Goal: Task Accomplishment & Management: Manage account settings

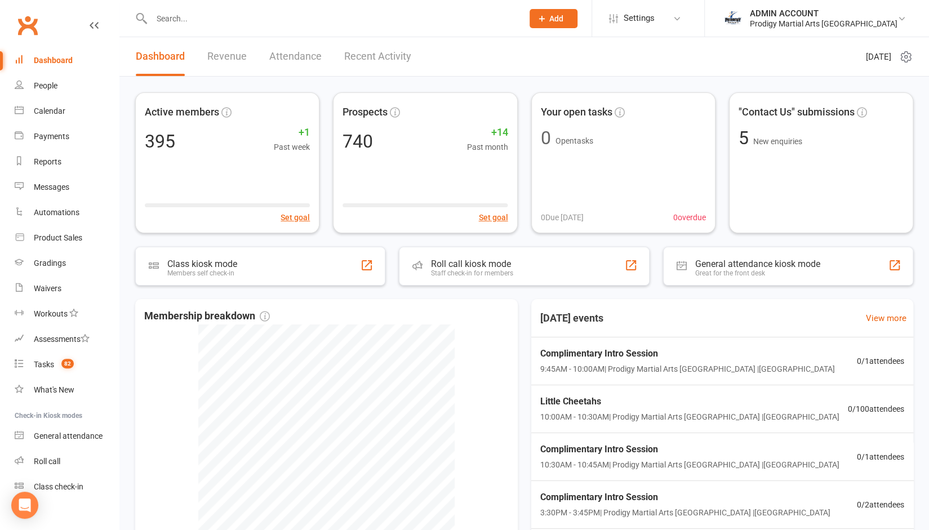
click at [201, 17] on input "text" at bounding box center [331, 19] width 367 height 16
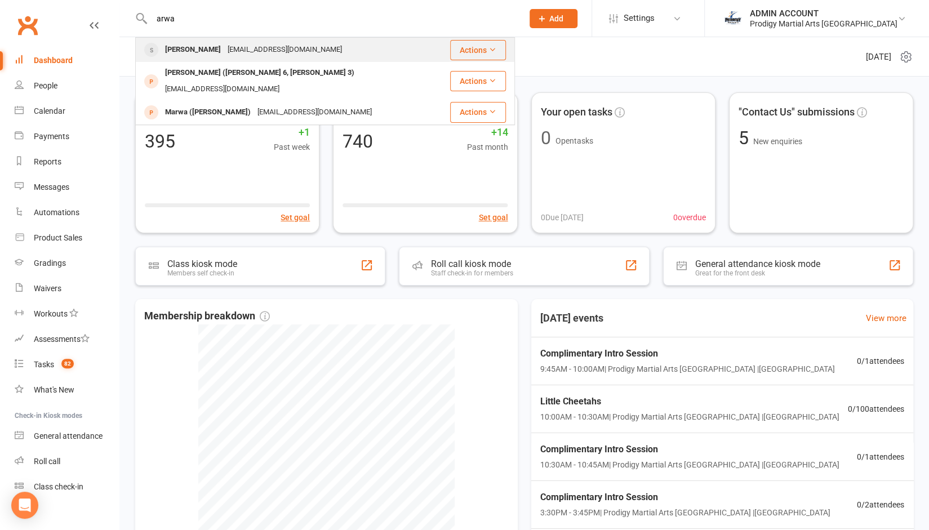
type input "arwa"
click at [195, 54] on div "Arwa Joshi" at bounding box center [193, 50] width 63 height 16
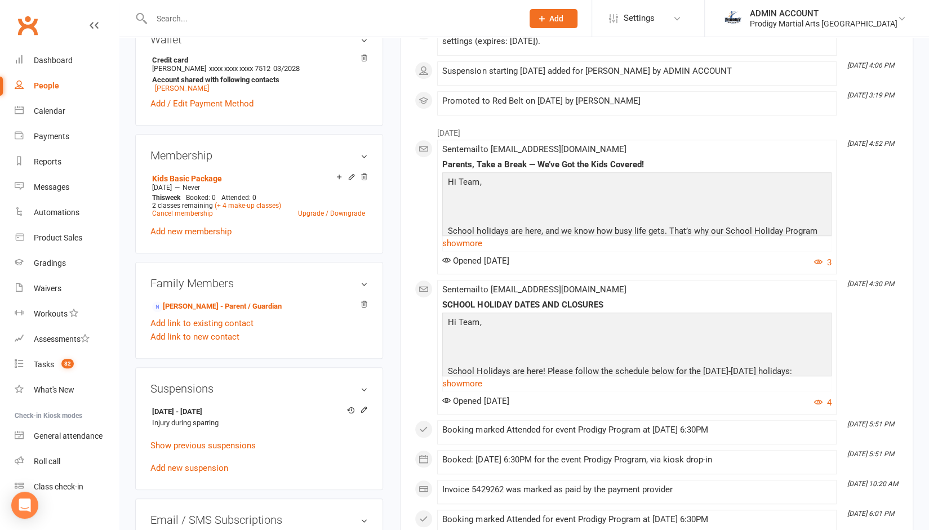
scroll to position [392, 0]
drag, startPoint x: 380, startPoint y: 353, endPoint x: 390, endPoint y: 348, distance: 10.8
click at [390, 348] on div "upload photo change photo Arwa Joshi Activated 13 June, 2023 Added 13 June, 202…" at bounding box center [259, 216] width 265 height 1111
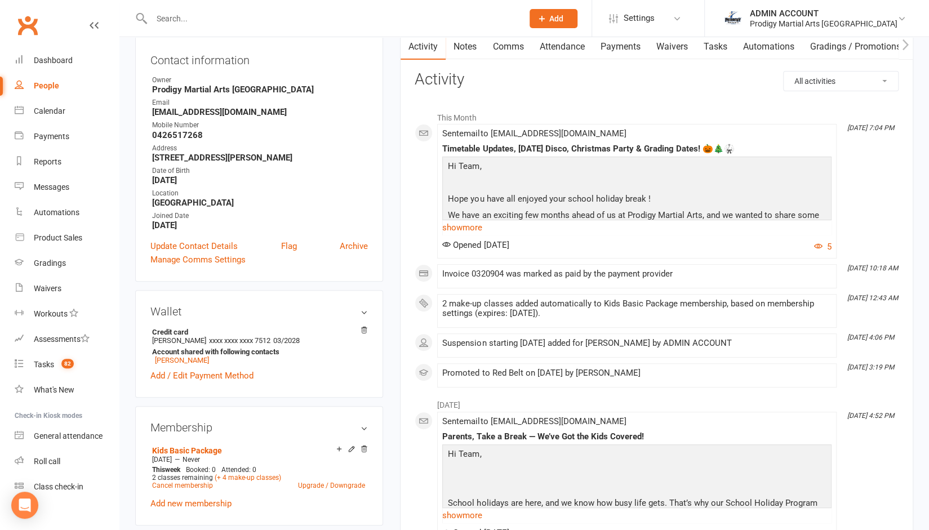
scroll to position [0, 0]
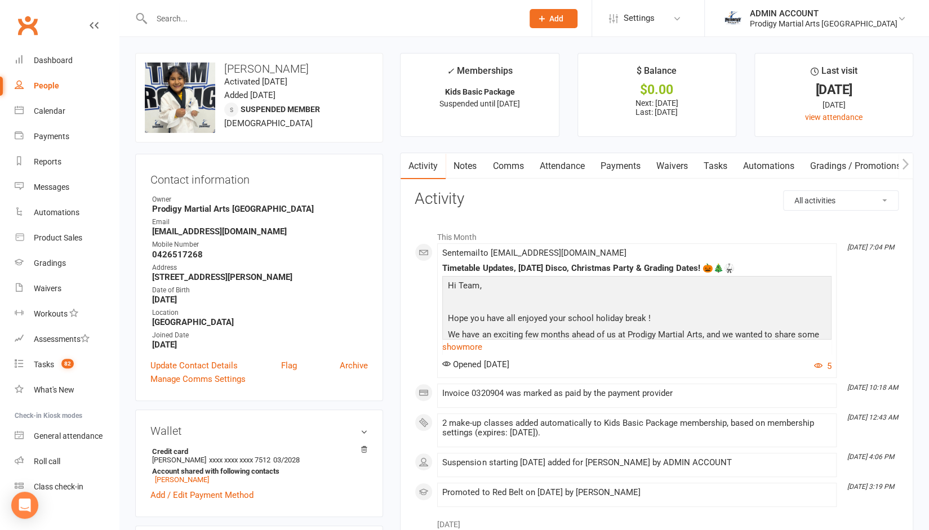
click at [617, 163] on link "Payments" at bounding box center [620, 166] width 56 height 26
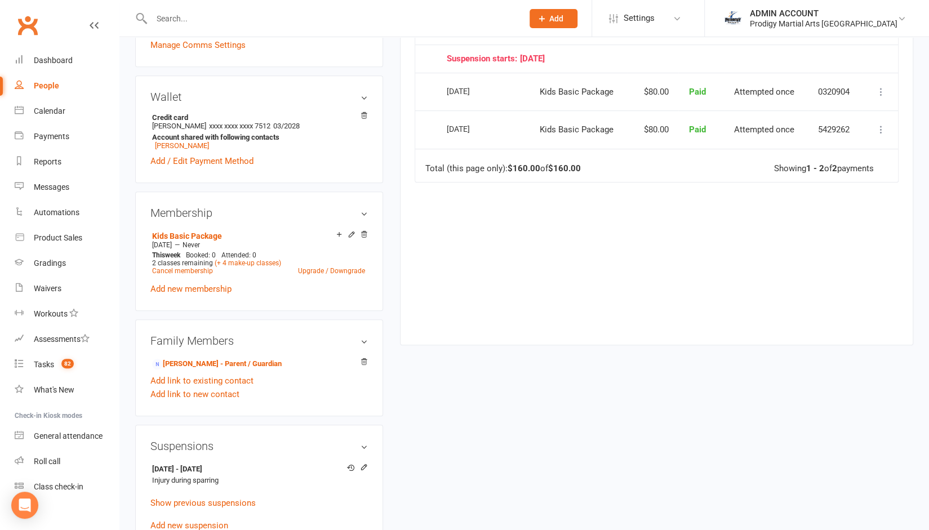
scroll to position [371, 0]
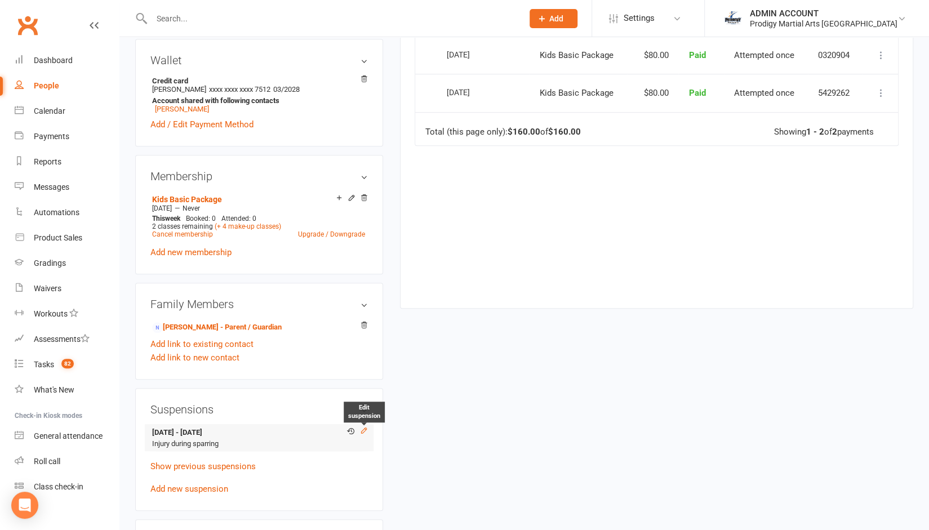
click at [366, 433] on icon at bounding box center [364, 430] width 8 height 8
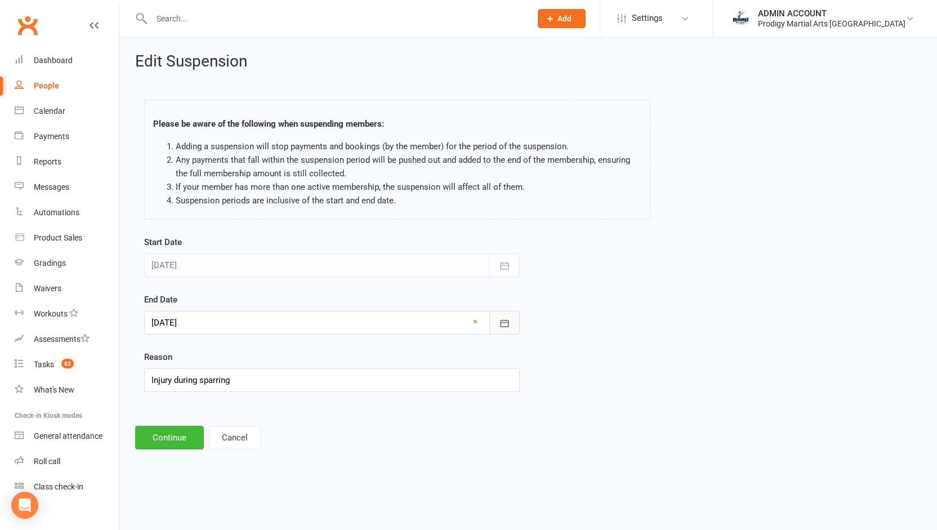
click at [504, 319] on icon "button" at bounding box center [505, 322] width 8 height 7
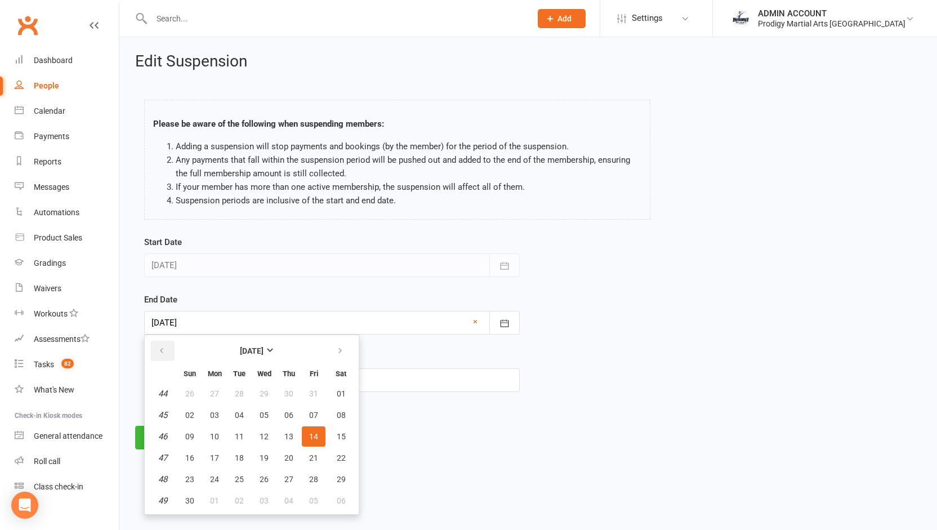
click at [166, 350] on button "button" at bounding box center [162, 351] width 24 height 20
click at [242, 435] on span "14" at bounding box center [239, 436] width 9 height 9
type input "14 Oct 2025"
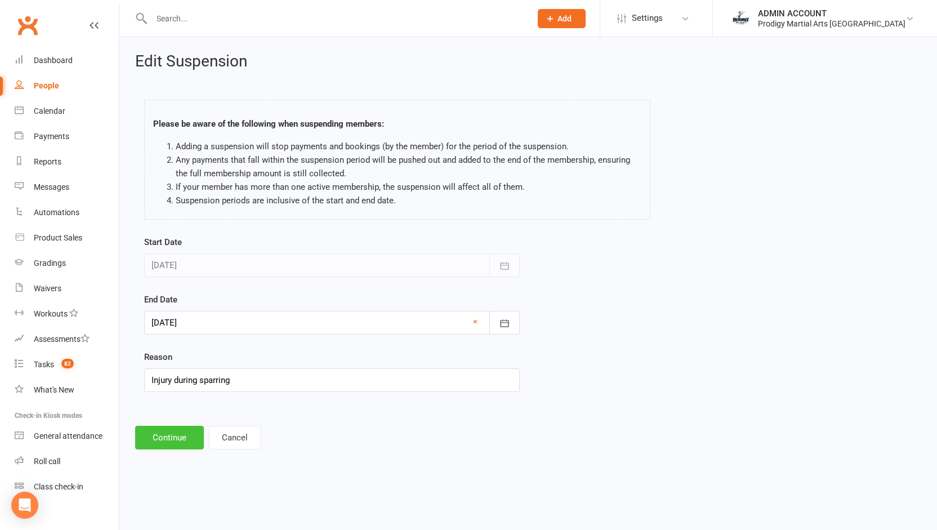
click at [181, 430] on button "Continue" at bounding box center [169, 438] width 69 height 24
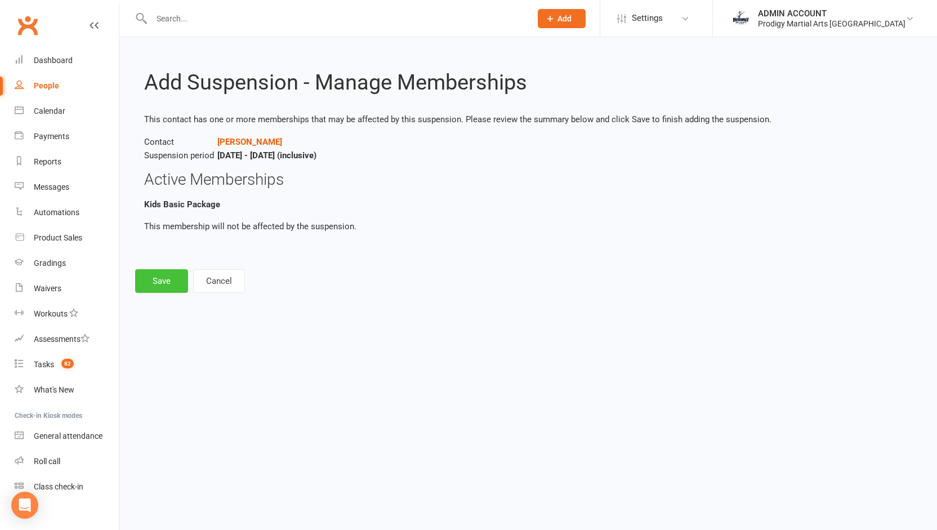
click at [169, 281] on button "Save" at bounding box center [161, 281] width 53 height 24
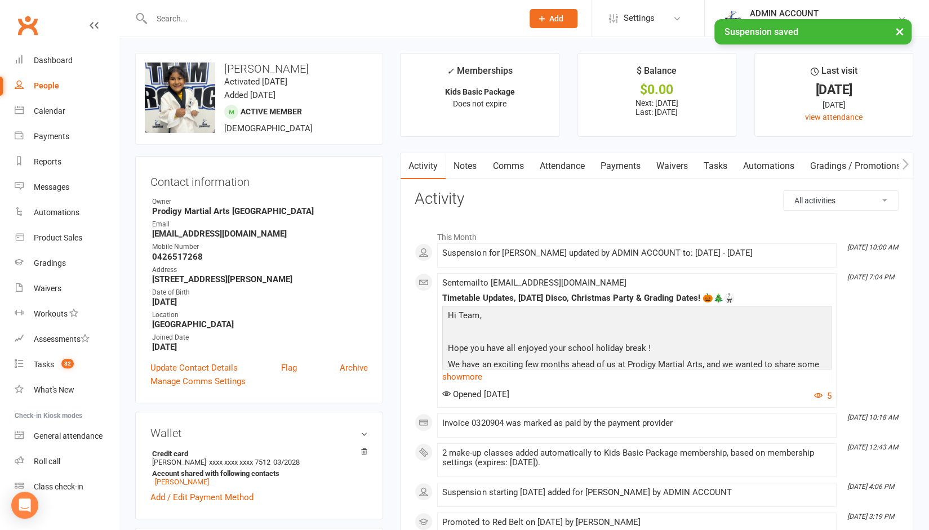
click at [621, 168] on link "Payments" at bounding box center [620, 166] width 56 height 26
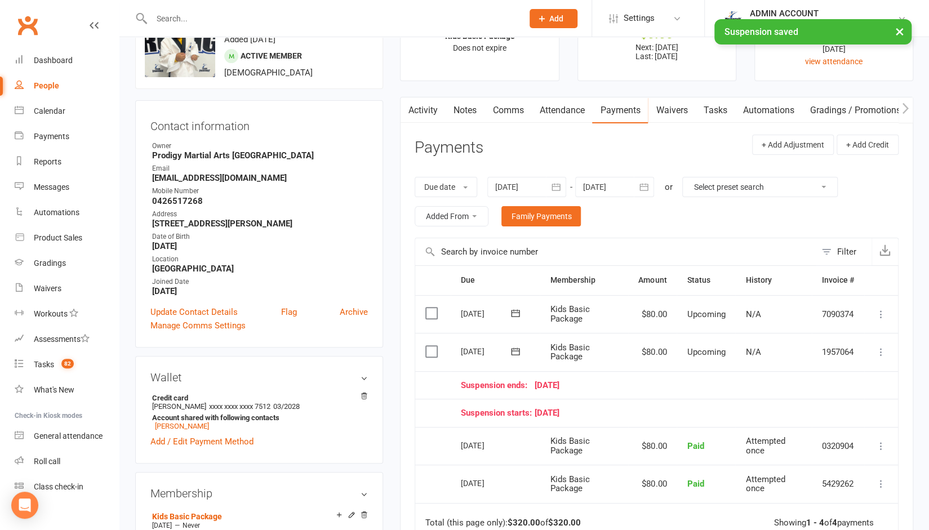
scroll to position [59, 0]
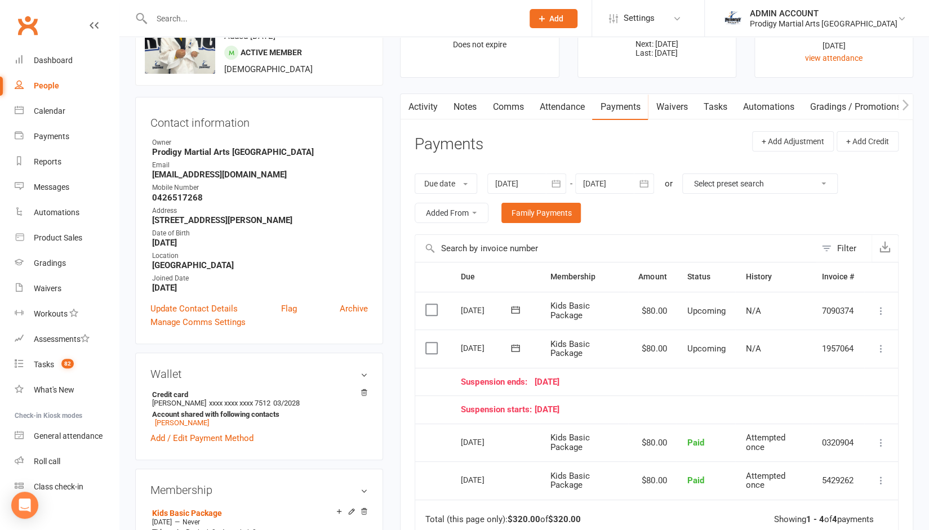
click at [881, 348] on icon at bounding box center [880, 348] width 11 height 11
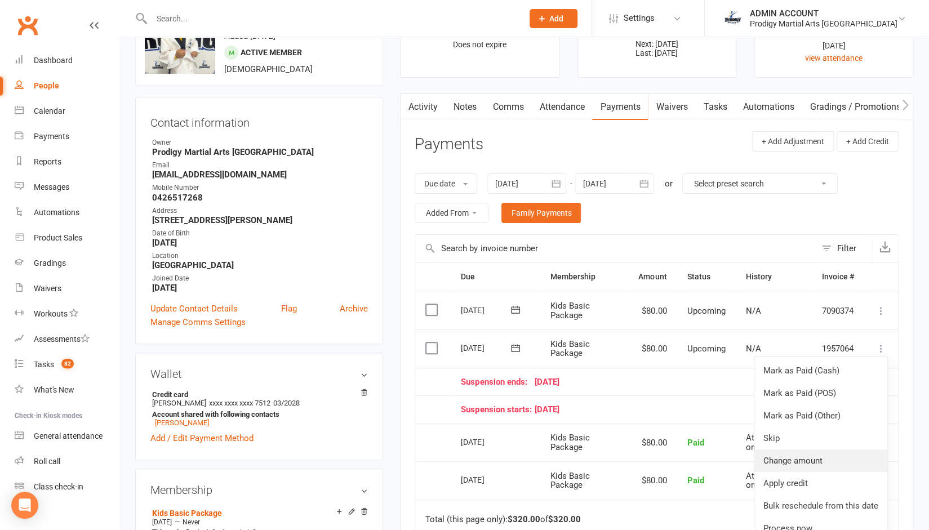
click at [796, 455] on link "Change amount" at bounding box center [820, 461] width 133 height 23
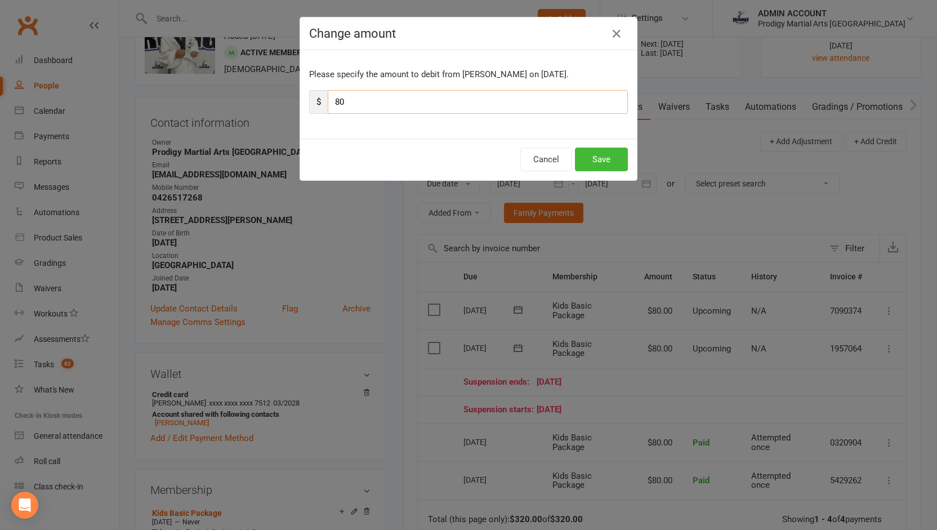
click at [421, 96] on input "80" at bounding box center [478, 102] width 300 height 24
type input "40"
click at [598, 155] on button "Save" at bounding box center [601, 160] width 53 height 24
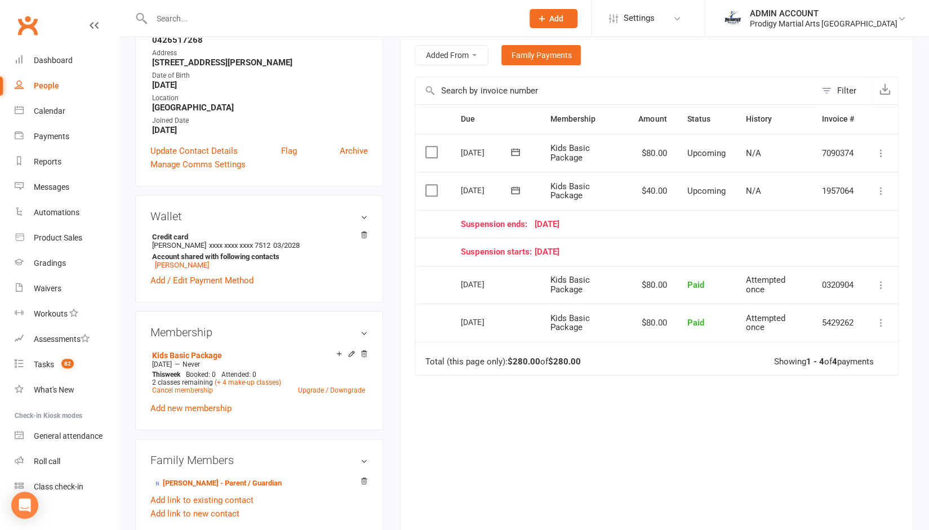
scroll to position [218, 0]
click at [350, 354] on icon at bounding box center [351, 352] width 5 height 5
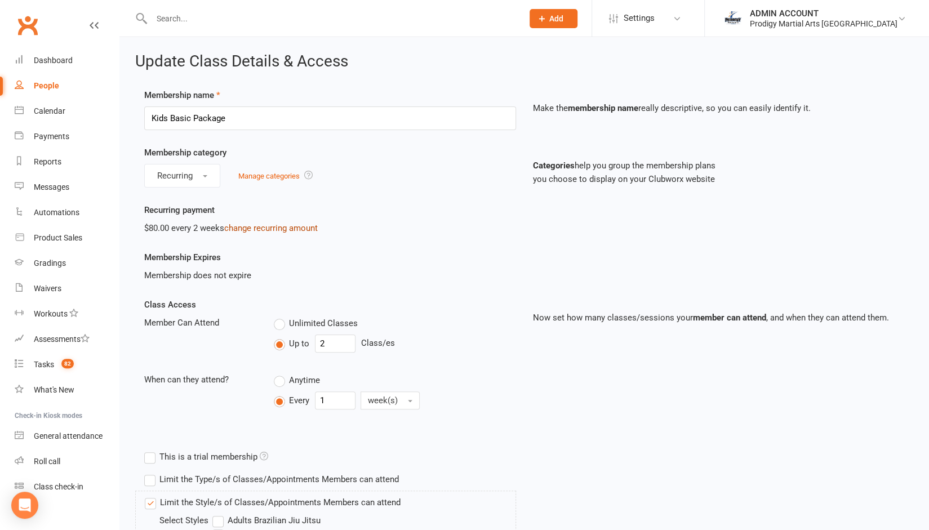
click at [235, 227] on link "change recurring amount" at bounding box center [271, 228] width 94 height 10
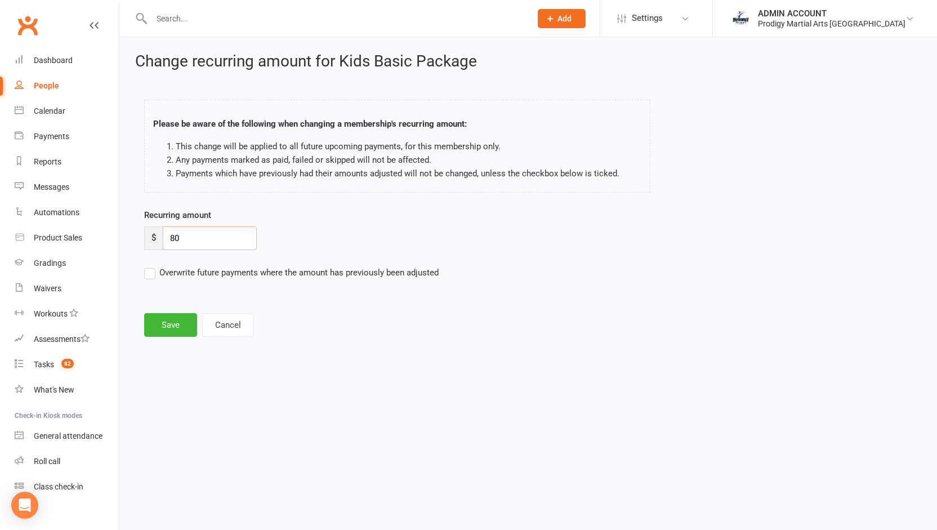
click at [192, 242] on input "80" at bounding box center [210, 238] width 94 height 24
click at [216, 317] on button "Cancel" at bounding box center [228, 325] width 52 height 24
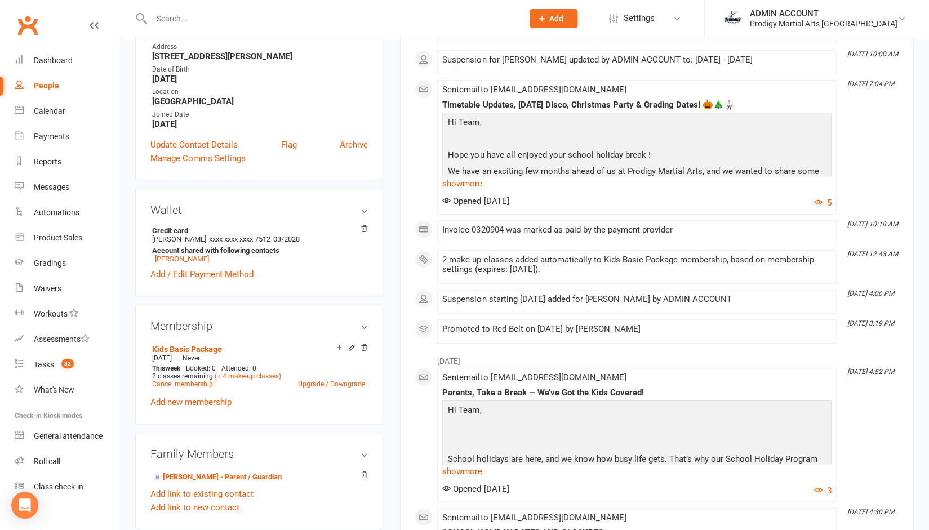
scroll to position [224, 0]
click at [323, 386] on link "Upgrade / Downgrade" at bounding box center [331, 384] width 67 height 8
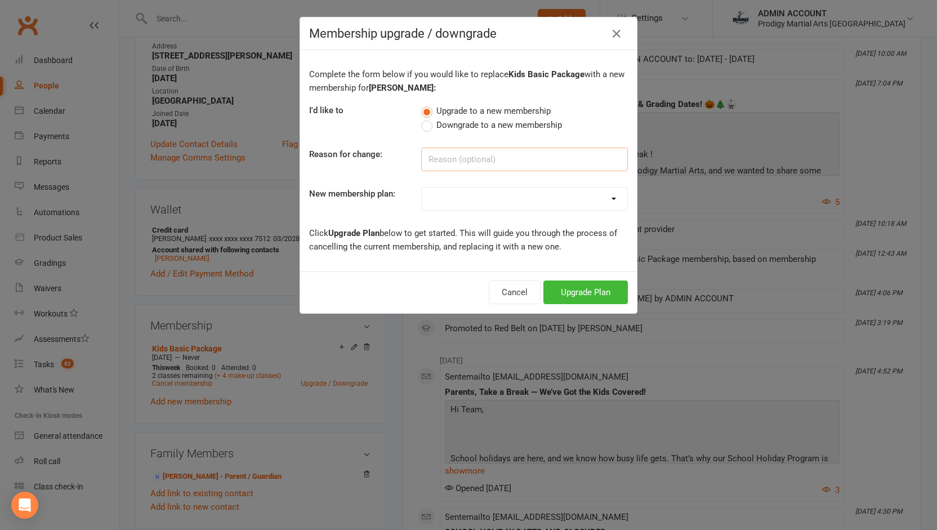
click at [438, 157] on input at bounding box center [524, 160] width 207 height 24
type input "Upgrade to weapons"
click at [486, 190] on select "NEW KIDS BASIC PACKAGE NEW KIDS SILVER PACKAGE NEW KIDS PREMIUM PACKAGE NEW KID…" at bounding box center [525, 199] width 206 height 23
select select "1"
click at [422, 188] on select "NEW KIDS BASIC PACKAGE NEW KIDS SILVER PACKAGE NEW KIDS PREMIUM PACKAGE NEW KID…" at bounding box center [525, 199] width 206 height 23
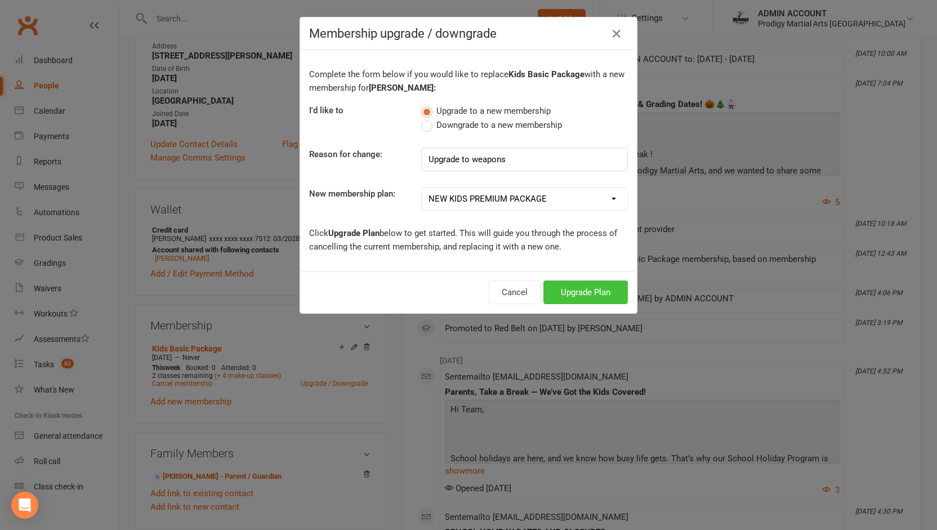
click at [558, 283] on button "Upgrade Plan" at bounding box center [586, 293] width 84 height 24
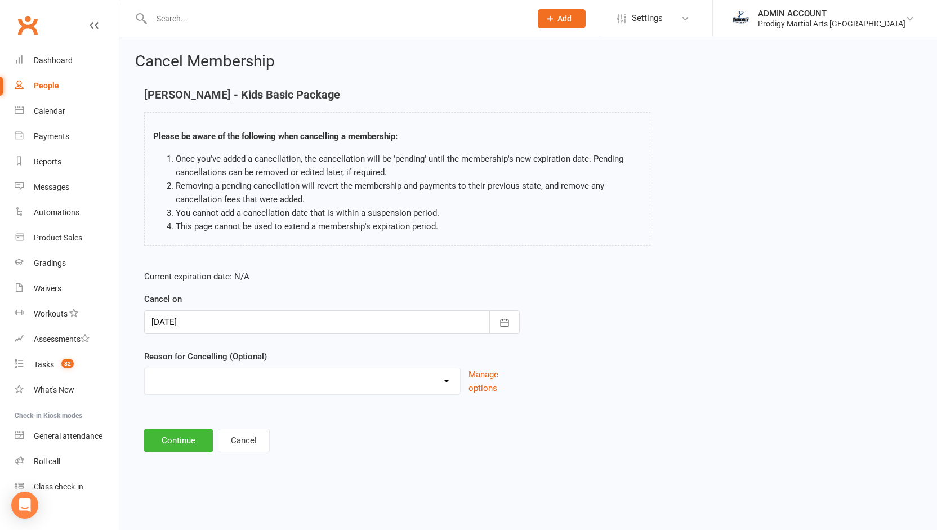
click at [345, 326] on div at bounding box center [332, 322] width 376 height 24
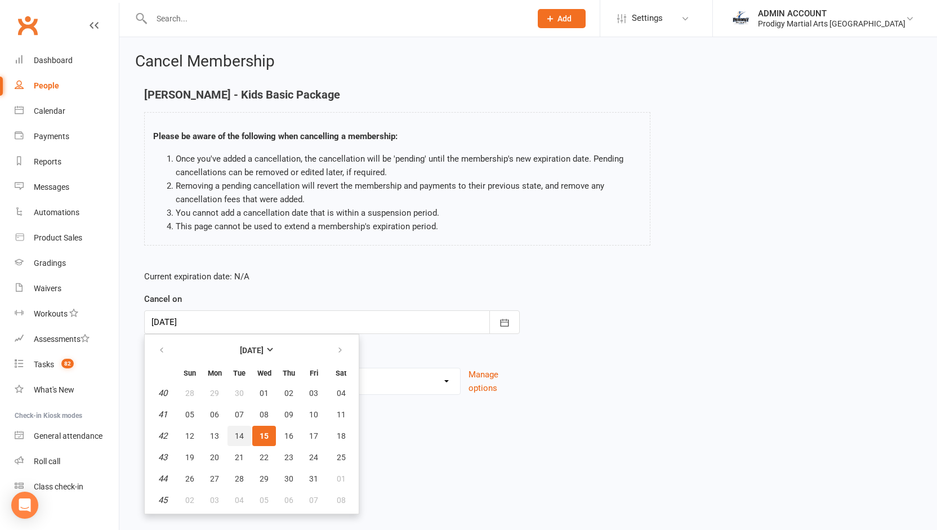
click at [240, 440] on button "14" at bounding box center [240, 436] width 24 height 20
type input "14 Oct 2025"
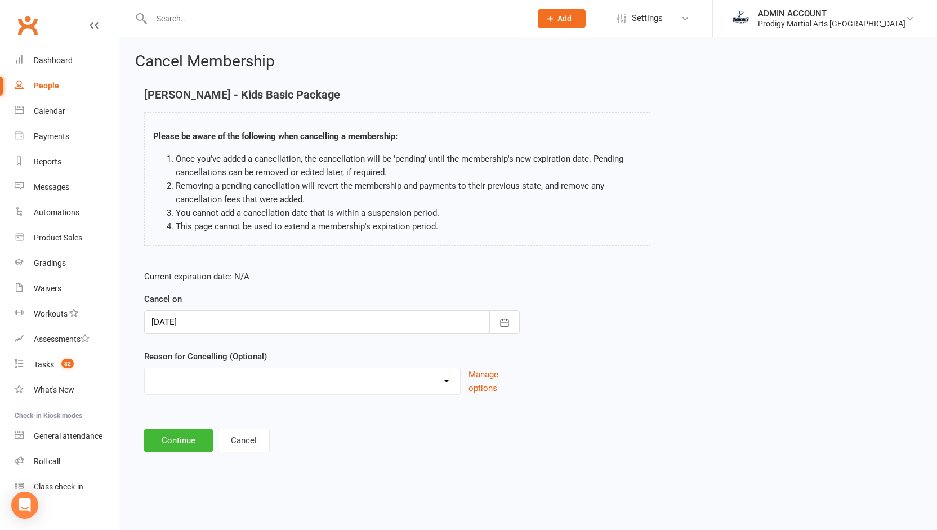
click at [264, 381] on select "Holiday Injury Loss of Interest Moving Scheduling Issues Other reason" at bounding box center [302, 379] width 315 height 23
select select "5"
click at [145, 368] on select "Holiday Injury Loss of Interest Moving Scheduling Issues Other reason" at bounding box center [302, 379] width 315 height 23
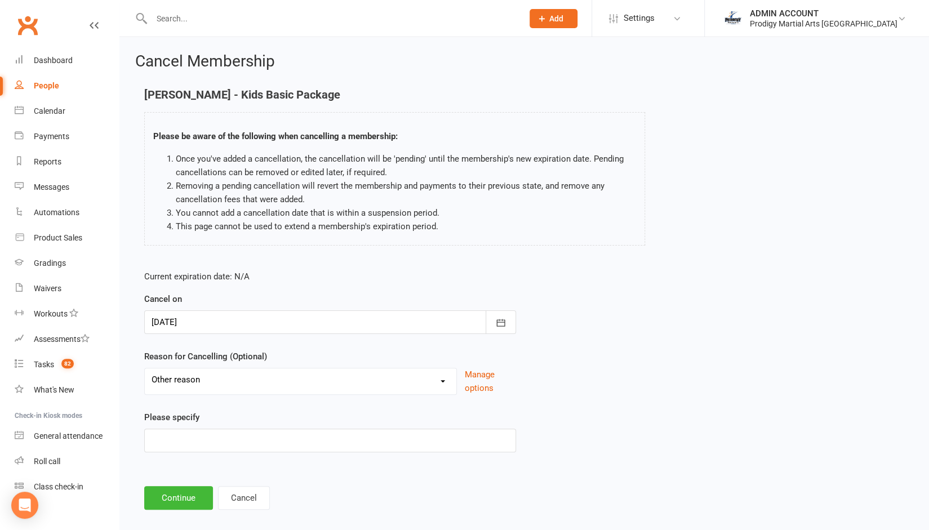
click at [242, 325] on div at bounding box center [330, 322] width 372 height 24
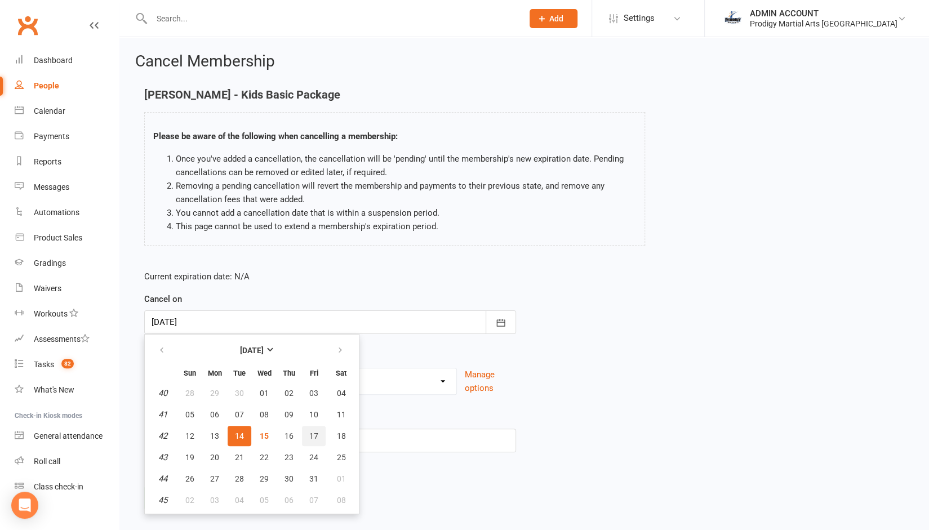
click at [308, 432] on button "17" at bounding box center [314, 436] width 24 height 20
type input "17 Oct 2025"
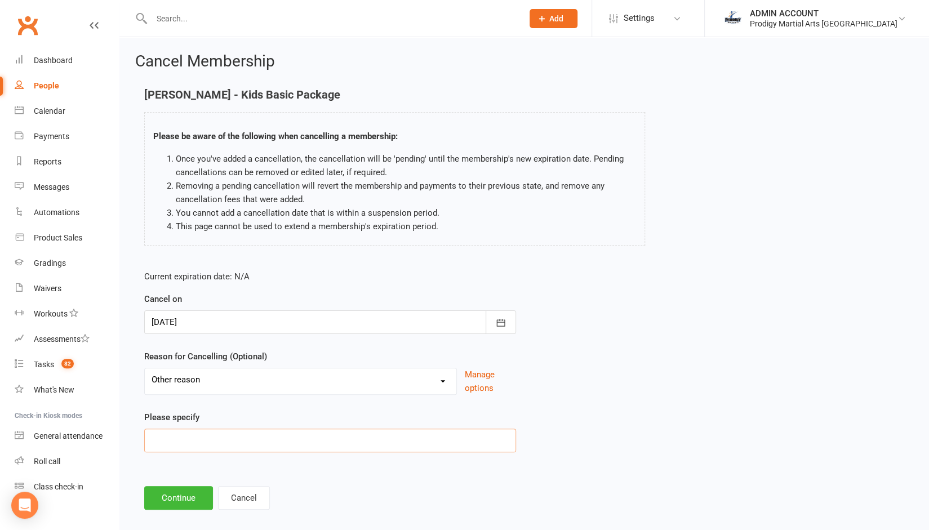
click at [243, 438] on input at bounding box center [330, 441] width 372 height 24
type input "Upgrade to weapons"
click at [188, 496] on button "Continue" at bounding box center [178, 498] width 69 height 24
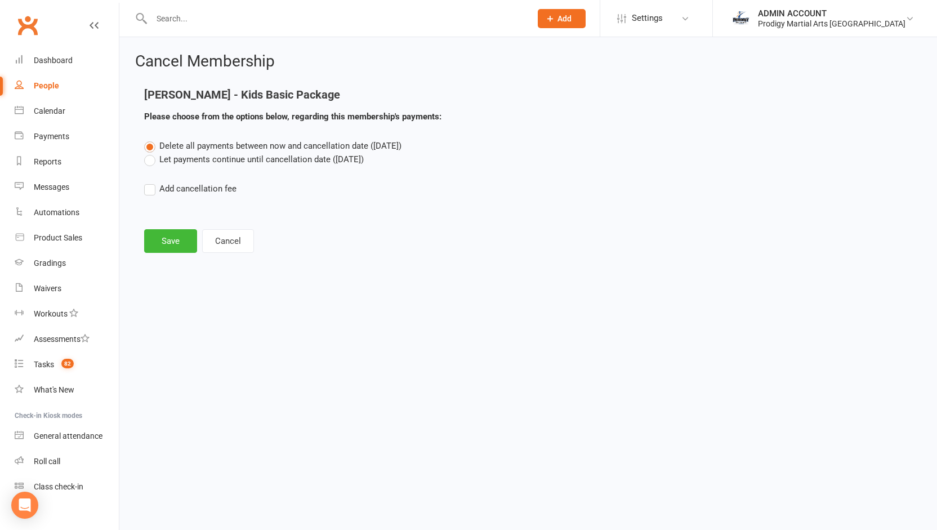
click at [151, 159] on label "Let payments continue until cancellation date (Oct 17, 2025)" at bounding box center [254, 160] width 220 height 14
click at [151, 153] on input "Let payments continue until cancellation date (Oct 17, 2025)" at bounding box center [147, 153] width 7 height 0
click at [158, 239] on button "Save" at bounding box center [170, 241] width 53 height 24
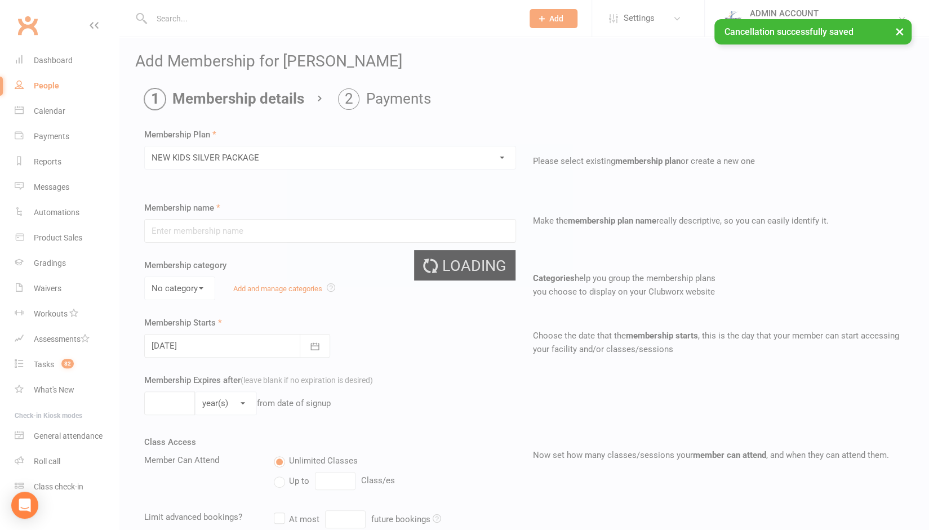
type input "NEW KIDS SILVER PACKAGE"
select select "1"
type input "0"
type input "4"
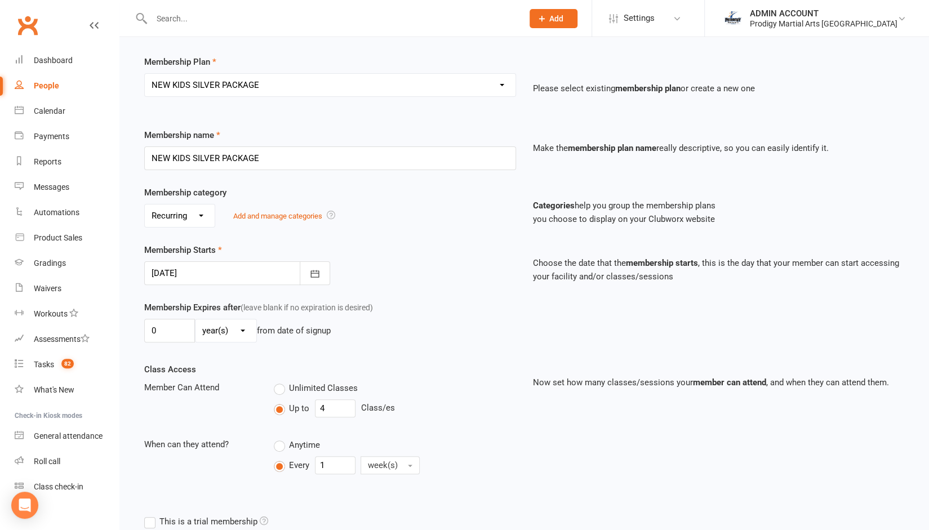
scroll to position [73, 0]
click at [315, 268] on icon "button" at bounding box center [314, 273] width 11 height 11
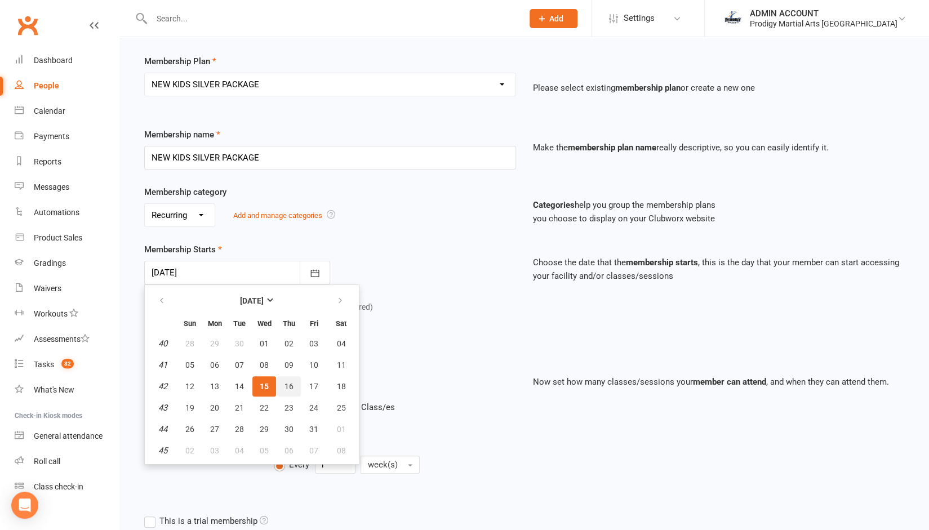
click at [287, 382] on span "16" at bounding box center [288, 386] width 9 height 9
type input "16 Oct 2025"
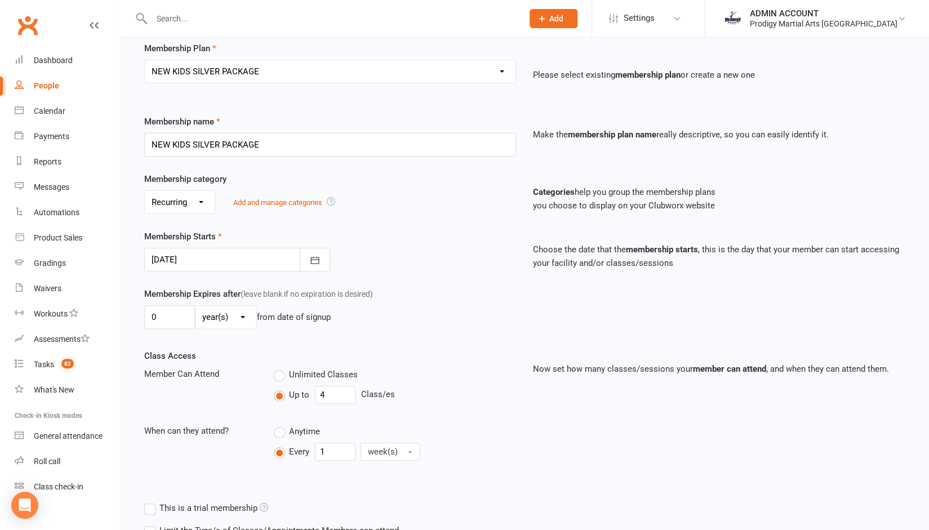
scroll to position [87, 0]
click at [315, 256] on icon "button" at bounding box center [314, 259] width 8 height 7
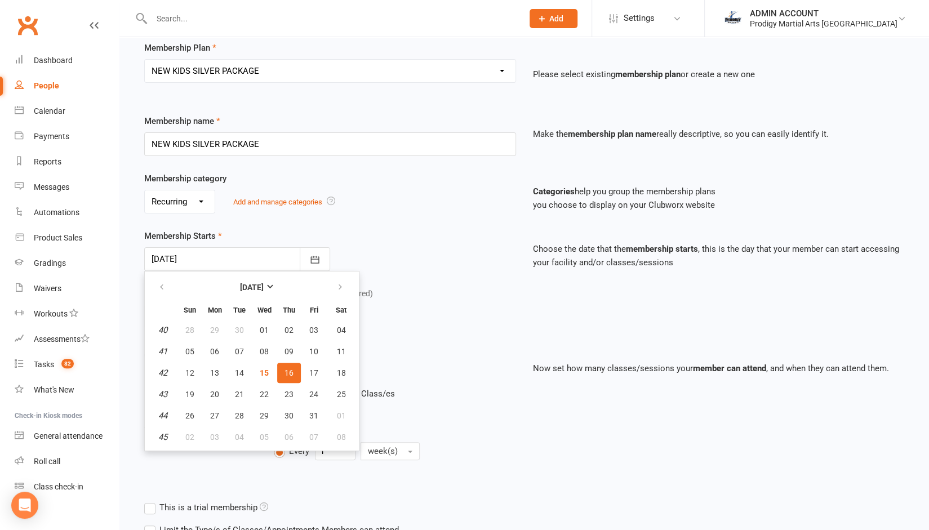
click at [399, 353] on div "Class Access Member Can Attend Unlimited Classes Up to 4 Class/es When can they…" at bounding box center [330, 415] width 389 height 132
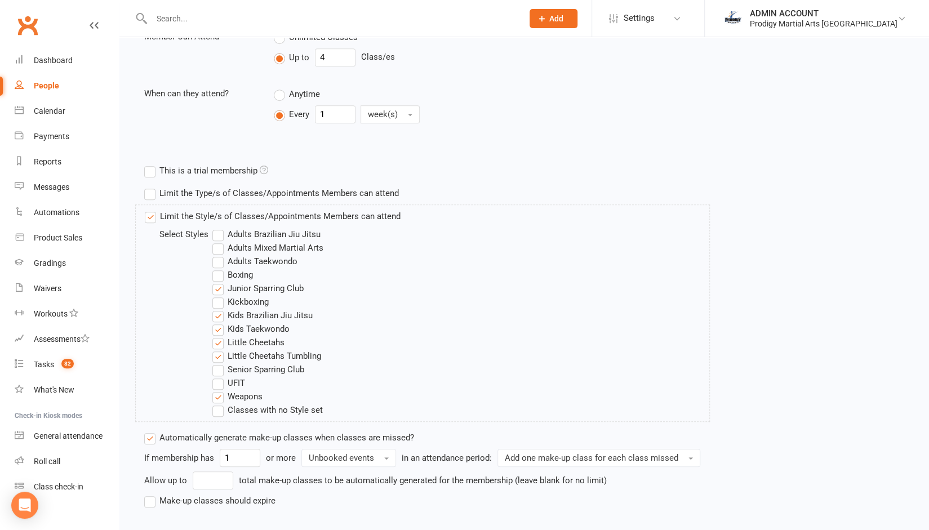
scroll to position [425, 0]
click at [235, 287] on label "Junior Sparring Club" at bounding box center [257, 287] width 91 height 14
click at [220, 280] on input "Junior Sparring Club" at bounding box center [215, 280] width 7 height 0
click at [235, 303] on label "Kickboxing" at bounding box center [240, 300] width 56 height 14
click at [220, 293] on input "Kickboxing" at bounding box center [215, 293] width 7 height 0
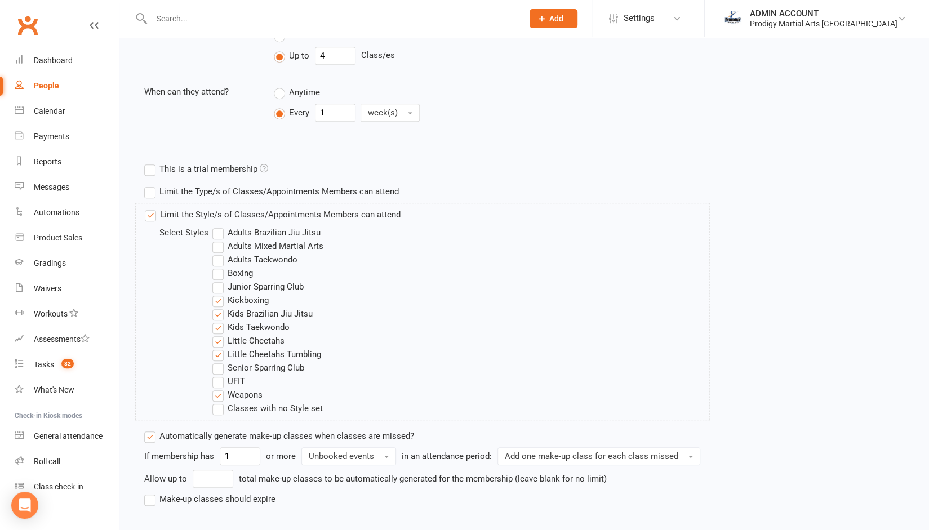
click at [238, 299] on label "Kickboxing" at bounding box center [240, 300] width 56 height 14
click at [220, 293] on input "Kickboxing" at bounding box center [215, 293] width 7 height 0
click at [237, 310] on label "Kids Brazilian Jiu Jitsu" at bounding box center [262, 314] width 100 height 14
click at [220, 307] on input "Kids Brazilian Jiu Jitsu" at bounding box center [215, 307] width 7 height 0
click at [235, 339] on label "Little Cheetahs" at bounding box center [248, 341] width 72 height 14
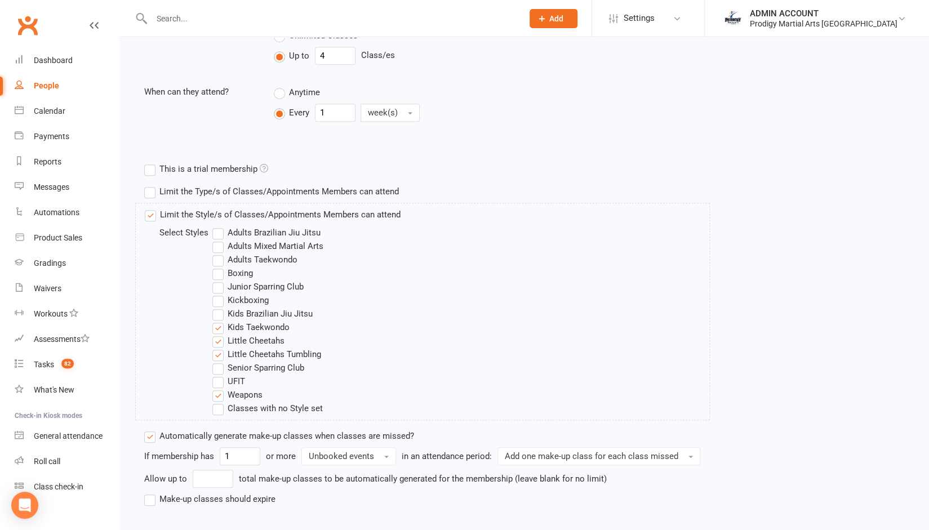
click at [220, 334] on input "Little Cheetahs" at bounding box center [215, 334] width 7 height 0
click at [235, 351] on label "Little Cheetahs Tumbling" at bounding box center [266, 355] width 109 height 14
click at [220, 348] on input "Little Cheetahs Tumbling" at bounding box center [215, 348] width 7 height 0
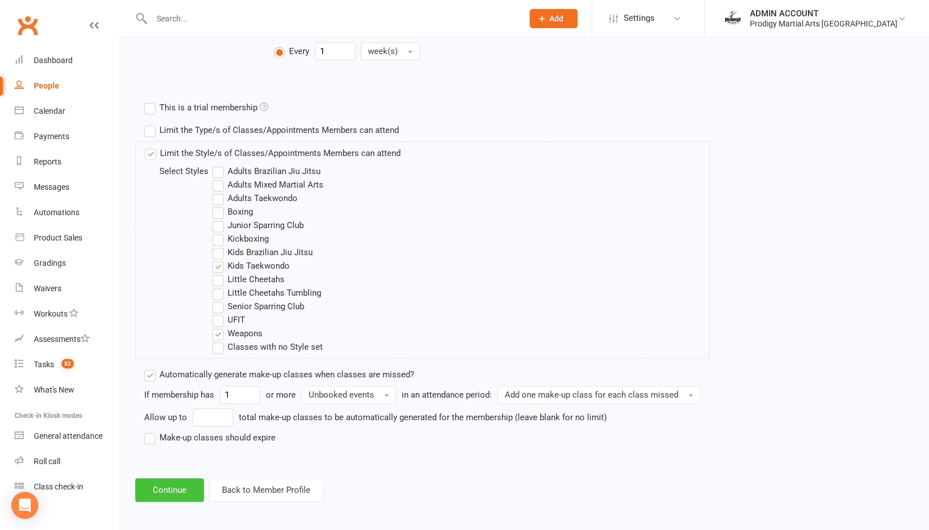
click at [172, 482] on button "Continue" at bounding box center [169, 490] width 69 height 24
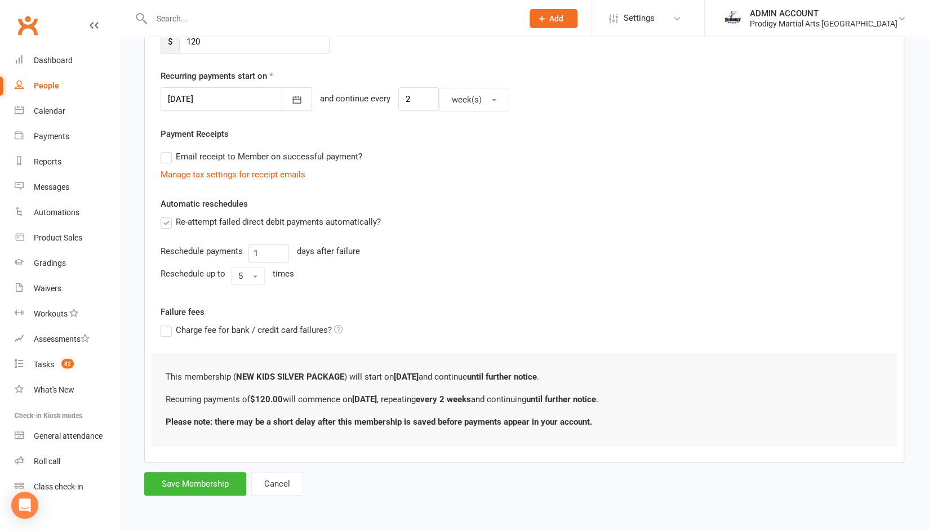
scroll to position [0, 0]
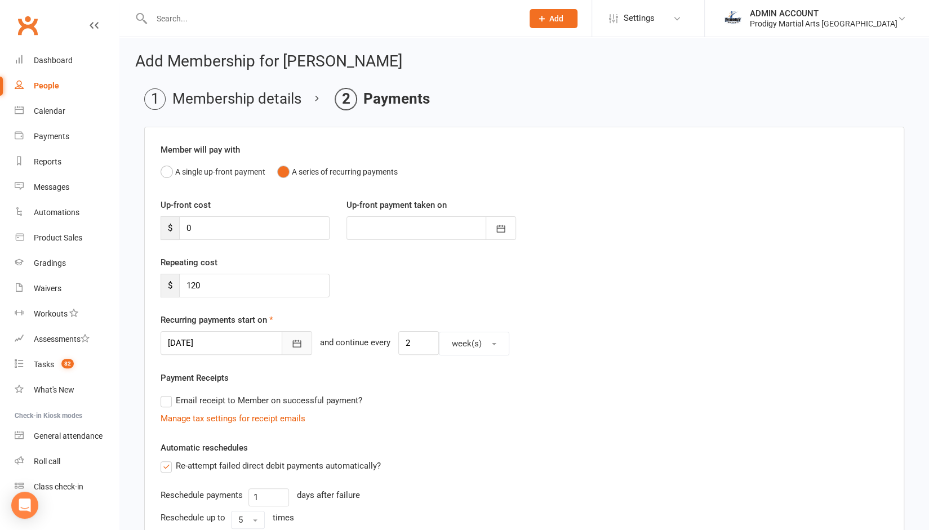
click at [291, 339] on icon "button" at bounding box center [296, 343] width 11 height 11
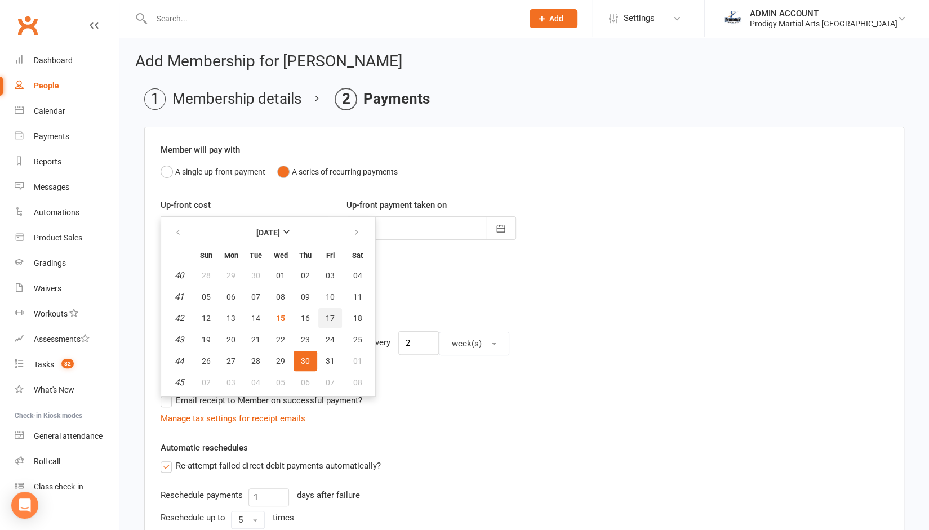
click at [326, 314] on span "17" at bounding box center [330, 318] width 9 height 9
type input "17 Oct 2025"
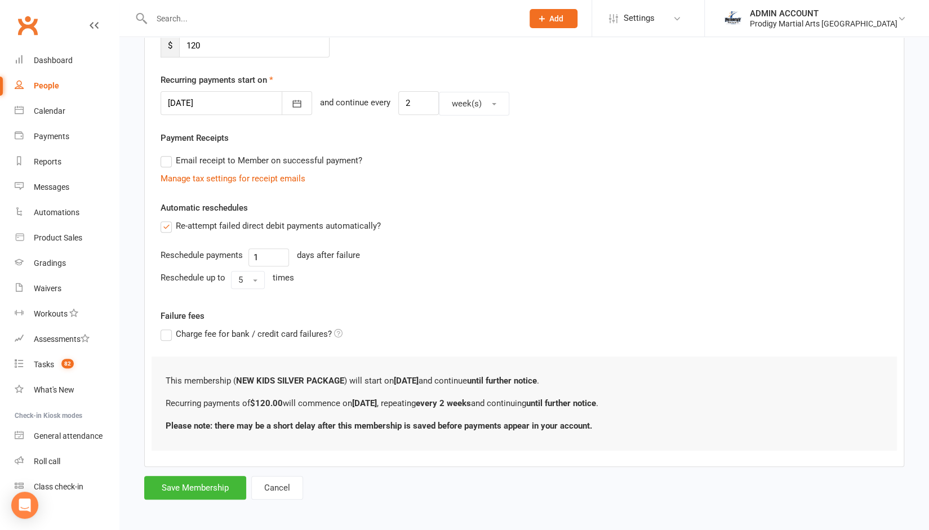
scroll to position [241, 0]
click at [176, 481] on button "Save Membership" at bounding box center [195, 487] width 102 height 24
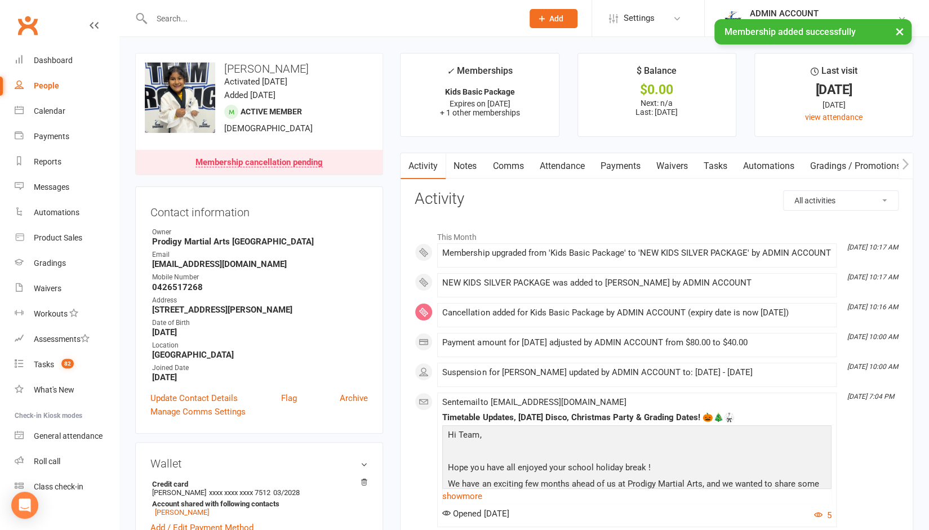
click at [615, 164] on link "Payments" at bounding box center [620, 166] width 56 height 26
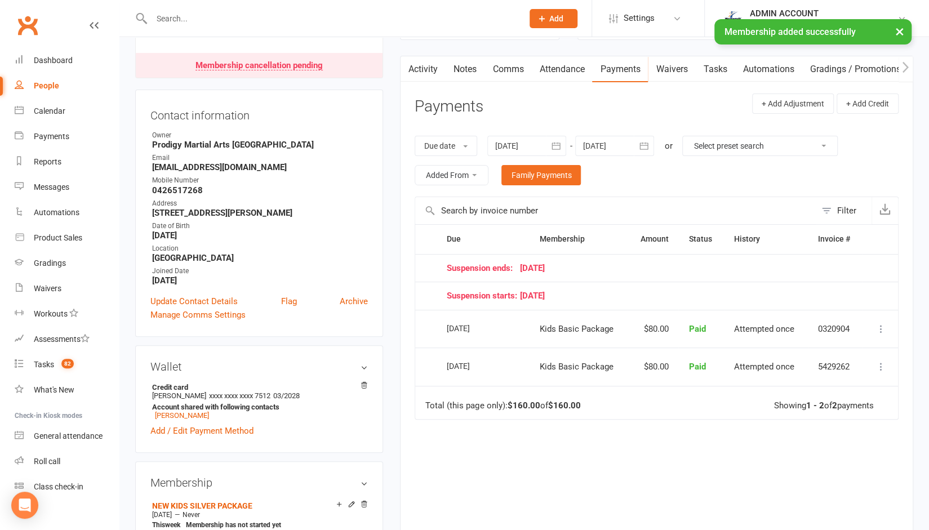
scroll to position [97, 0]
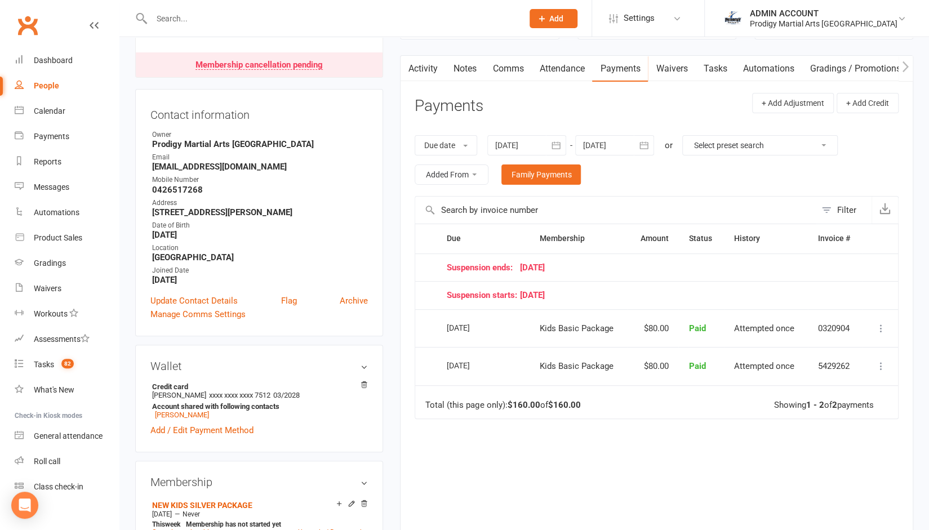
click at [647, 149] on icon "button" at bounding box center [643, 145] width 11 height 11
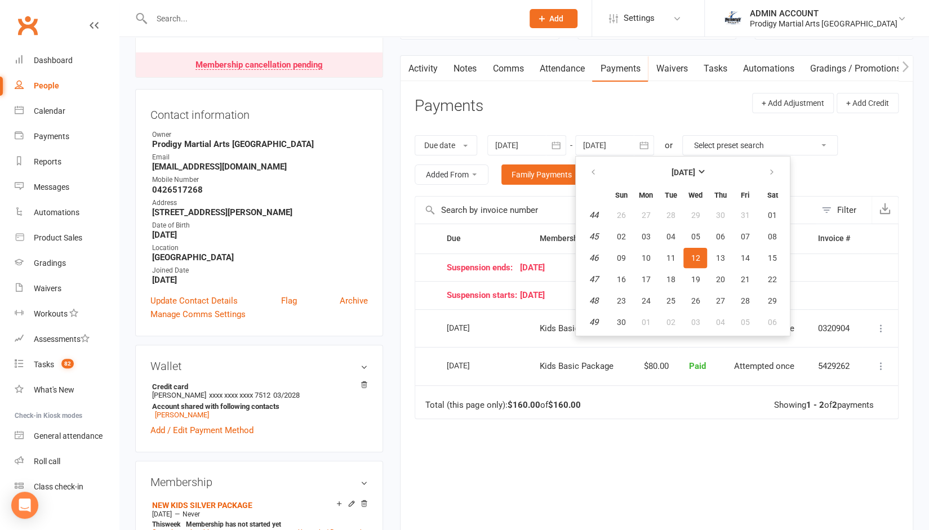
click at [647, 149] on icon "button" at bounding box center [643, 145] width 11 height 11
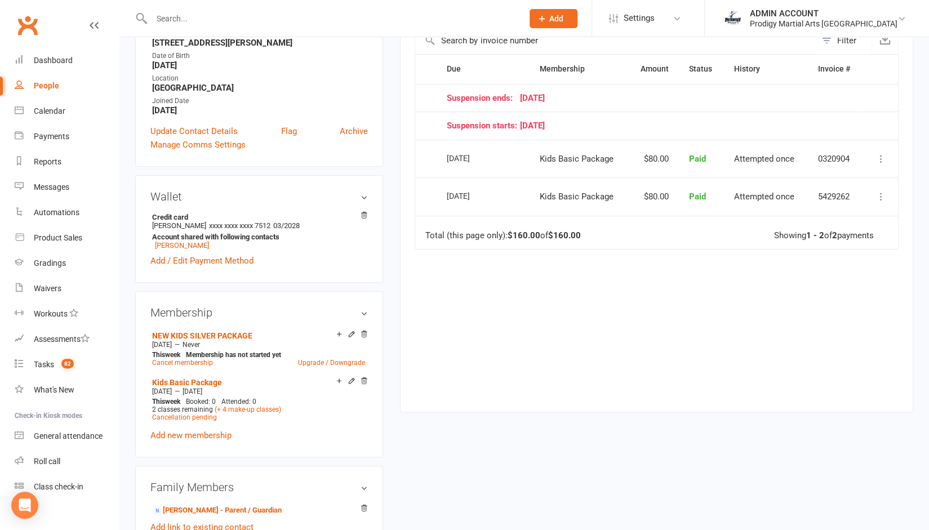
scroll to position [274, 0]
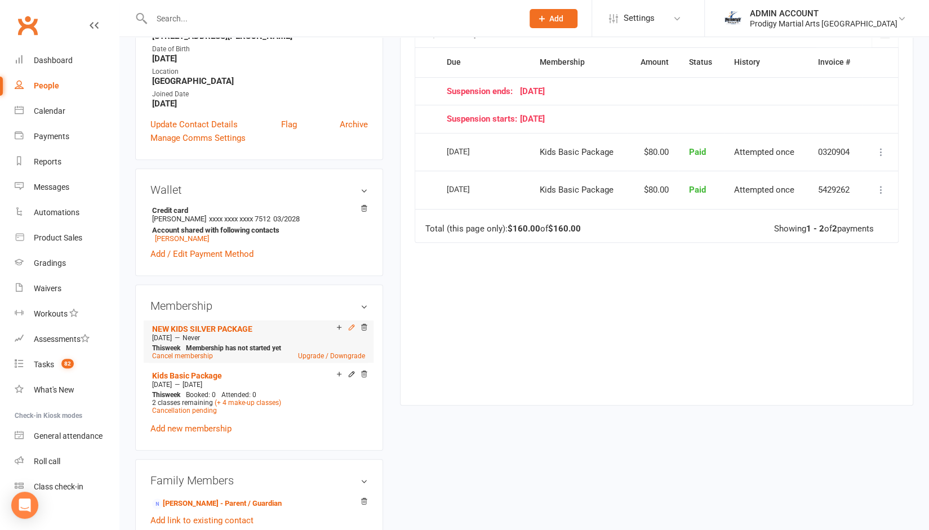
click at [349, 328] on icon at bounding box center [352, 327] width 8 height 8
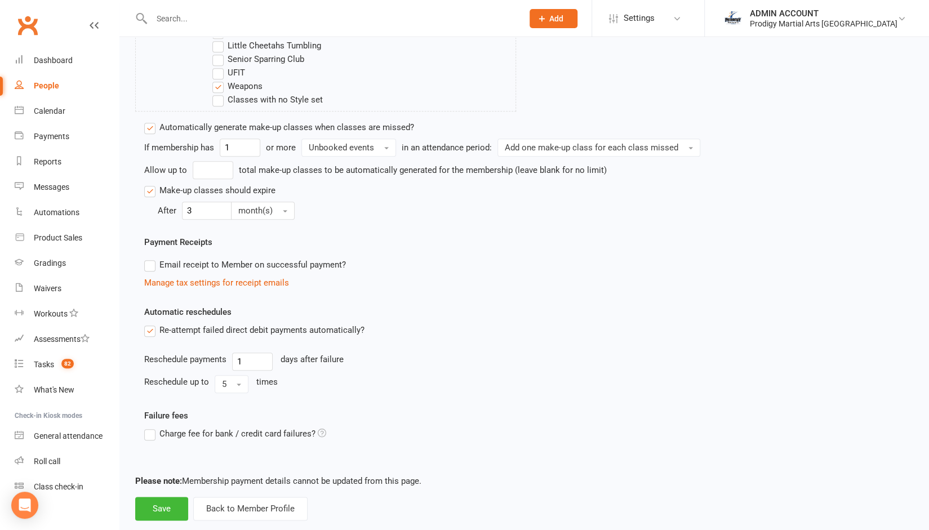
scroll to position [616, 0]
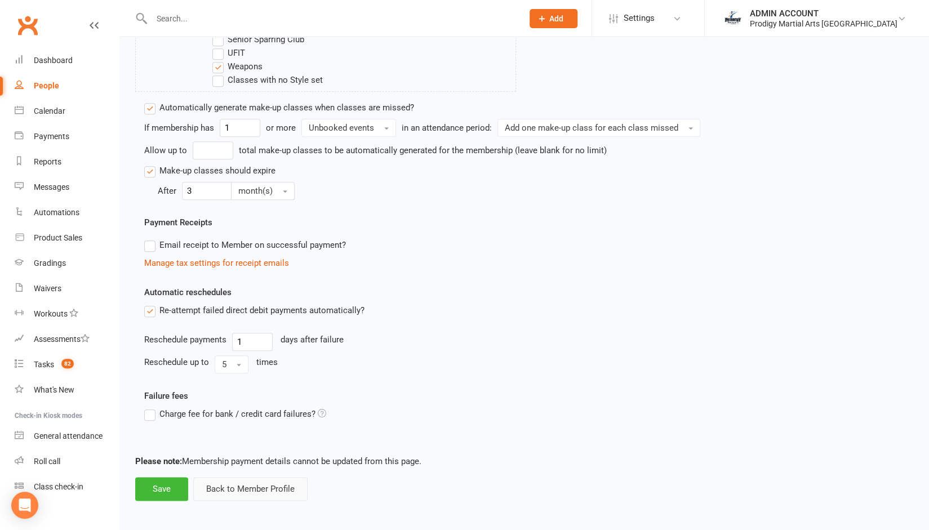
click at [212, 492] on button "Back to Member Profile" at bounding box center [250, 489] width 114 height 24
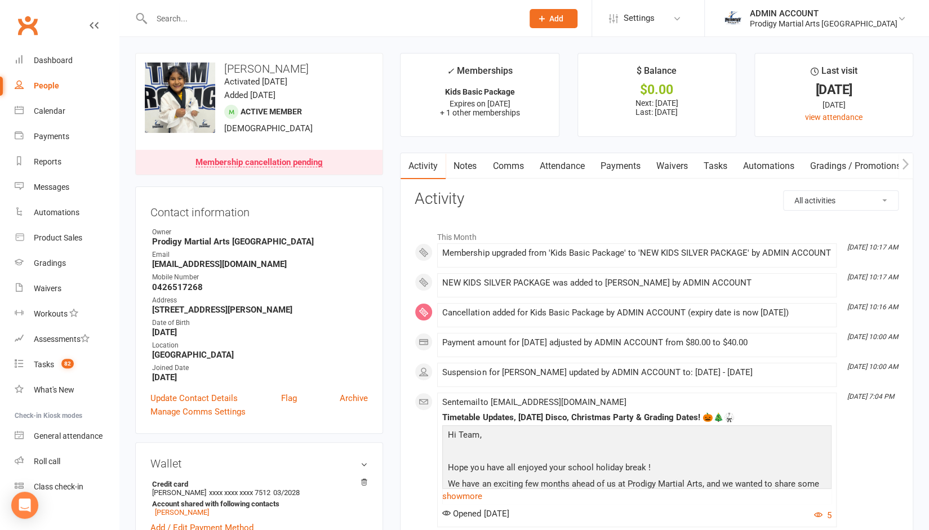
click at [470, 160] on link "Notes" at bounding box center [465, 166] width 39 height 26
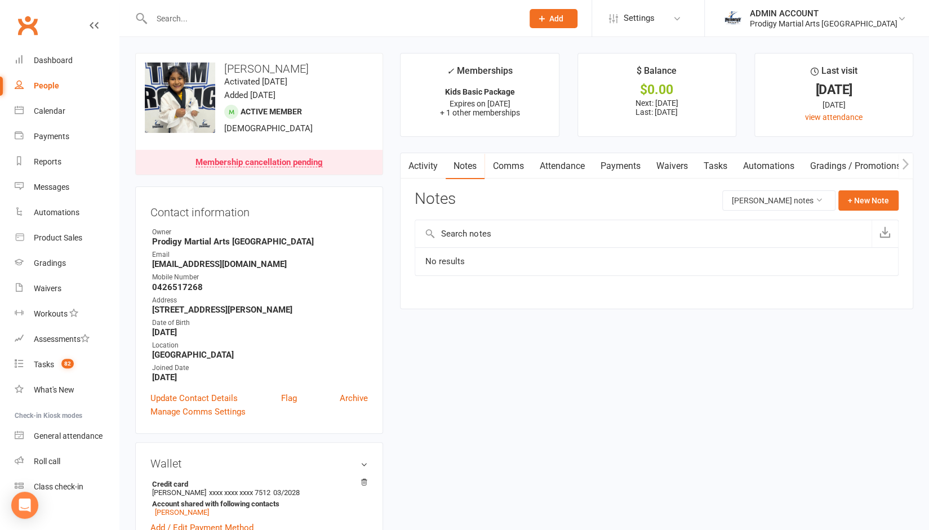
click at [417, 172] on link "Activity" at bounding box center [422, 166] width 45 height 26
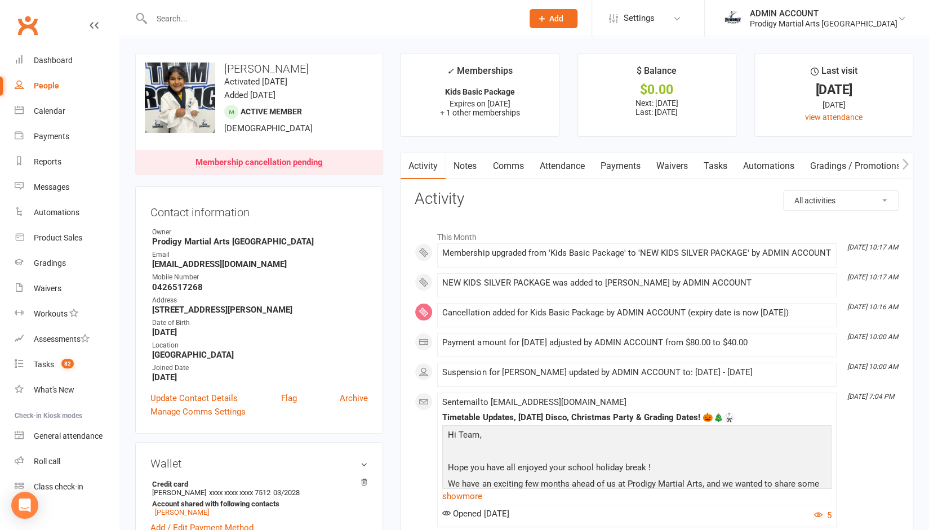
click at [455, 170] on link "Notes" at bounding box center [465, 166] width 39 height 26
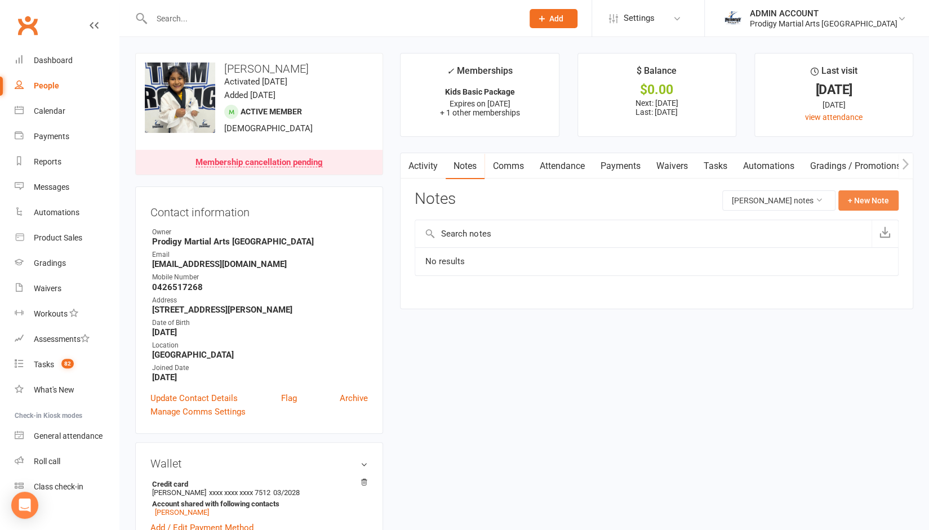
click at [854, 200] on button "+ New Note" at bounding box center [868, 200] width 60 height 20
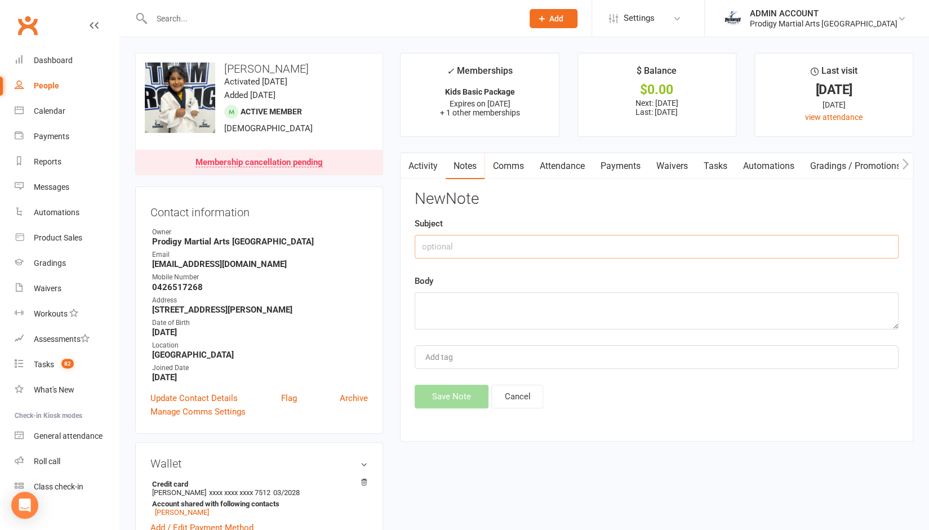
click at [448, 244] on input "text" at bounding box center [657, 247] width 484 height 24
click at [437, 315] on textarea at bounding box center [657, 310] width 484 height 37
type textarea "membership upgrade"
click at [203, 12] on input "text" at bounding box center [331, 19] width 367 height 16
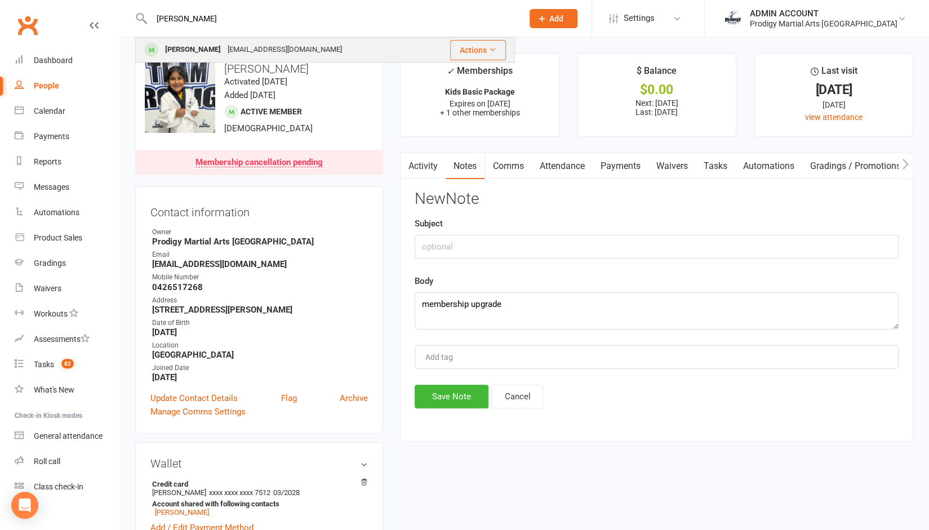
type input "paige"
click at [200, 47] on div "Paige Papalardo" at bounding box center [193, 50] width 63 height 16
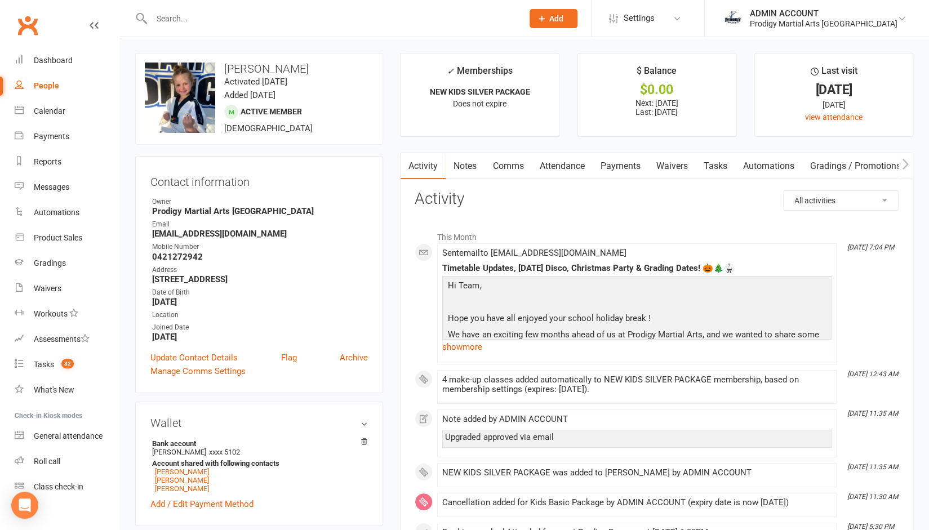
click at [464, 167] on link "Notes" at bounding box center [465, 166] width 39 height 26
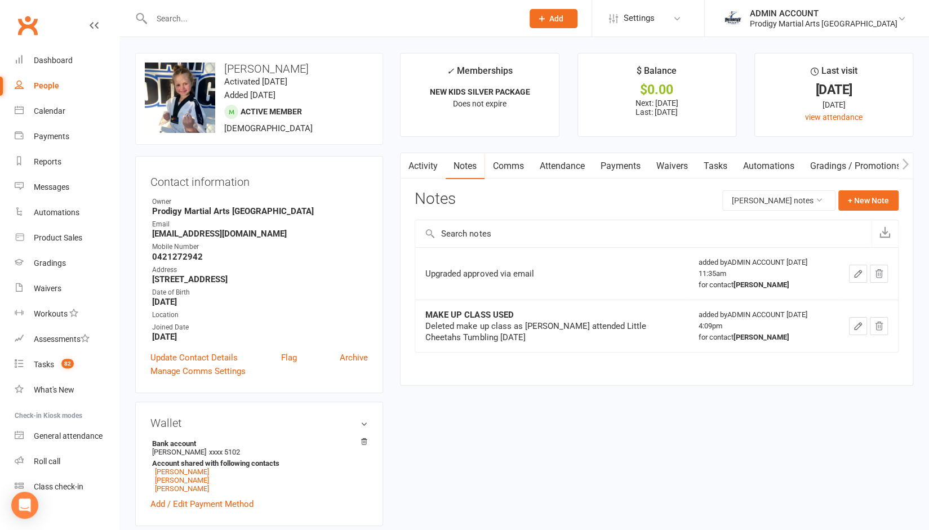
click at [443, 265] on td "Upgraded approved via email" at bounding box center [551, 273] width 273 height 52
click at [443, 269] on div "Upgraded approved via email" at bounding box center [551, 273] width 252 height 11
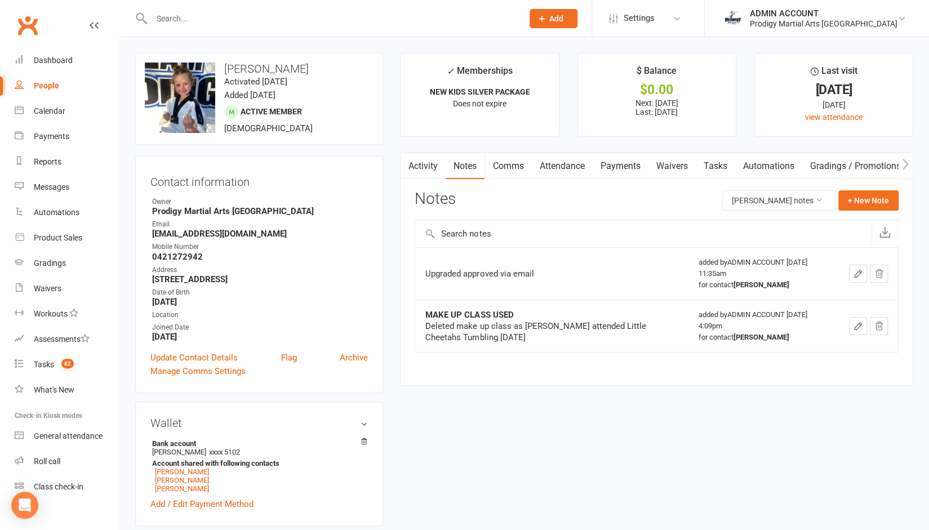
click at [175, 10] on div at bounding box center [325, 18] width 380 height 37
click at [175, 14] on input "text" at bounding box center [331, 19] width 367 height 16
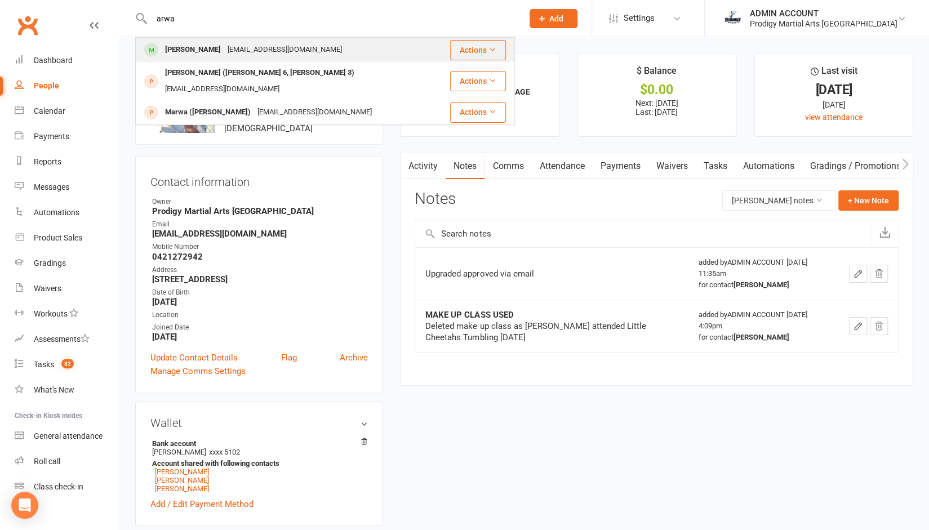
type input "arwa"
click at [168, 48] on div "Arwa Joshi" at bounding box center [193, 50] width 63 height 16
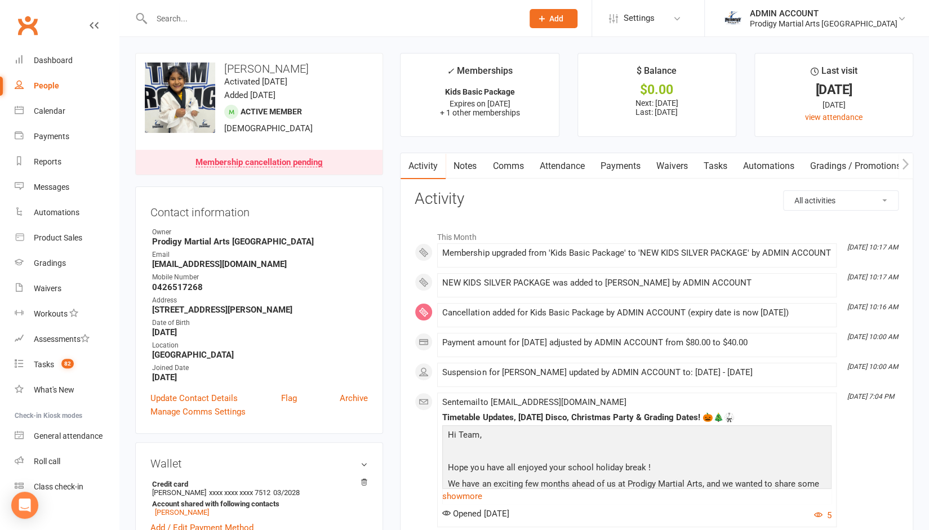
click at [465, 164] on link "Notes" at bounding box center [465, 166] width 39 height 26
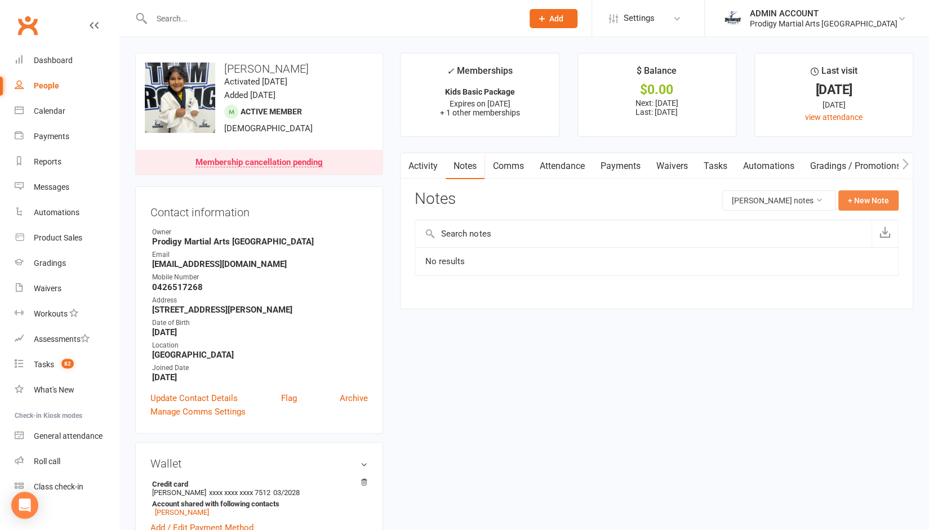
click at [883, 200] on button "+ New Note" at bounding box center [868, 200] width 60 height 20
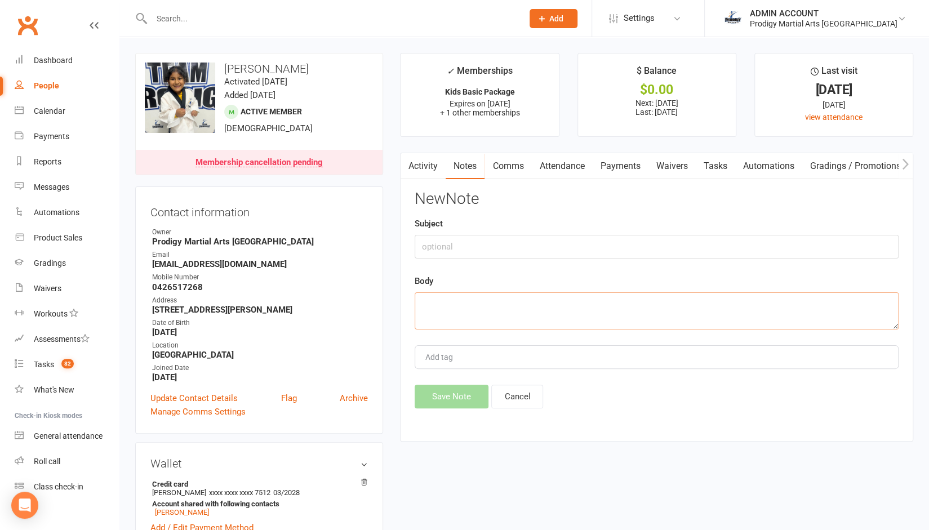
click at [462, 323] on textarea at bounding box center [657, 310] width 484 height 37
paste textarea "Upgraded approved via email"
type textarea "Upgraded approved via email"
click at [450, 398] on button "Save Note" at bounding box center [452, 397] width 74 height 24
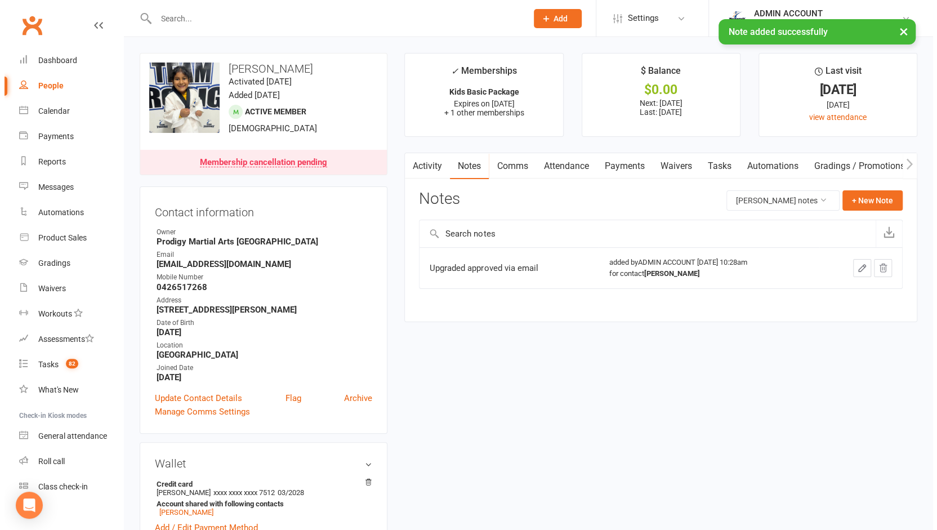
scroll to position [0, 72]
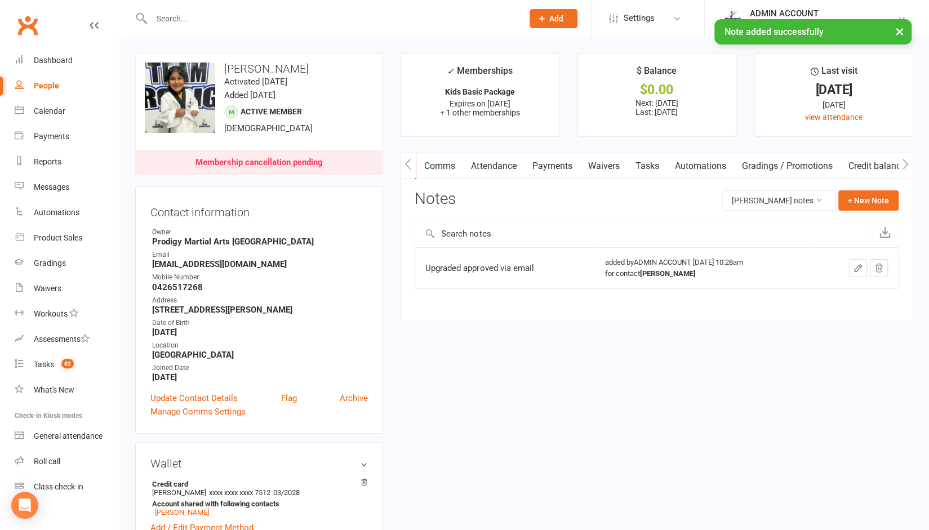
click at [868, 163] on link "Credit balance" at bounding box center [876, 166] width 73 height 26
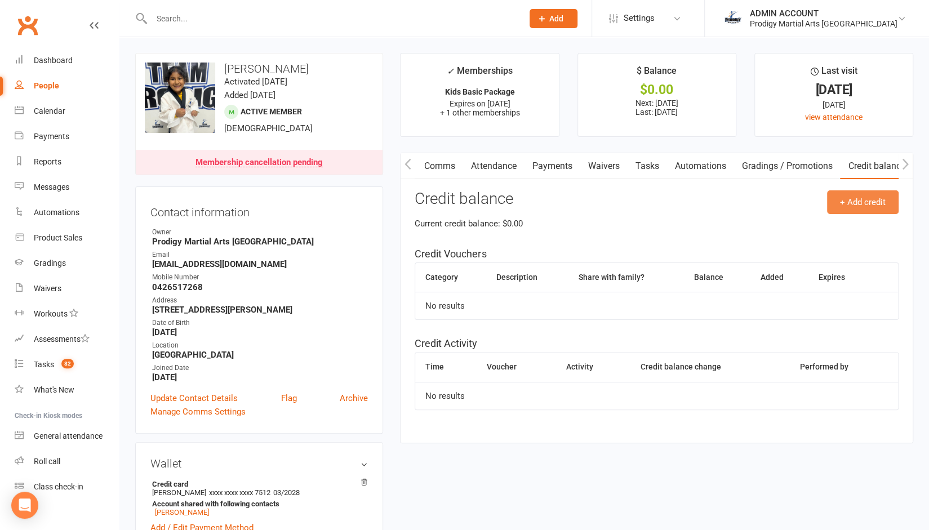
click at [862, 204] on button "+ Add credit" at bounding box center [863, 202] width 72 height 24
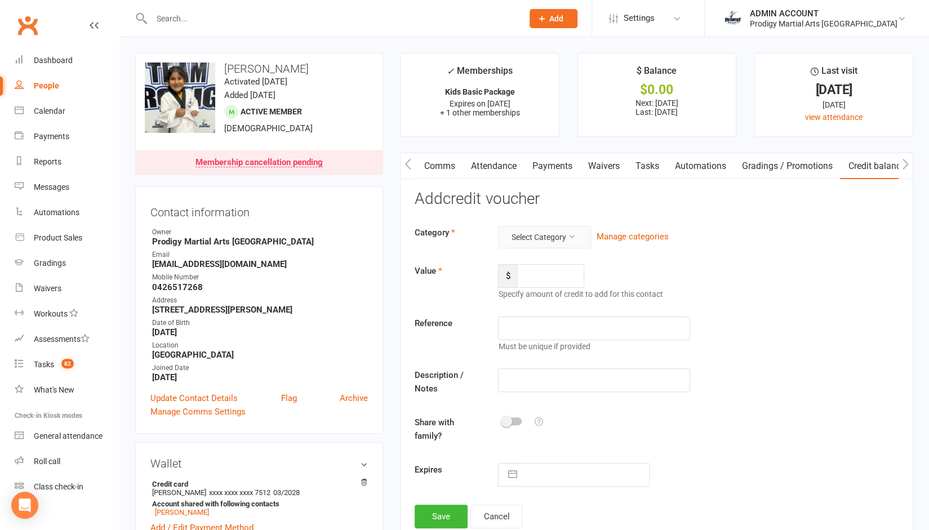
click at [551, 241] on button "Select Category" at bounding box center [544, 237] width 93 height 23
click at [502, 284] on link "MISC" at bounding box center [527, 285] width 112 height 23
click at [539, 271] on input "number" at bounding box center [551, 276] width 68 height 24
type input "80"
type input "03/10/25payment"
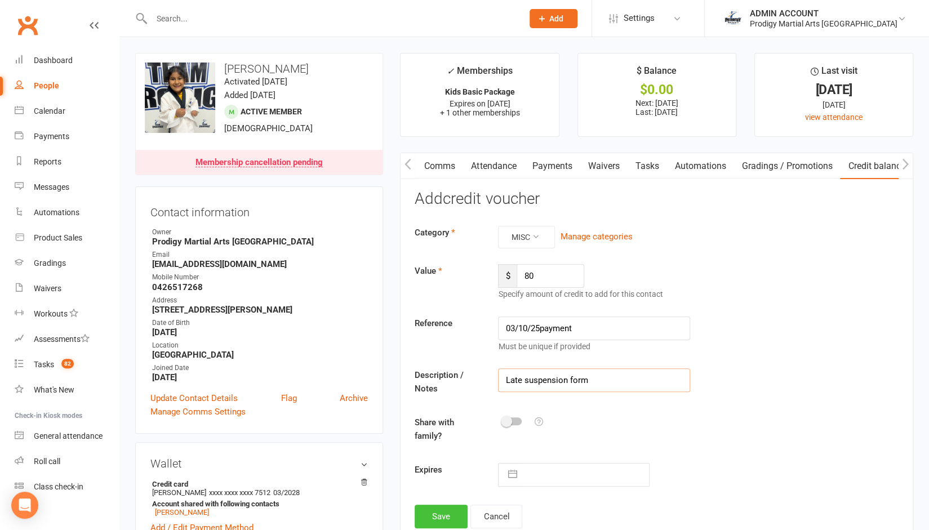
type input "Late suspension form"
click at [438, 512] on button "Save" at bounding box center [441, 517] width 53 height 24
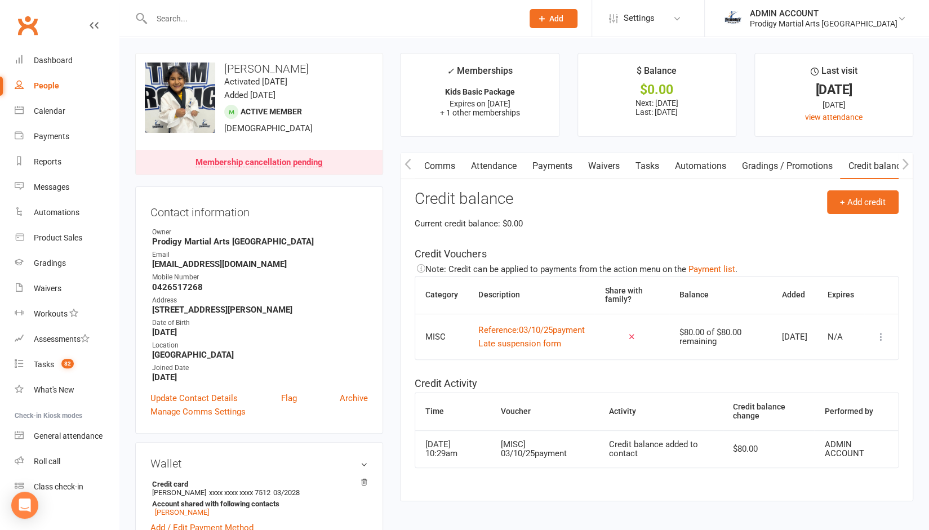
click at [879, 341] on icon at bounding box center [880, 336] width 11 height 11
click at [800, 389] on link "Apply credit" at bounding box center [823, 387] width 112 height 23
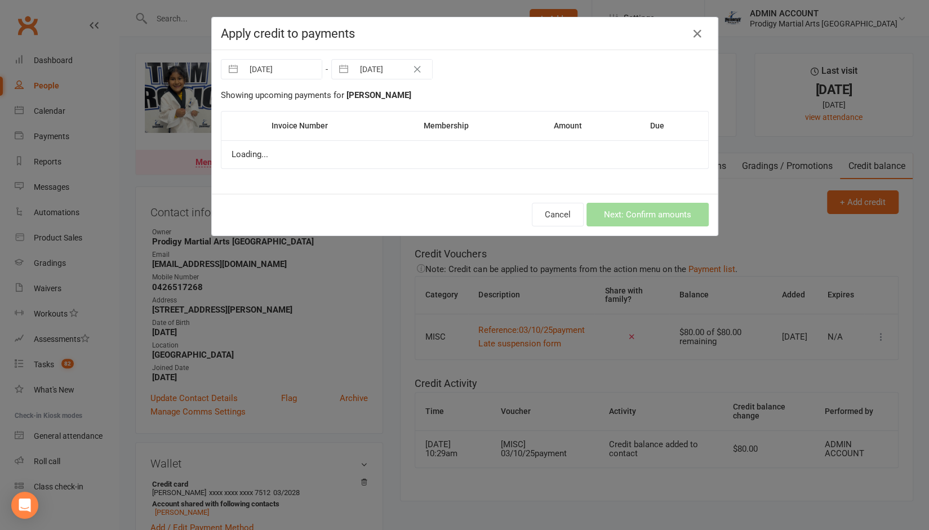
scroll to position [0, 66]
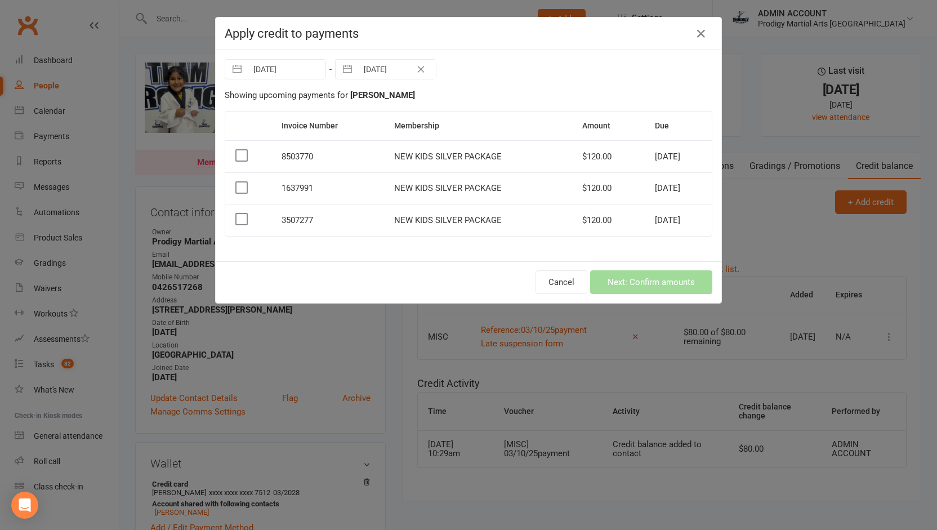
click at [240, 219] on label at bounding box center [240, 218] width 11 height 11
click at [240, 213] on input "checkbox" at bounding box center [240, 213] width 11 height 0
click at [614, 282] on button "Next: Confirm amounts" at bounding box center [651, 282] width 122 height 24
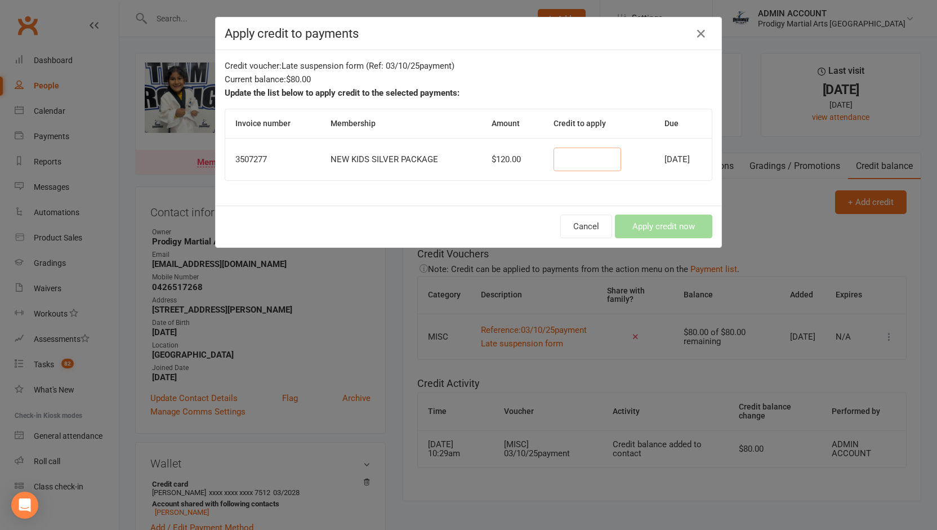
click at [568, 161] on input "number" at bounding box center [588, 160] width 68 height 24
type input "80"
click at [639, 222] on button "Apply credit now" at bounding box center [663, 227] width 97 height 24
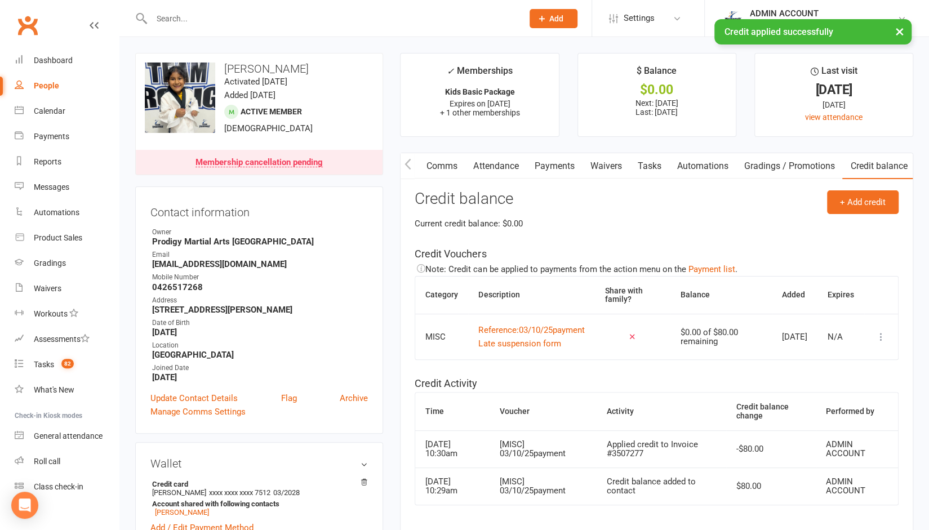
click at [603, 166] on link "Waivers" at bounding box center [605, 166] width 47 height 26
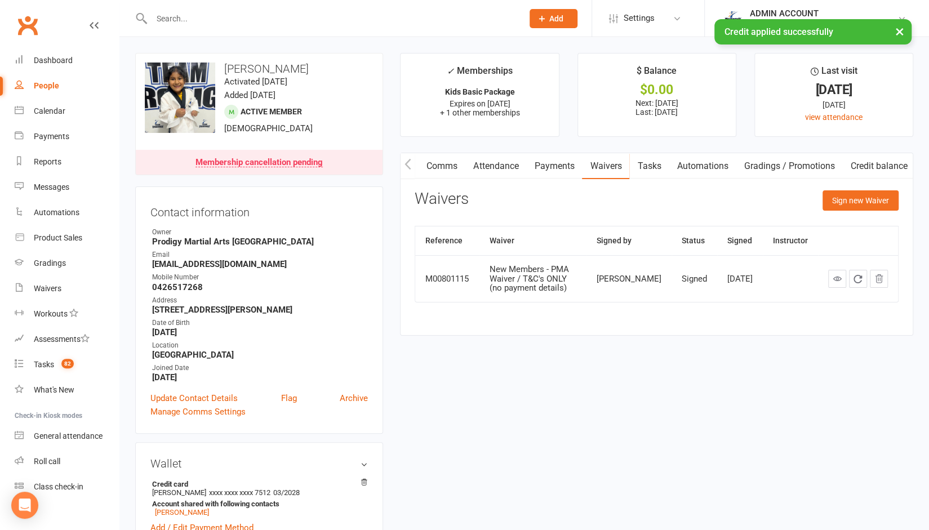
click at [552, 171] on link "Payments" at bounding box center [554, 166] width 56 height 26
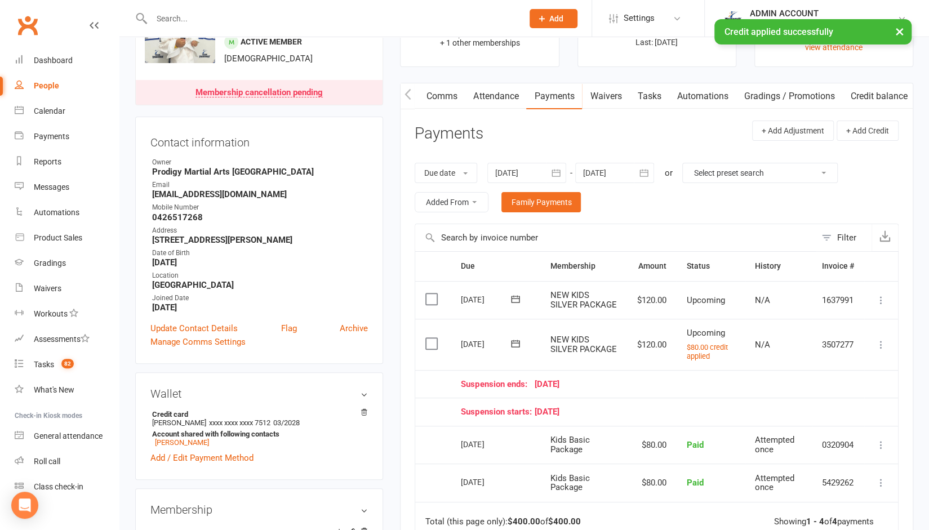
scroll to position [70, 0]
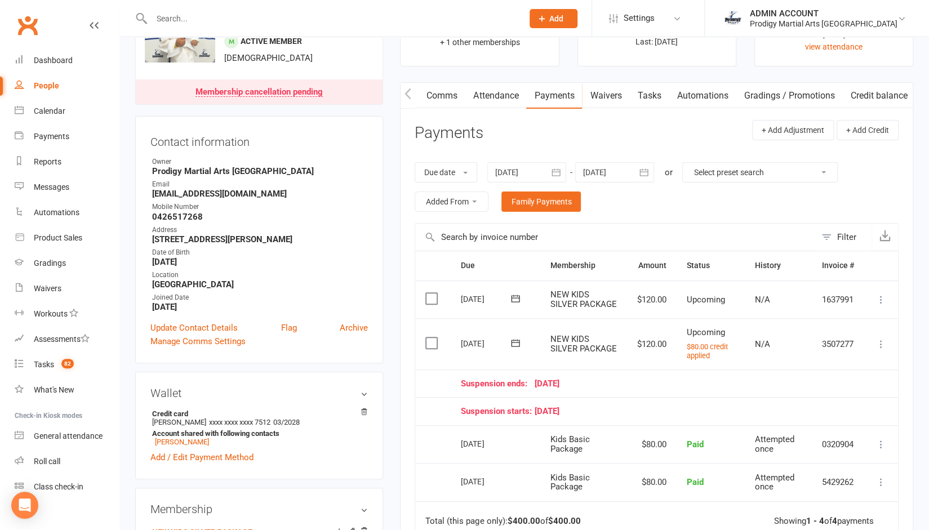
click at [395, 273] on main "✓ Memberships Kids Basic Package Expires on 16th October, 2025 + 1 other member…" at bounding box center [656, 346] width 530 height 727
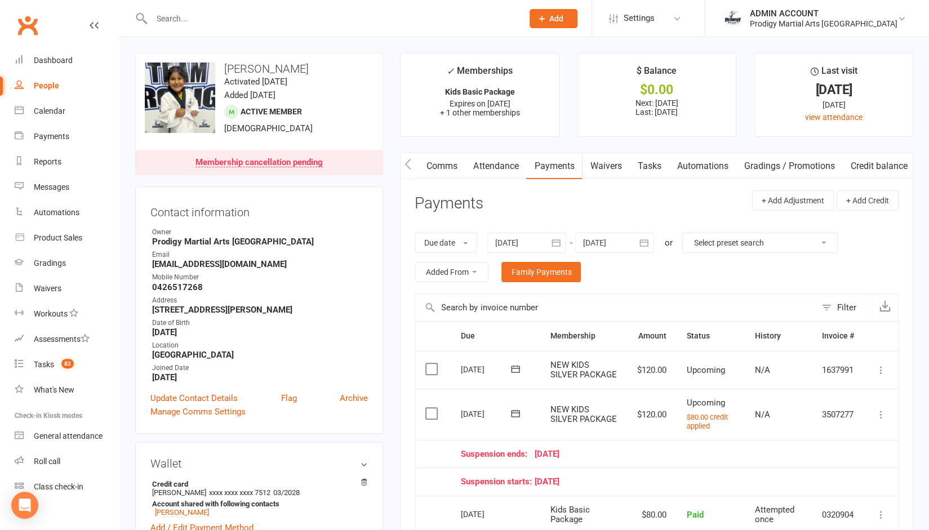
click at [452, 164] on link "Comms" at bounding box center [442, 166] width 47 height 26
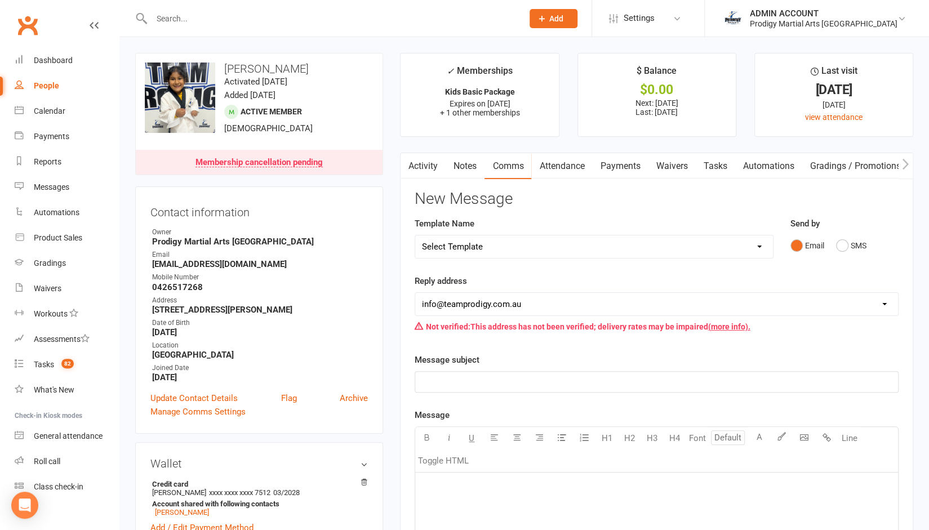
scroll to position [0, 1]
click at [452, 164] on link "Notes" at bounding box center [464, 166] width 39 height 26
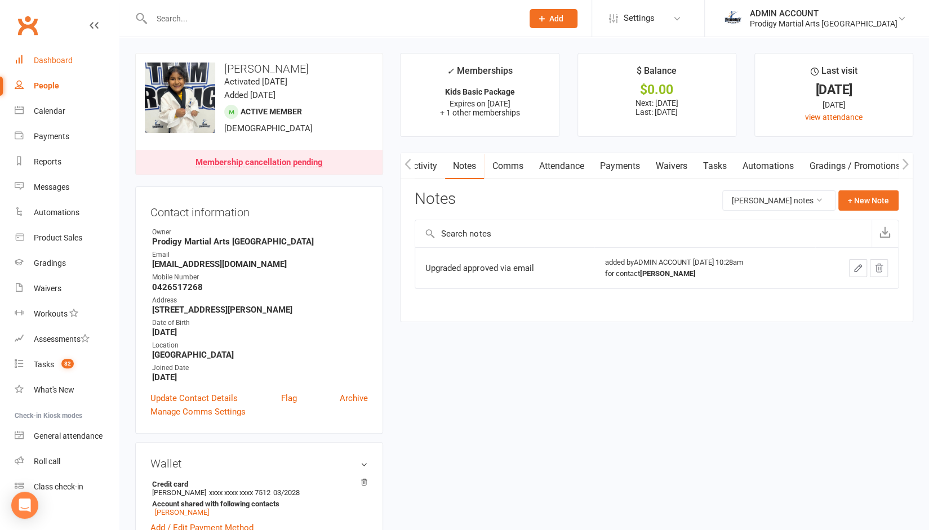
click at [40, 59] on div "Dashboard" at bounding box center [53, 60] width 39 height 9
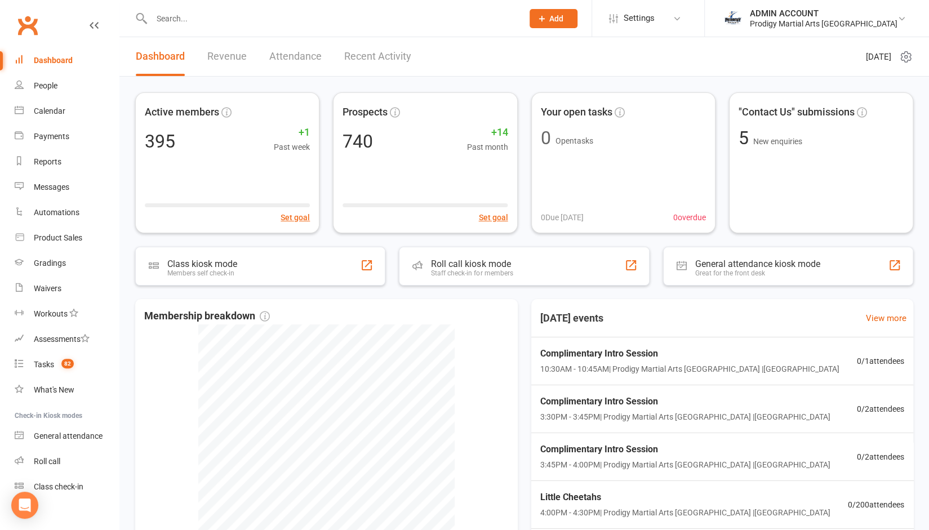
click at [186, 16] on input "text" at bounding box center [331, 19] width 367 height 16
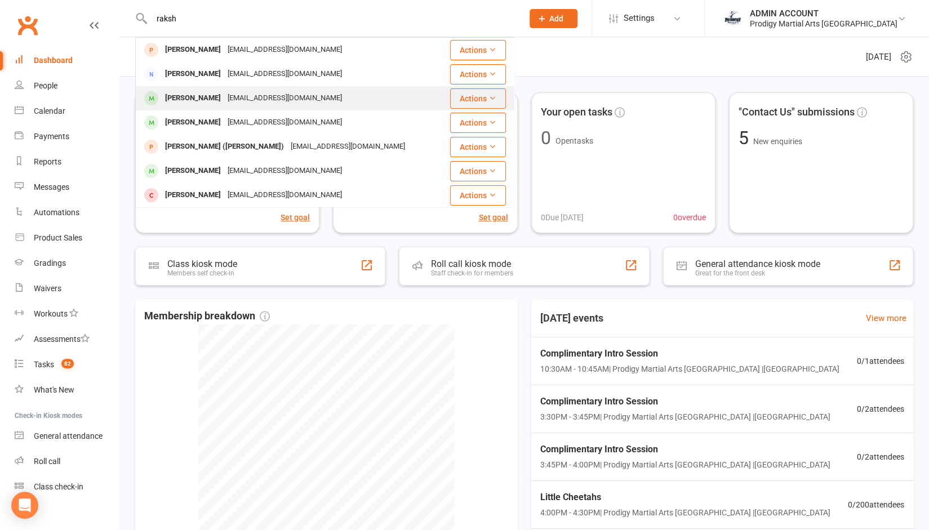
type input "raksh"
click at [188, 99] on div "Rakshana Thiyagarajan" at bounding box center [193, 98] width 63 height 16
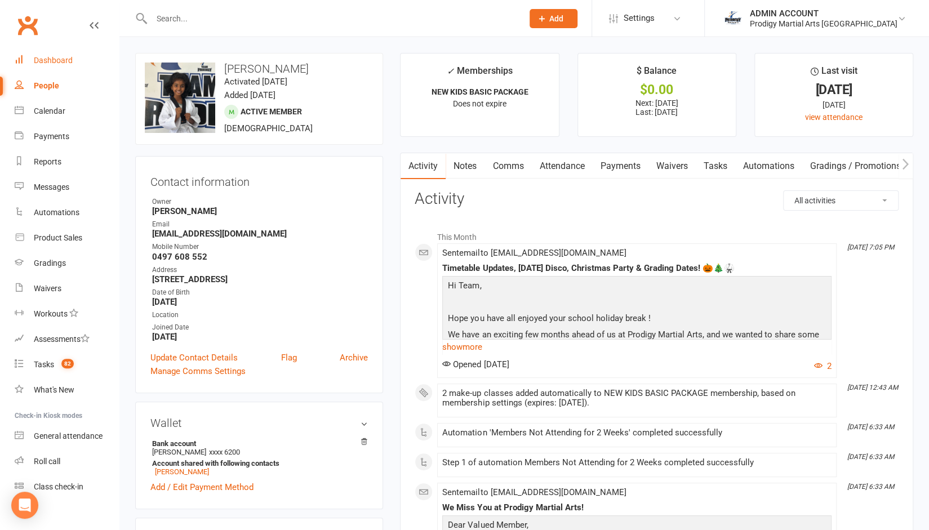
click at [56, 57] on div "Dashboard" at bounding box center [53, 60] width 39 height 9
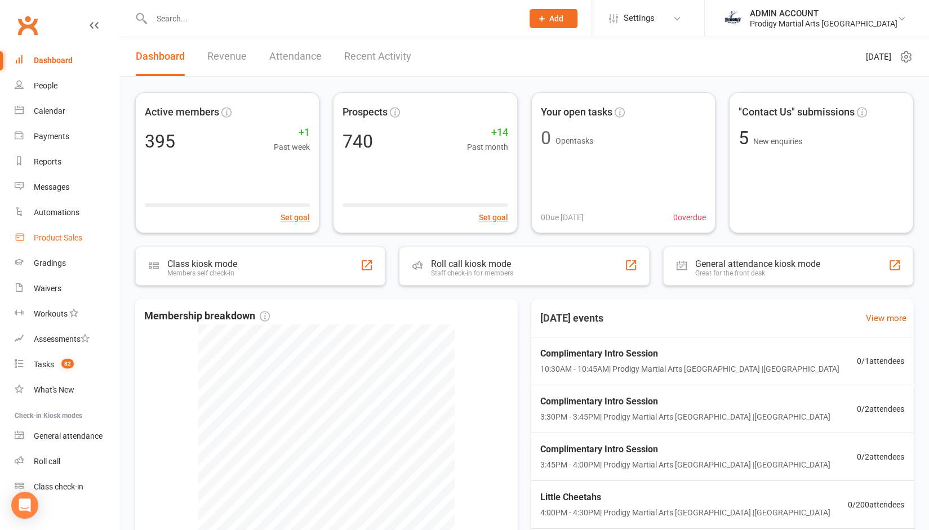
click at [54, 241] on div "Product Sales" at bounding box center [58, 237] width 48 height 9
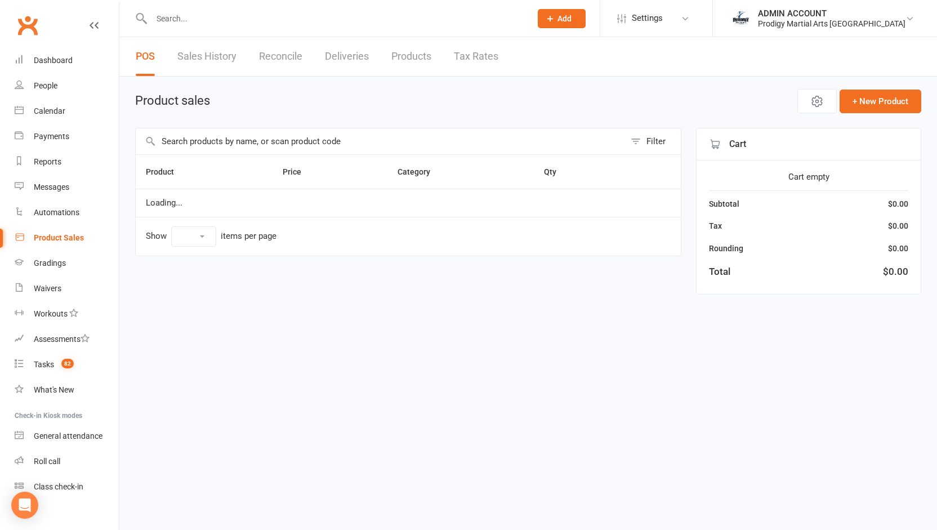
select select "10"
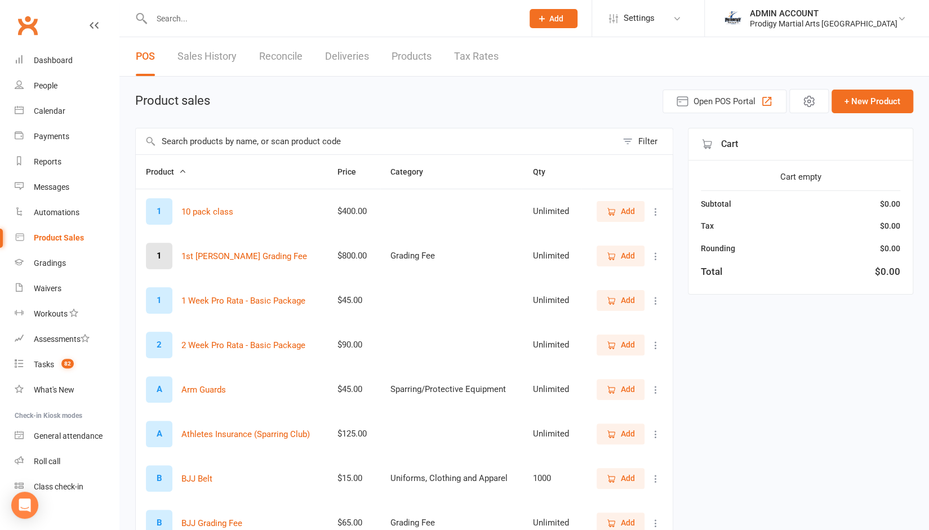
click at [182, 23] on input "text" at bounding box center [331, 19] width 367 height 16
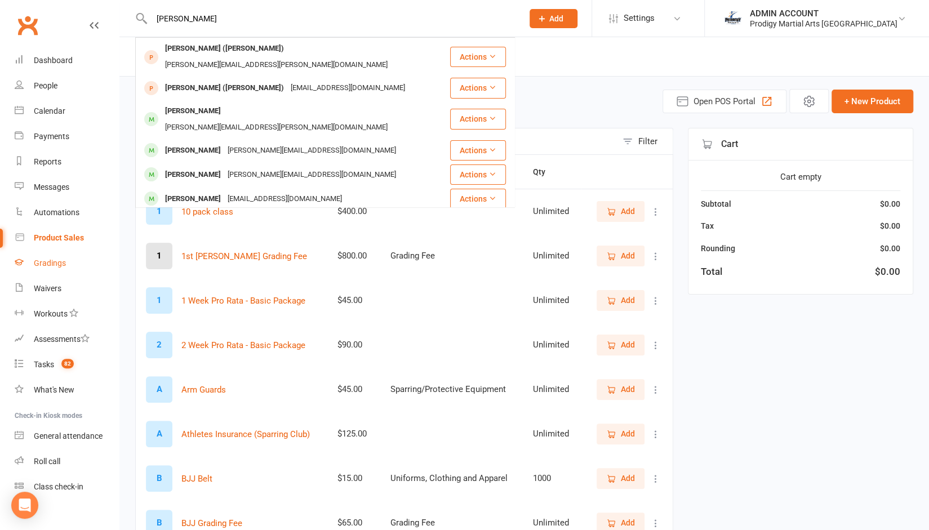
type input "william"
click at [47, 253] on link "Gradings" at bounding box center [67, 263] width 104 height 25
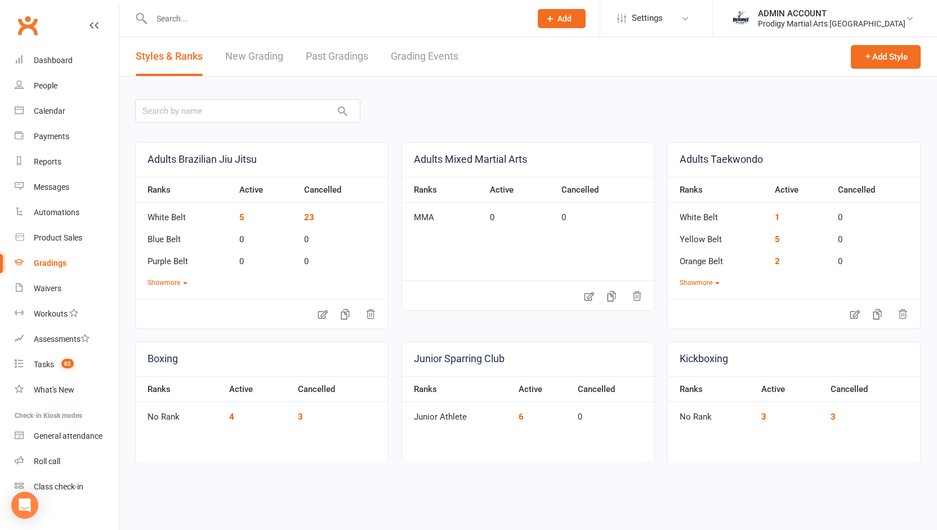
click at [268, 63] on link "New Grading" at bounding box center [254, 56] width 58 height 39
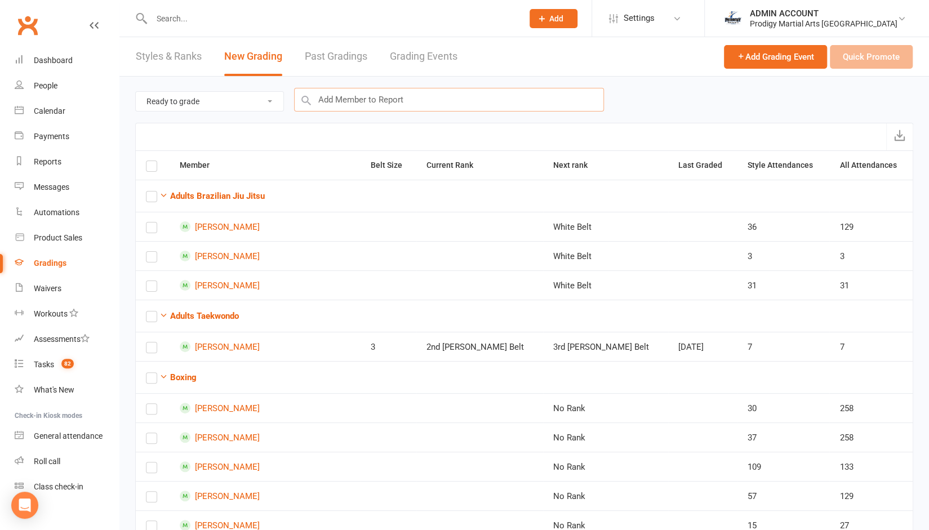
click at [345, 99] on input "text" at bounding box center [449, 100] width 310 height 24
click at [250, 103] on select "Ready to grade All members enrolled in a style Active members enrolled in a sty…" at bounding box center [210, 101] width 148 height 19
select select "active_members_in_style"
click at [136, 92] on select "Ready to grade All members enrolled in a style Active members enrolled in a sty…" at bounding box center [210, 101] width 148 height 19
click at [354, 101] on input "text" at bounding box center [449, 100] width 310 height 24
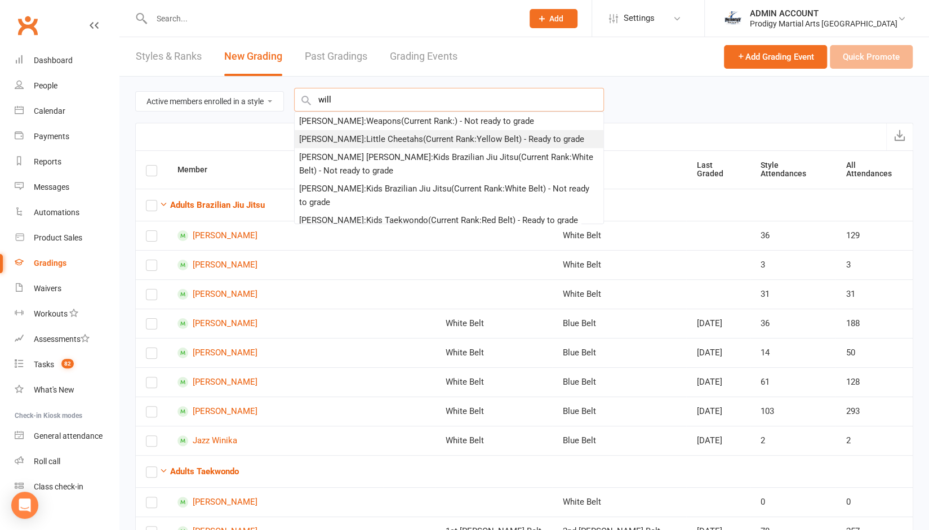
type input "will"
click at [335, 141] on div "William Wall : Little Cheetahs (Current Rank: Yellow Belt ) - Ready to grade" at bounding box center [441, 139] width 285 height 14
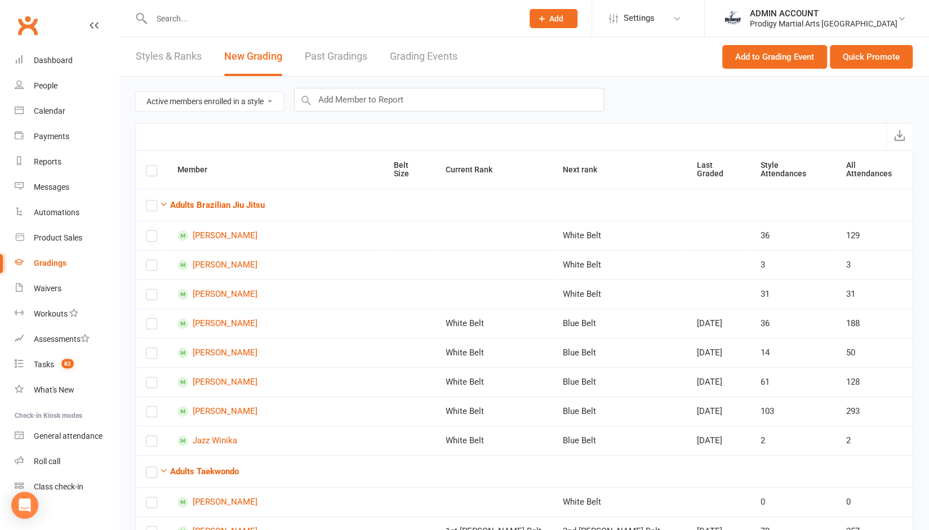
click at [874, 41] on div "Add to Grading Event Quick Promote" at bounding box center [817, 56] width 190 height 39
click at [879, 55] on button "Quick Promote" at bounding box center [871, 57] width 83 height 24
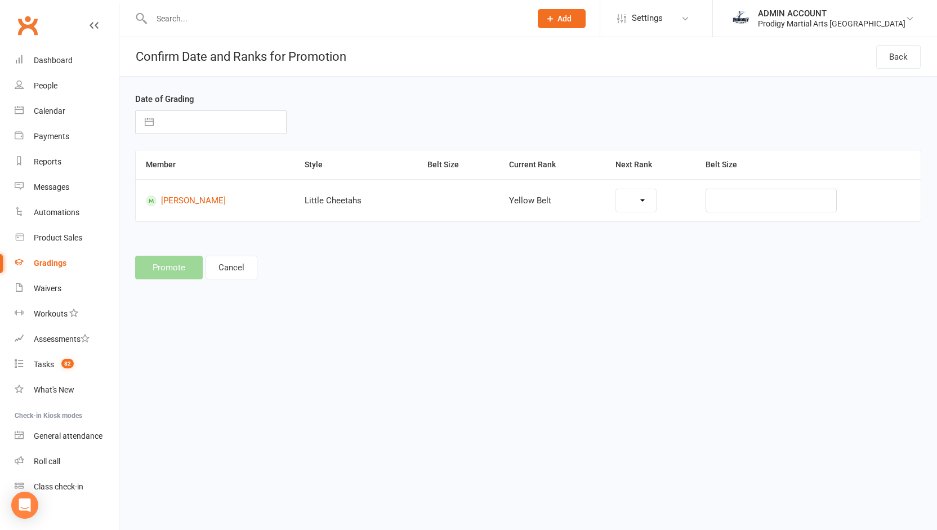
select select "29969"
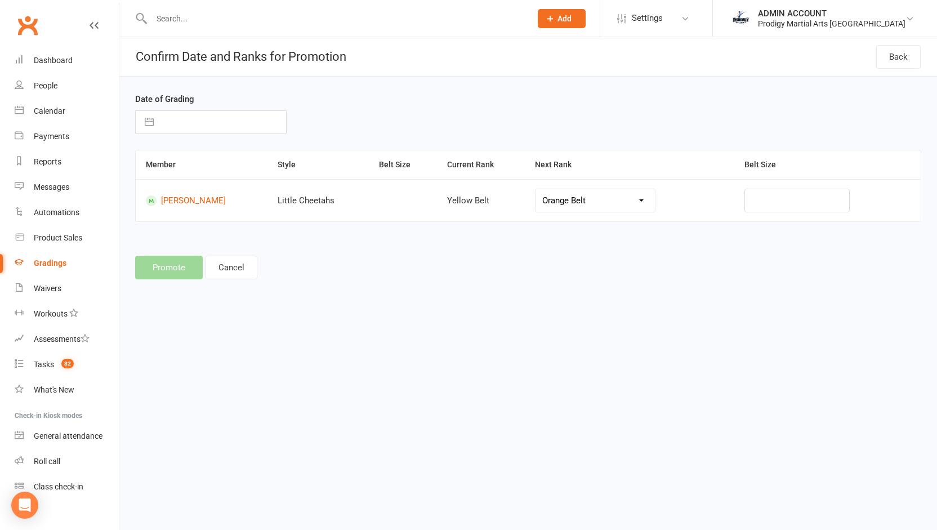
select select "8"
select select "2025"
select select "9"
select select "2025"
select select "10"
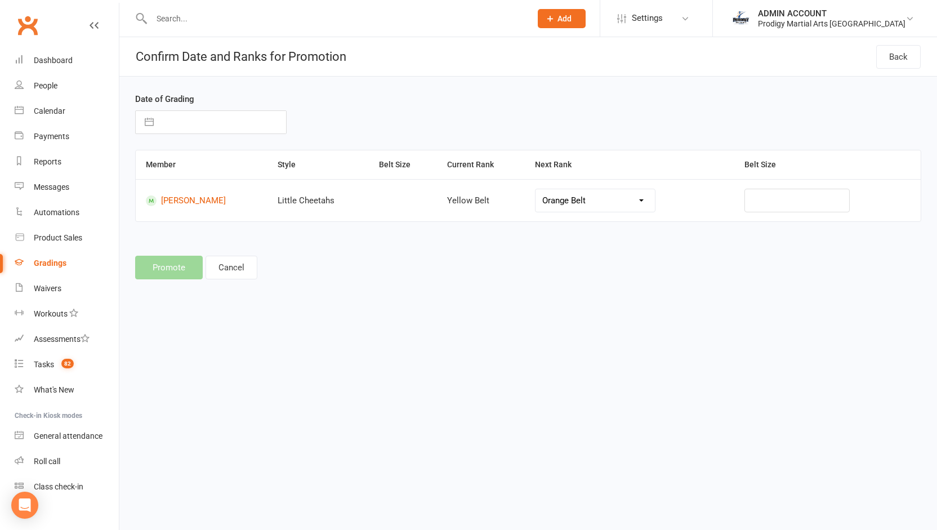
select select "2025"
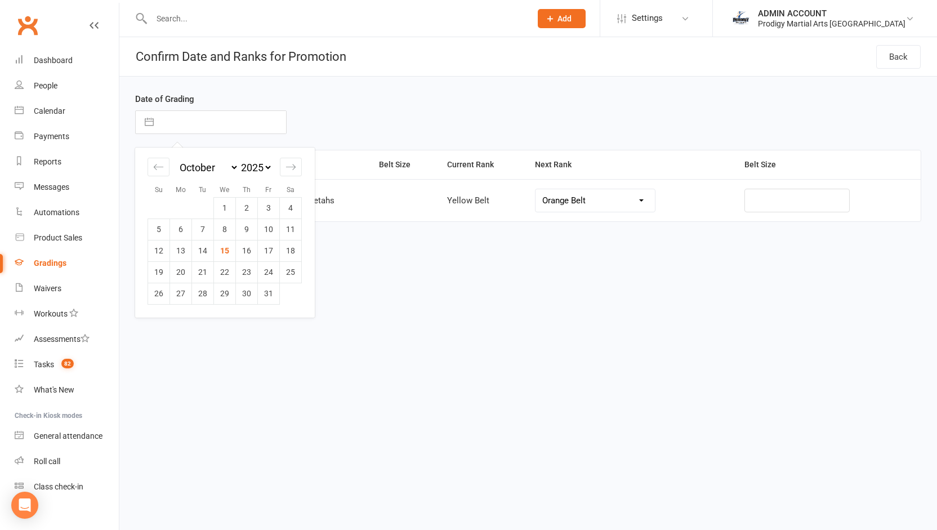
click at [177, 126] on input "text" at bounding box center [222, 122] width 127 height 23
click at [157, 250] on td "12" at bounding box center [159, 250] width 22 height 21
type input "12 Oct 2025"
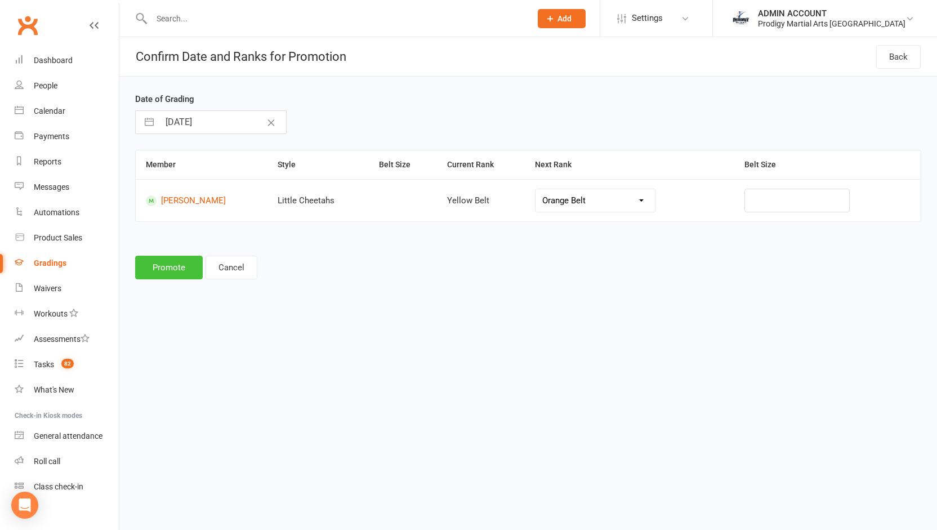
click at [150, 271] on button "Promote" at bounding box center [169, 268] width 68 height 24
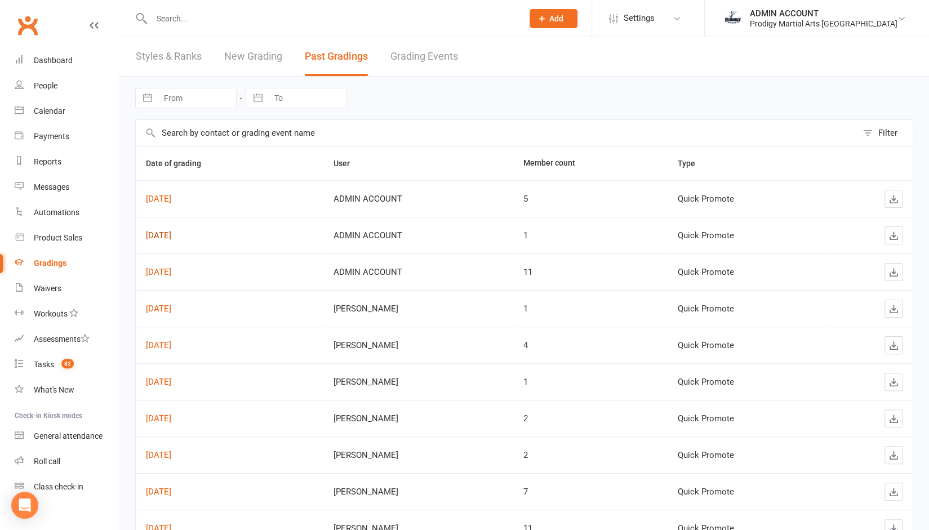
click at [171, 230] on link "Oct 12, 2025" at bounding box center [158, 235] width 25 height 10
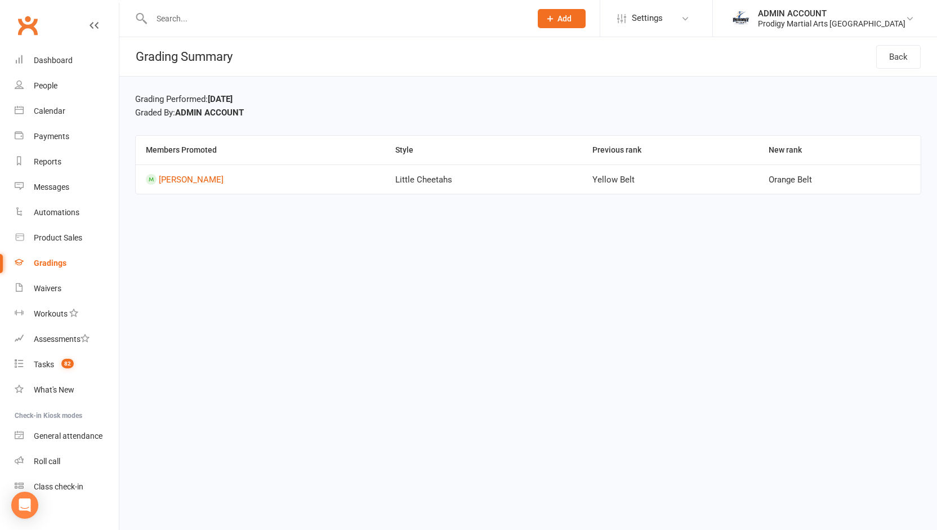
click at [192, 166] on td "[PERSON_NAME]" at bounding box center [261, 178] width 250 height 29
click at [192, 176] on link "[PERSON_NAME]" at bounding box center [191, 180] width 65 height 10
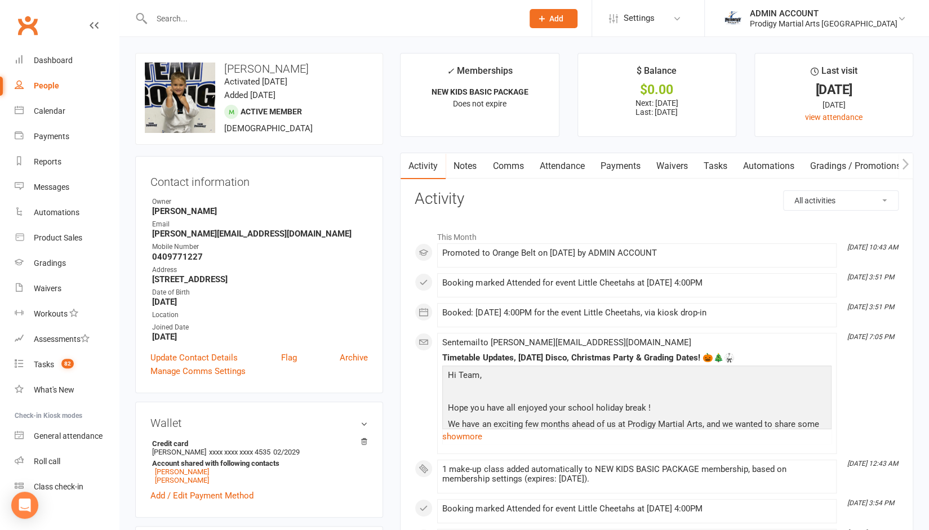
click at [501, 164] on link "Comms" at bounding box center [507, 166] width 47 height 26
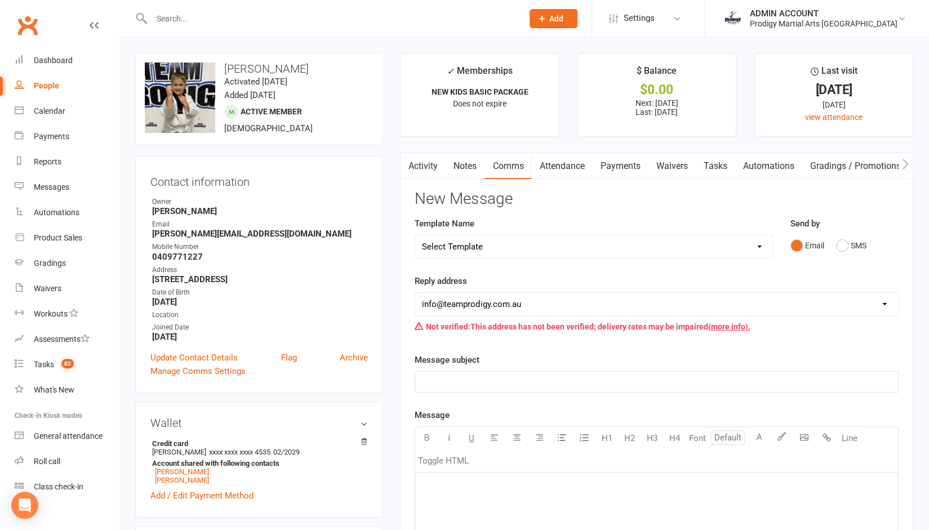
click at [479, 238] on select "Select Template [Email] Existing Member Transfer to Clubworx [Email] Active Kid…" at bounding box center [593, 246] width 357 height 23
select select "15"
click at [415, 235] on select "Select Template [Email] Existing Member Transfer to Clubworx [Email] Active Kid…" at bounding box center [593, 246] width 357 height 23
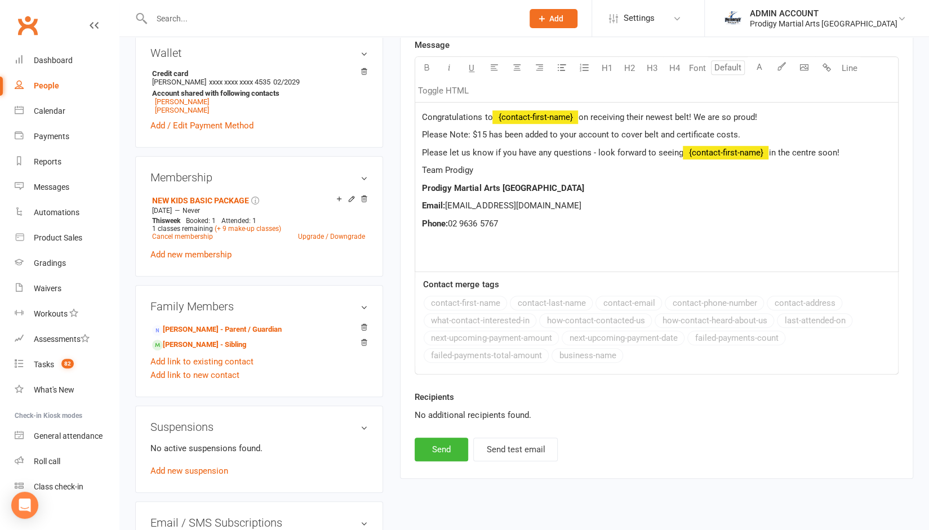
scroll to position [372, 0]
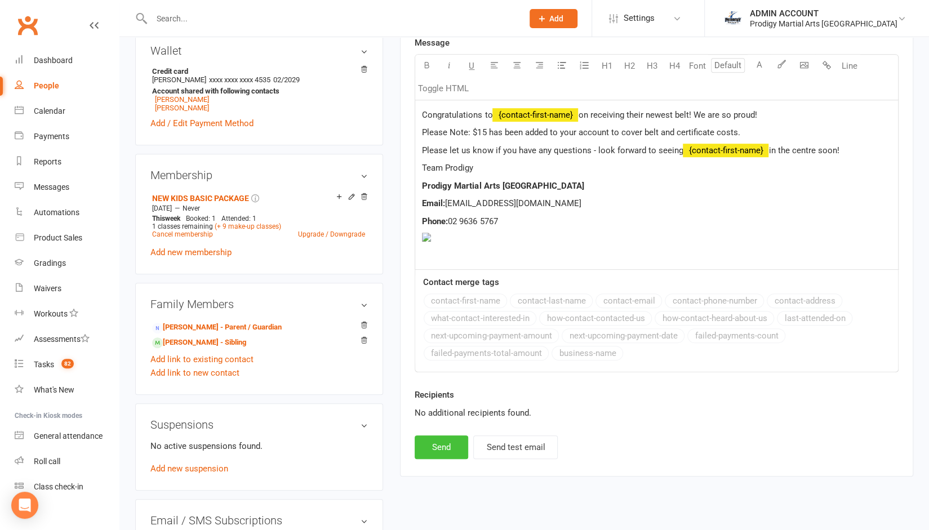
click at [434, 444] on button "Send" at bounding box center [442, 447] width 54 height 24
select select
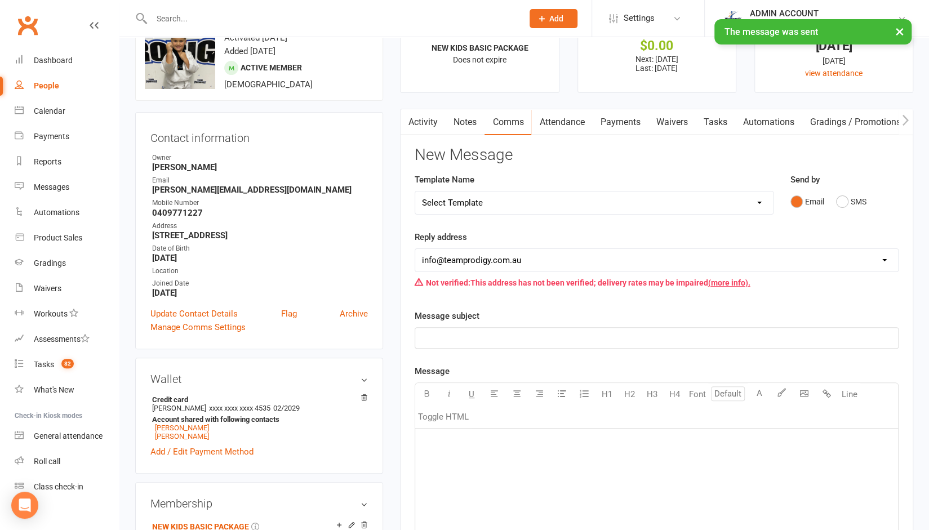
scroll to position [43, 0]
click at [63, 239] on div "Product Sales" at bounding box center [58, 237] width 48 height 9
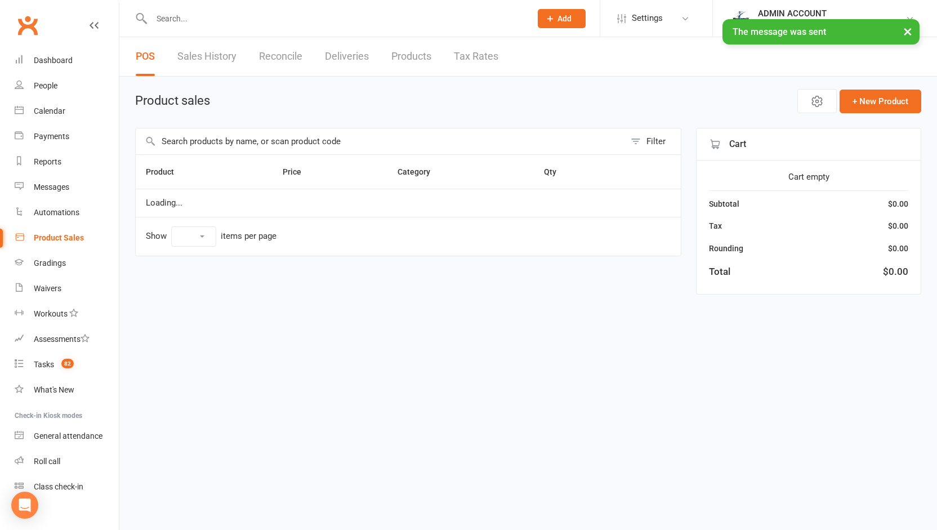
select select "10"
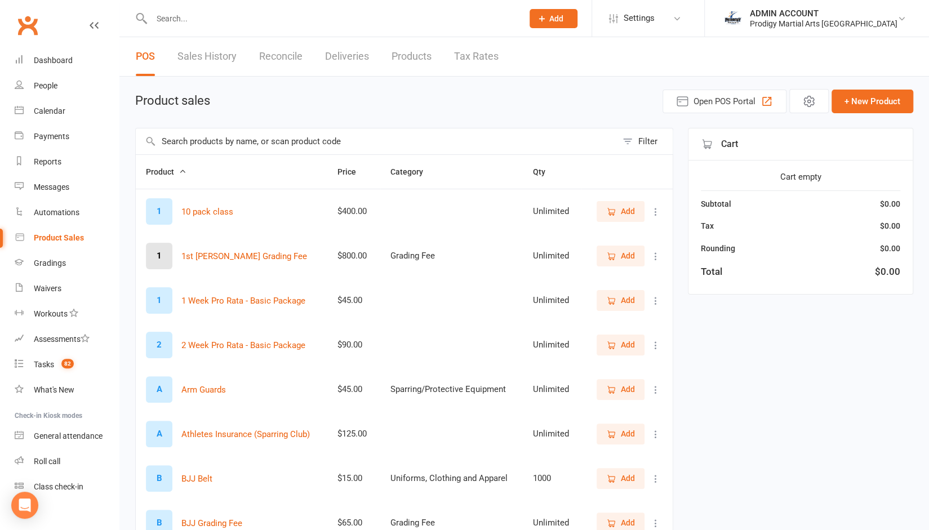
click at [225, 139] on input "text" at bounding box center [376, 141] width 481 height 26
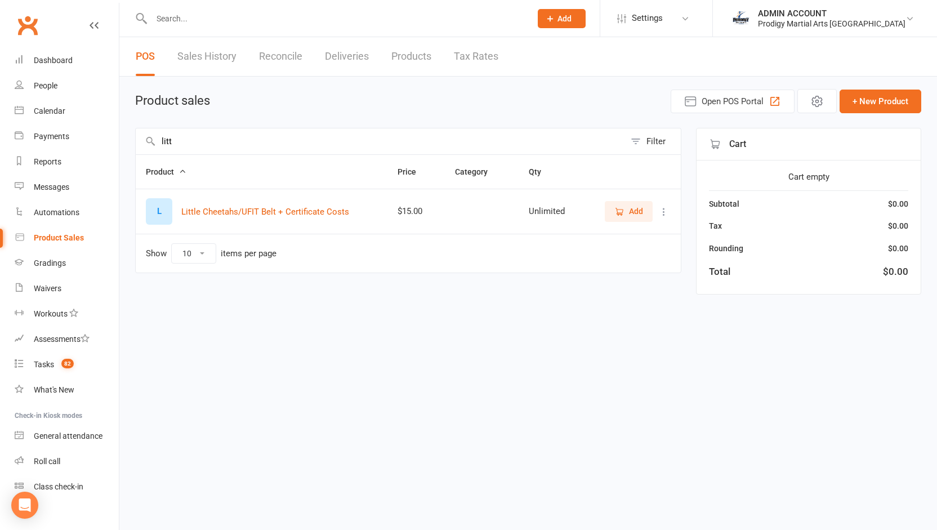
type input "litt"
click at [617, 212] on icon "button" at bounding box center [619, 211] width 6 height 6
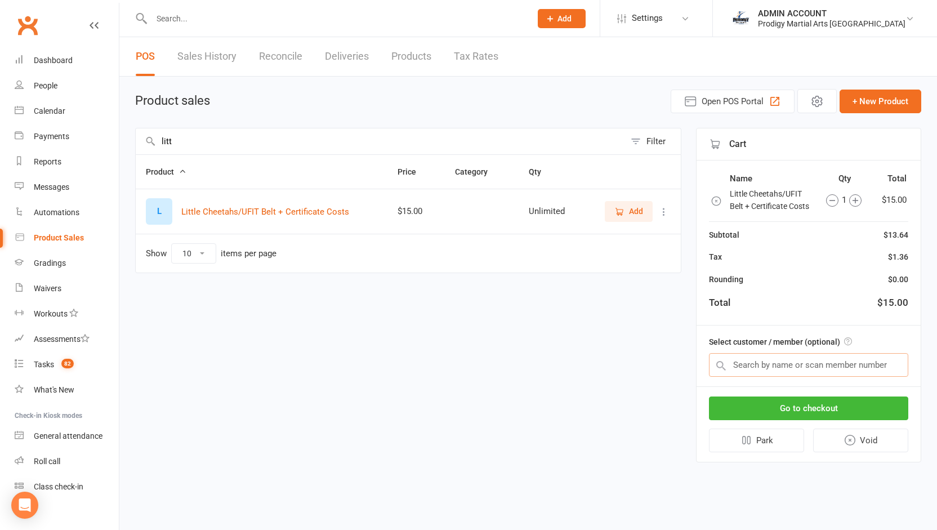
click at [746, 367] on input "text" at bounding box center [808, 365] width 199 height 24
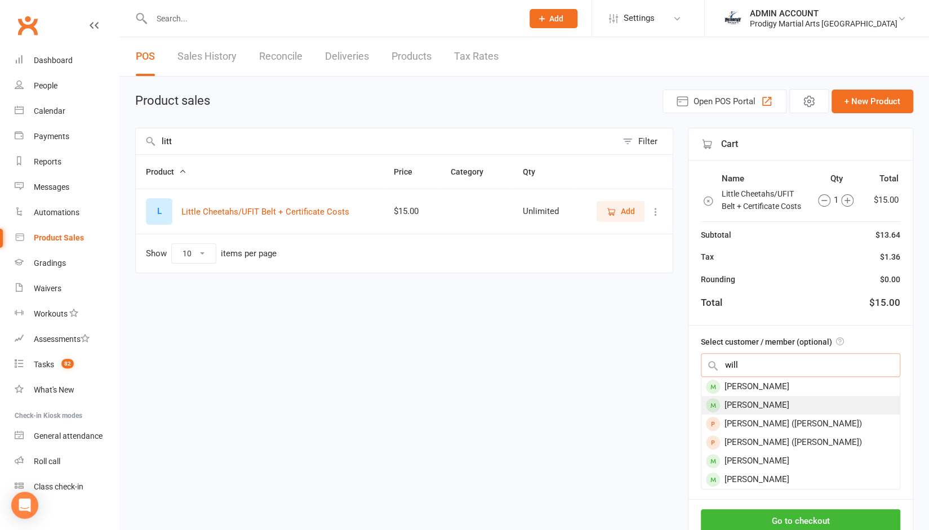
type input "will"
click at [747, 404] on div "[PERSON_NAME]" at bounding box center [800, 405] width 198 height 19
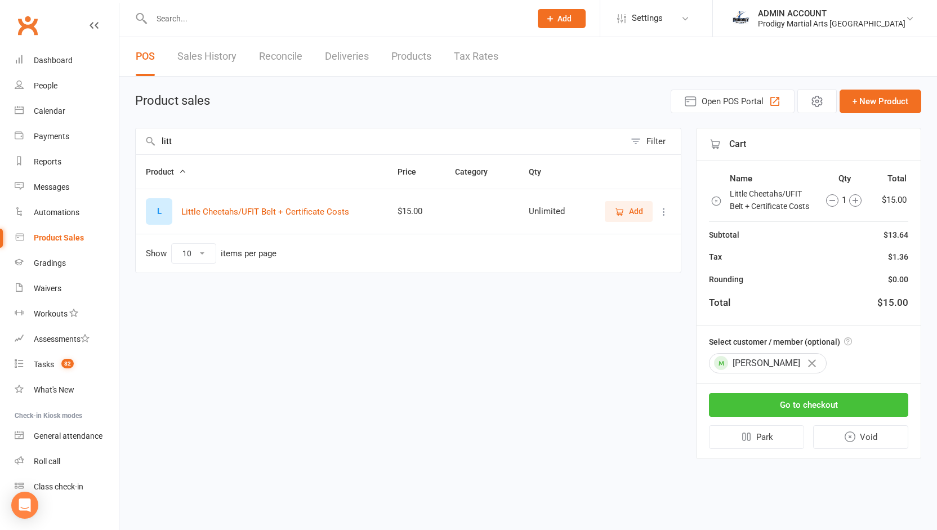
click at [778, 398] on button "Go to checkout" at bounding box center [808, 405] width 199 height 24
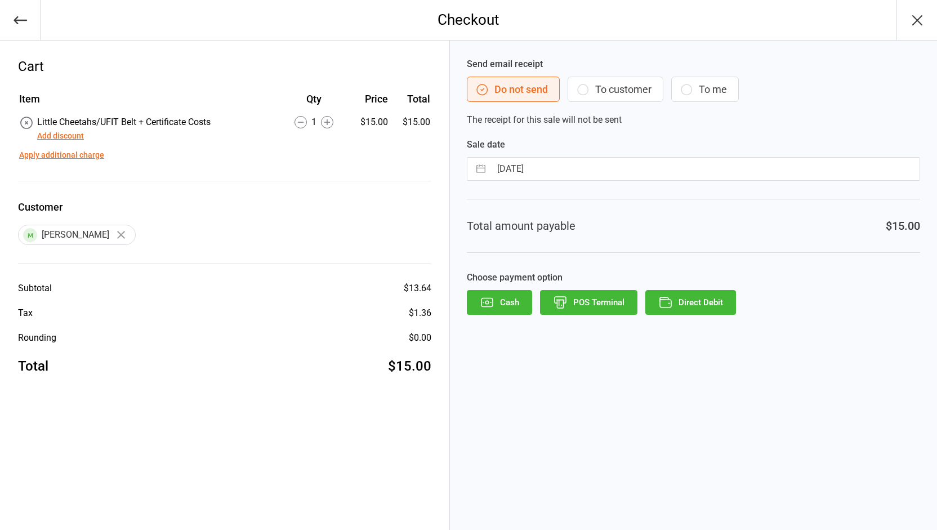
click at [682, 299] on button "Direct Debit" at bounding box center [691, 302] width 91 height 25
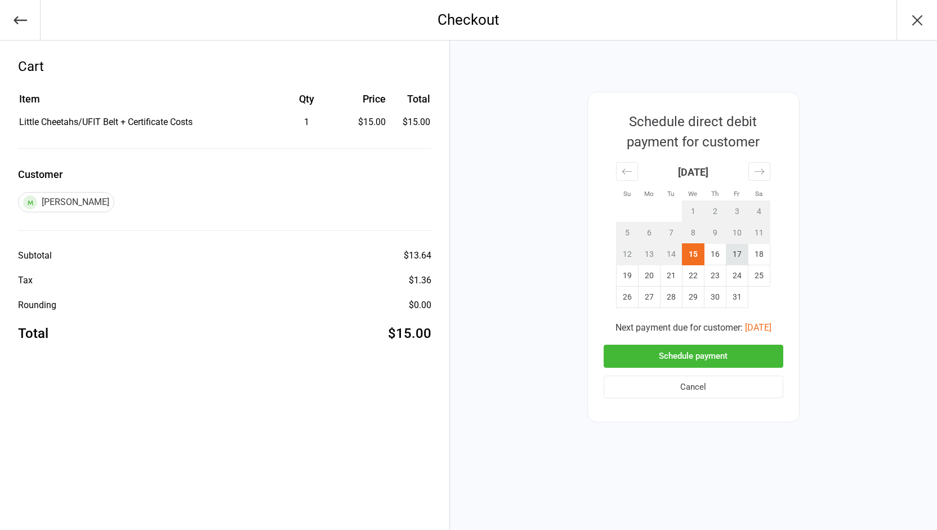
click at [729, 254] on td "17" at bounding box center [737, 254] width 22 height 21
click at [681, 353] on button "Schedule payment" at bounding box center [694, 356] width 180 height 23
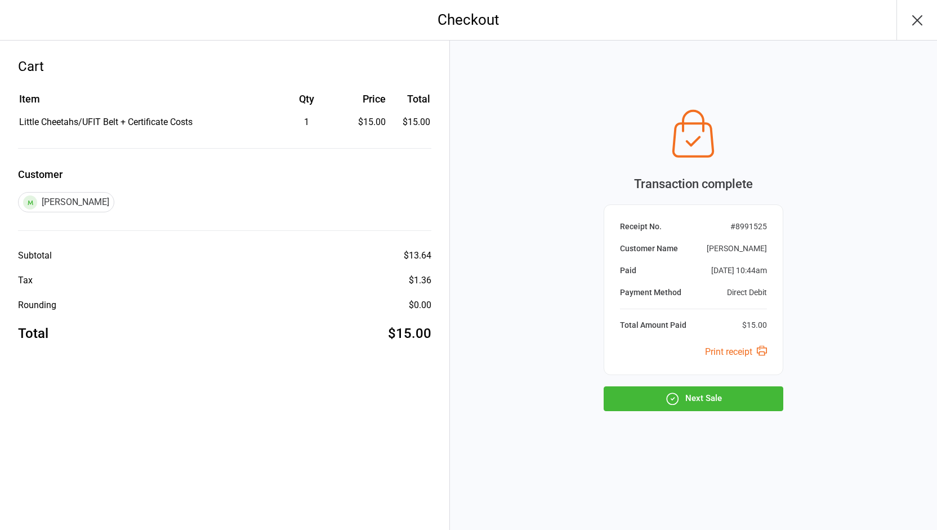
click at [669, 395] on icon "button" at bounding box center [672, 398] width 15 height 15
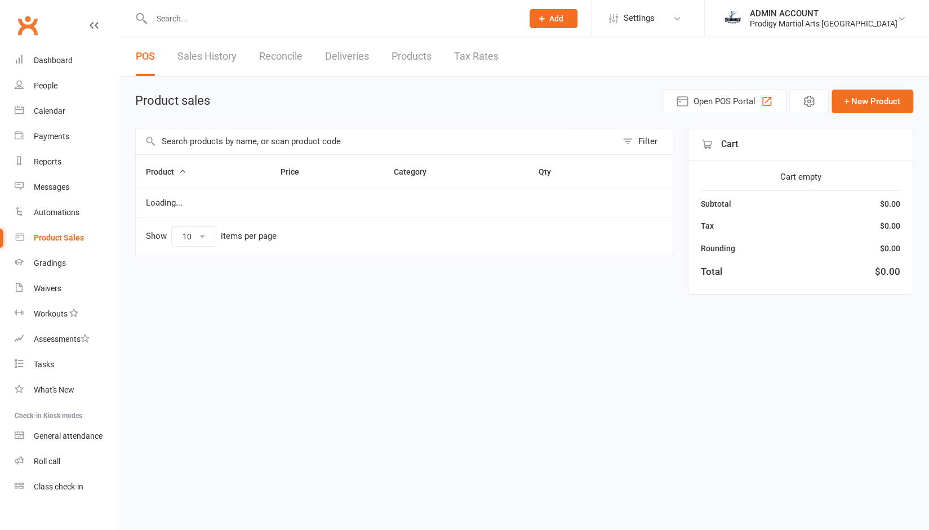
click at [318, 22] on input "text" at bounding box center [331, 19] width 367 height 16
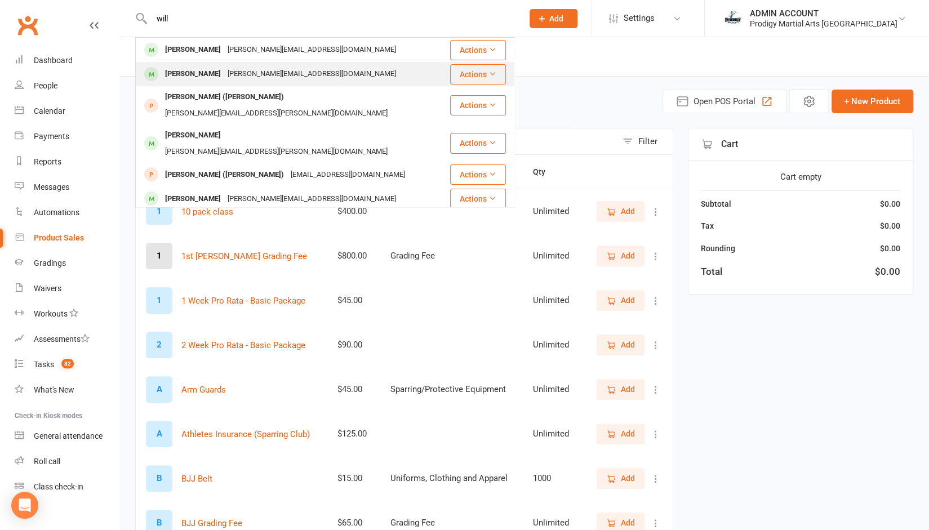
type input "will"
click at [226, 75] on div "stan.wall@lifeguarding.com.au" at bounding box center [311, 74] width 175 height 16
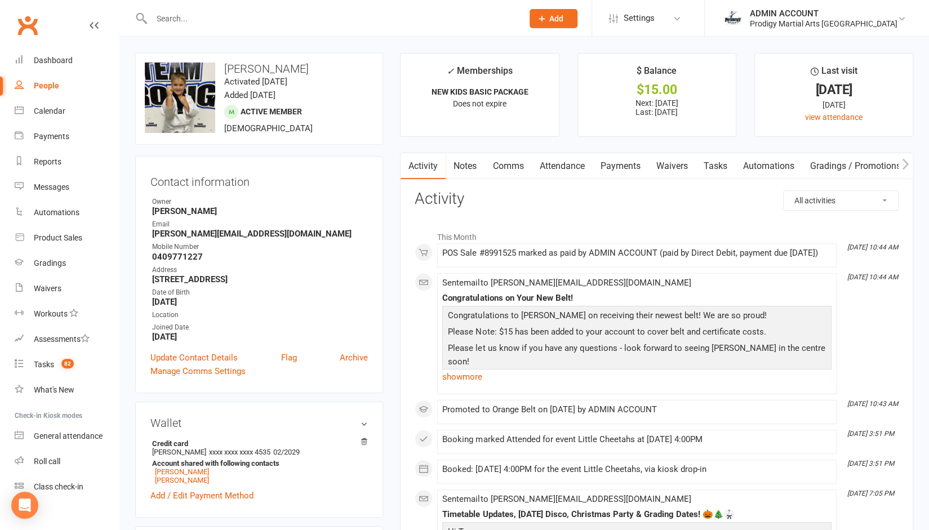
click at [469, 165] on link "Notes" at bounding box center [465, 166] width 39 height 26
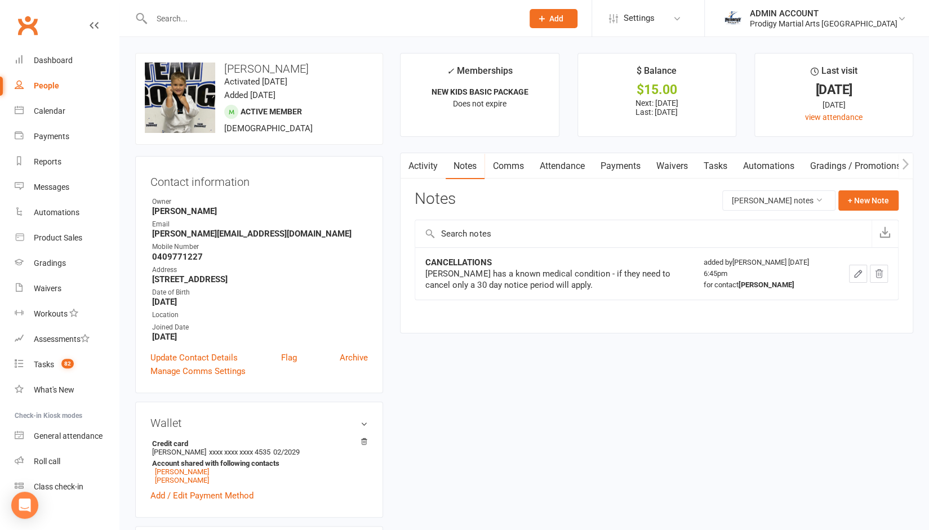
click at [502, 166] on link "Comms" at bounding box center [507, 166] width 47 height 26
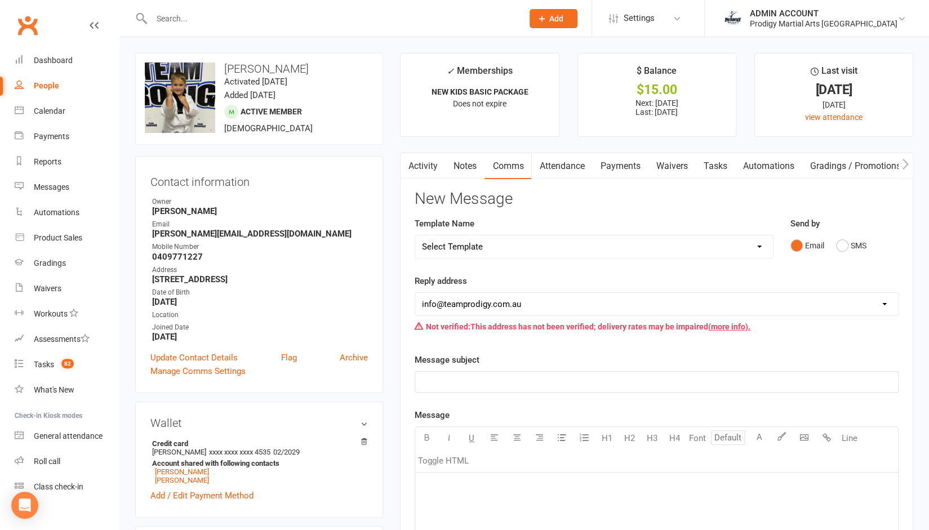
click at [551, 162] on link "Attendance" at bounding box center [561, 166] width 61 height 26
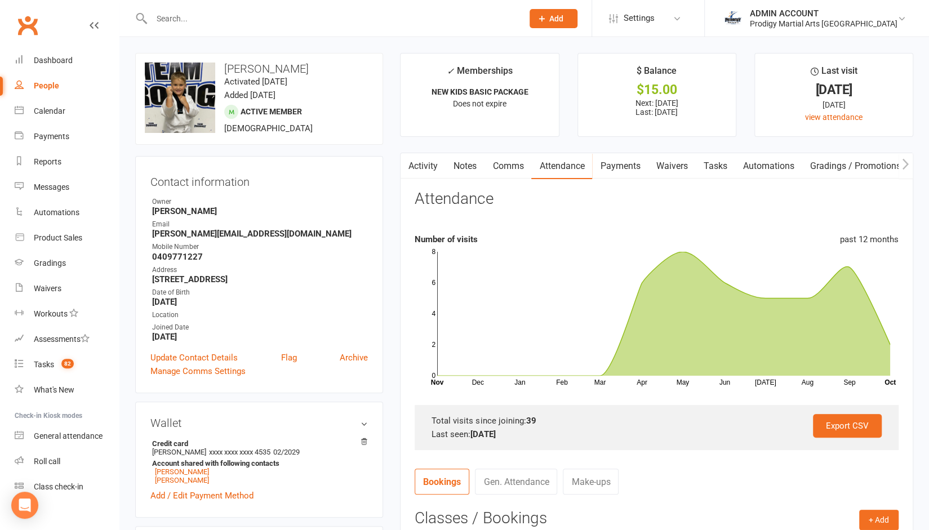
click at [616, 163] on link "Payments" at bounding box center [620, 166] width 56 height 26
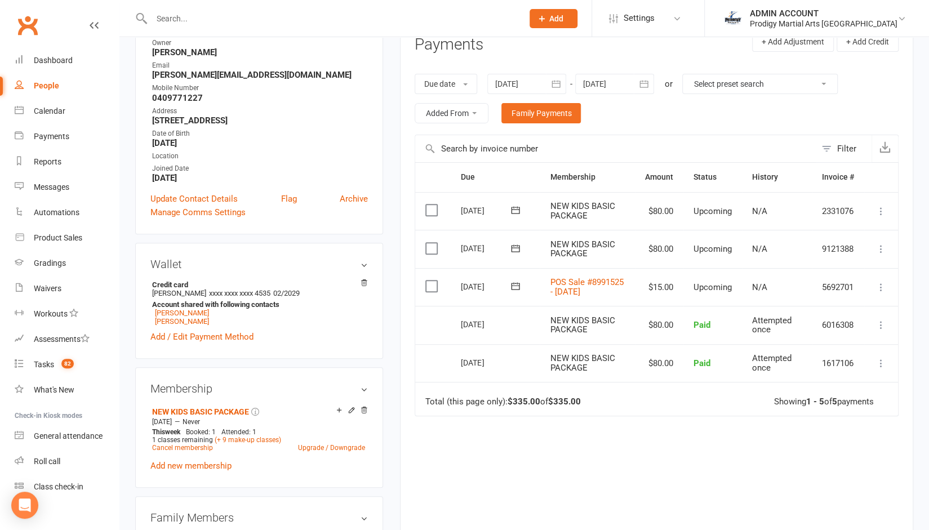
scroll to position [159, 0]
click at [544, 83] on div at bounding box center [526, 83] width 79 height 20
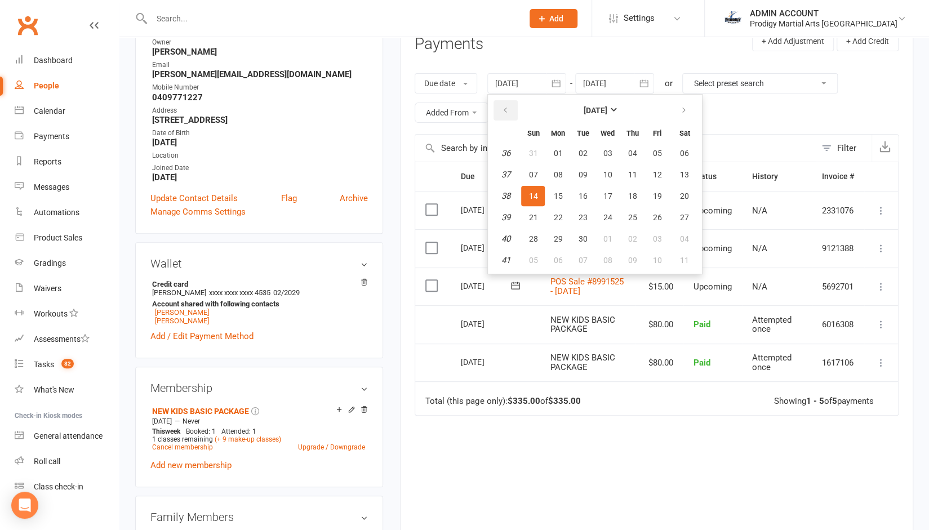
click at [502, 111] on icon "button" at bounding box center [505, 110] width 8 height 9
click at [532, 176] on span "04" at bounding box center [532, 174] width 9 height 9
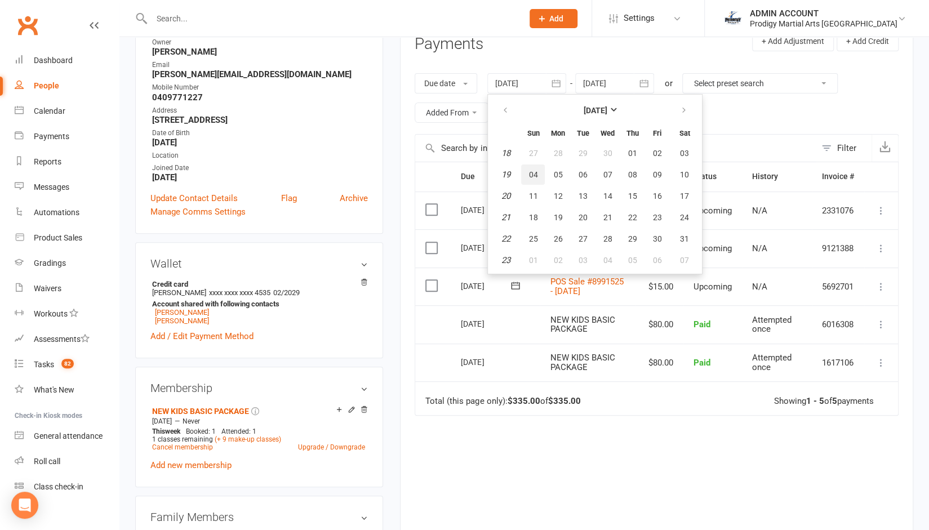
type input "04 May 2025"
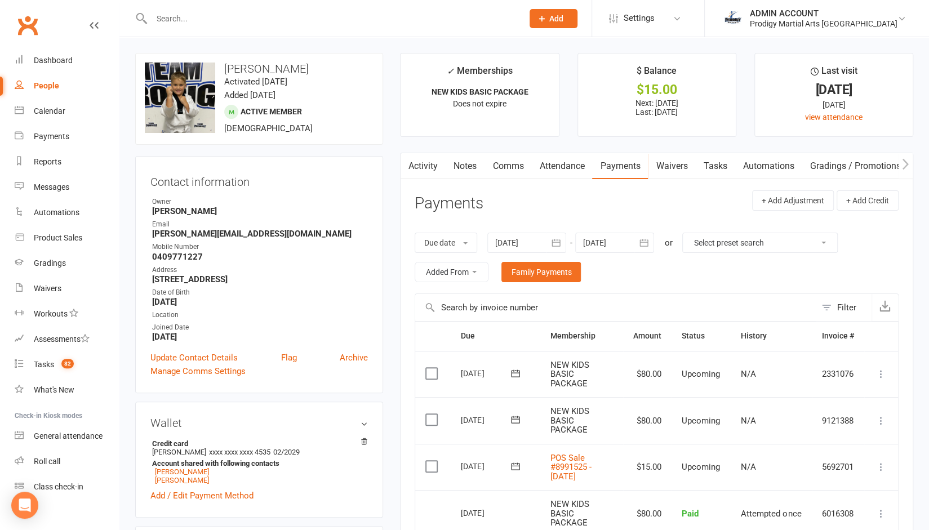
scroll to position [154, 0]
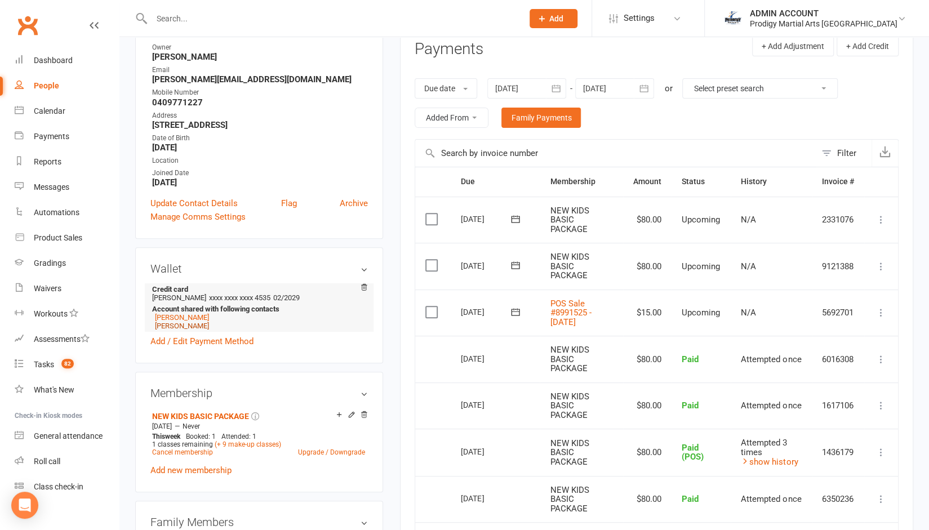
click at [195, 327] on link "Stanley Edward Wall" at bounding box center [182, 326] width 54 height 8
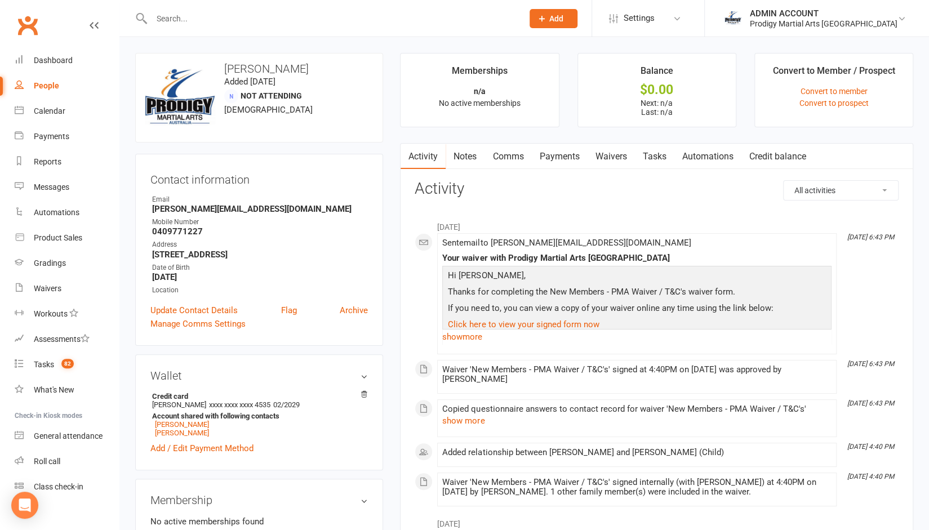
click at [195, 327] on link "Manage Comms Settings" at bounding box center [197, 324] width 95 height 14
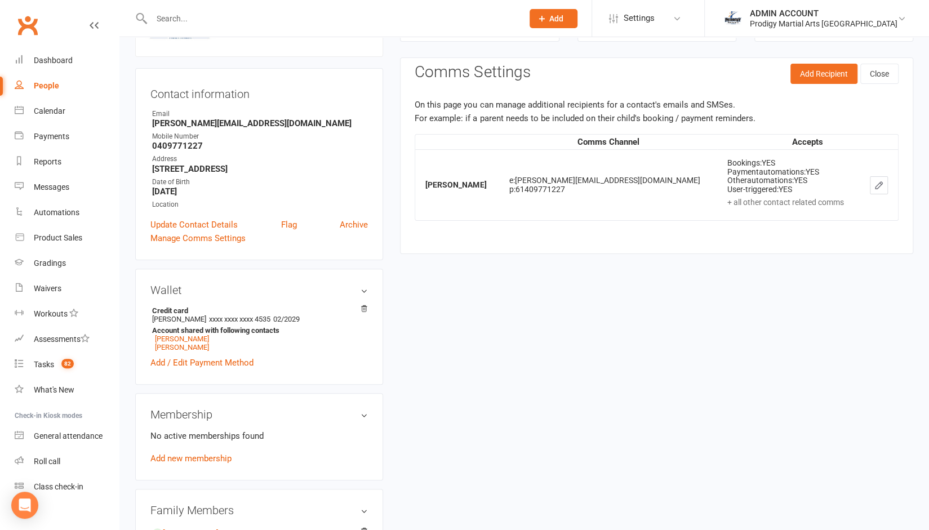
scroll to position [87, 0]
click at [183, 339] on link "Edward Wall" at bounding box center [182, 337] width 54 height 8
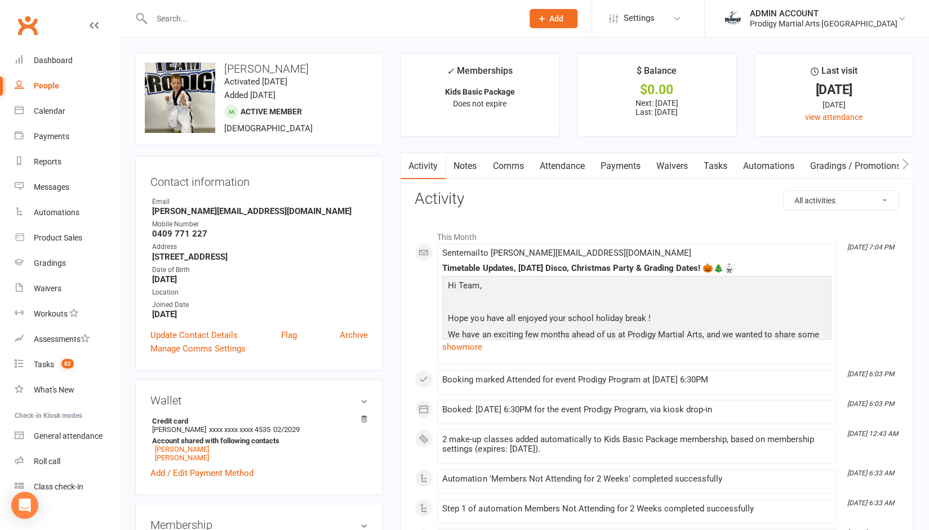
click at [246, 18] on input "text" at bounding box center [331, 19] width 367 height 16
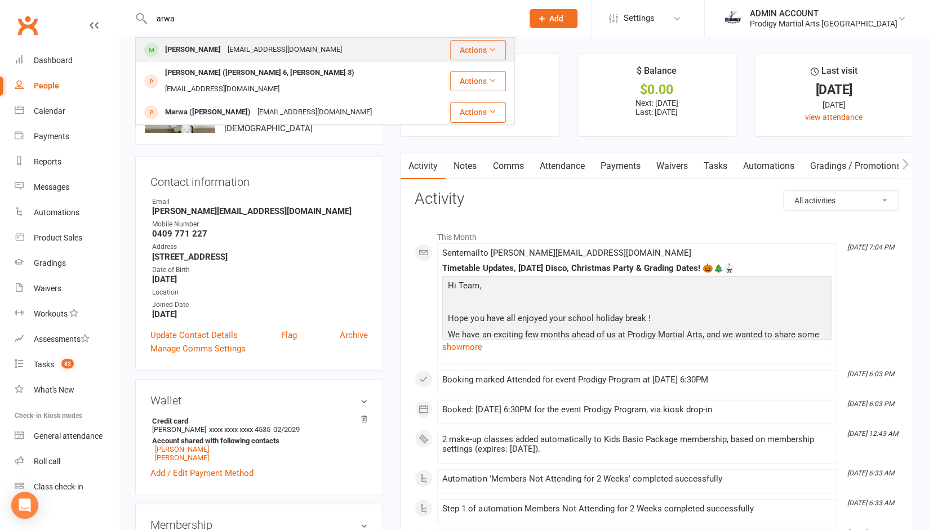
type input "arwa"
click at [230, 49] on div "manan1784@gmail.com" at bounding box center [284, 50] width 121 height 16
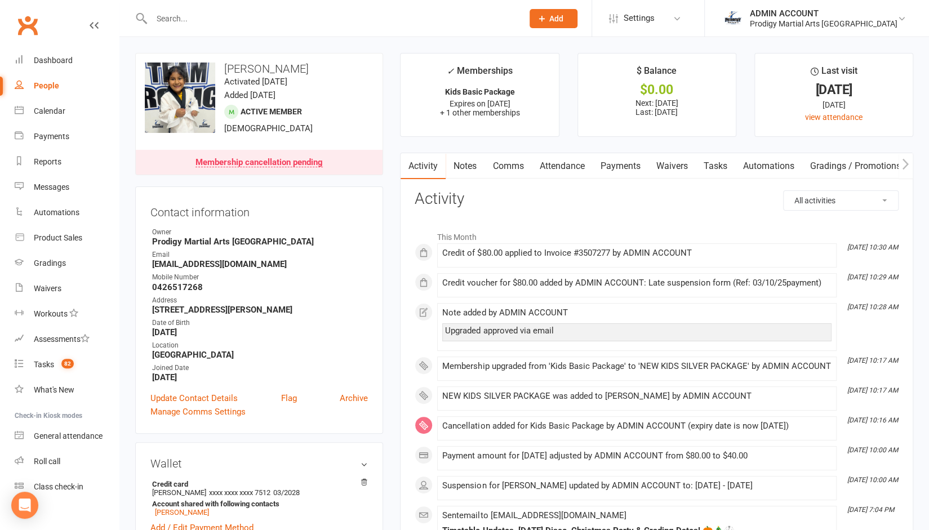
click at [624, 170] on link "Payments" at bounding box center [620, 166] width 56 height 26
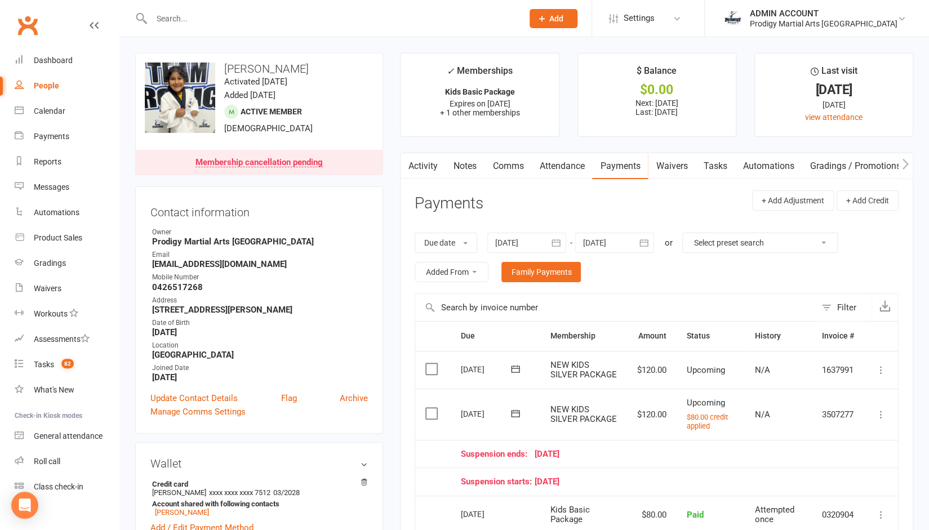
click at [433, 167] on link "Activity" at bounding box center [422, 166] width 45 height 26
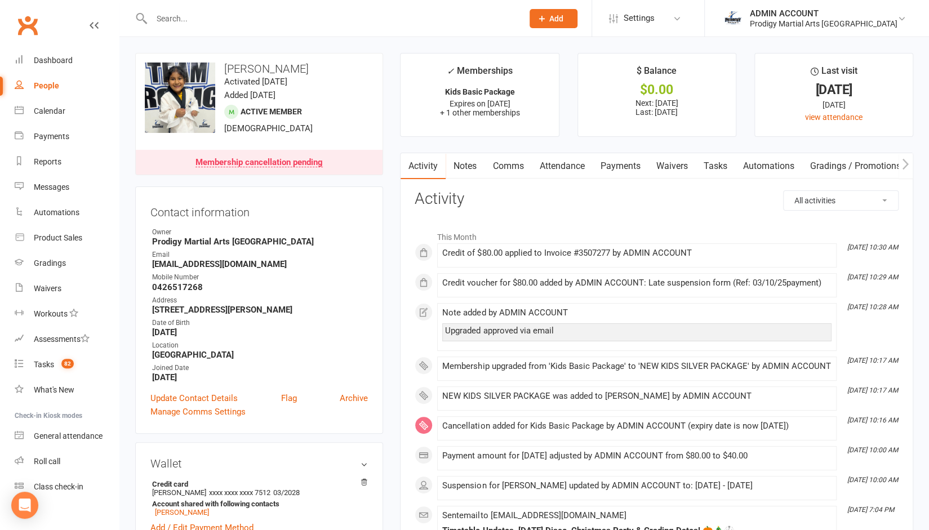
click at [463, 168] on link "Notes" at bounding box center [465, 166] width 39 height 26
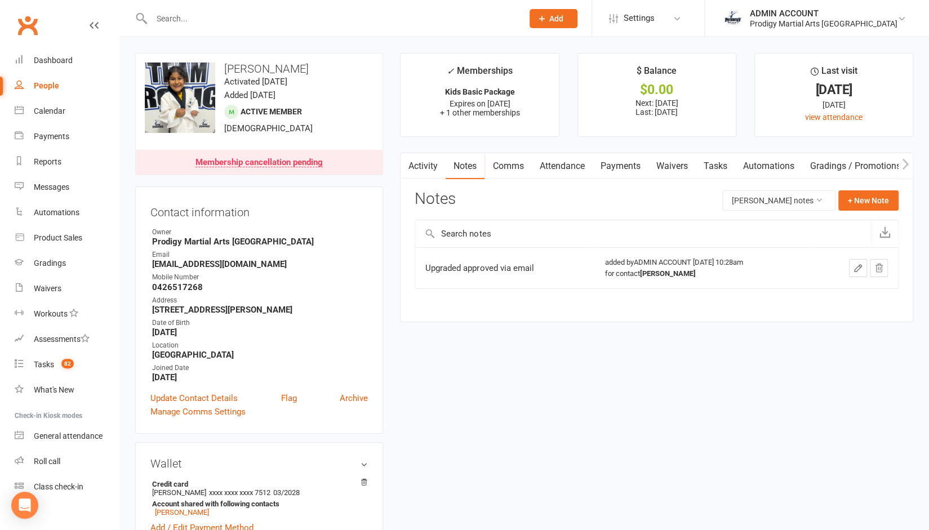
click at [421, 163] on link "Activity" at bounding box center [422, 166] width 45 height 26
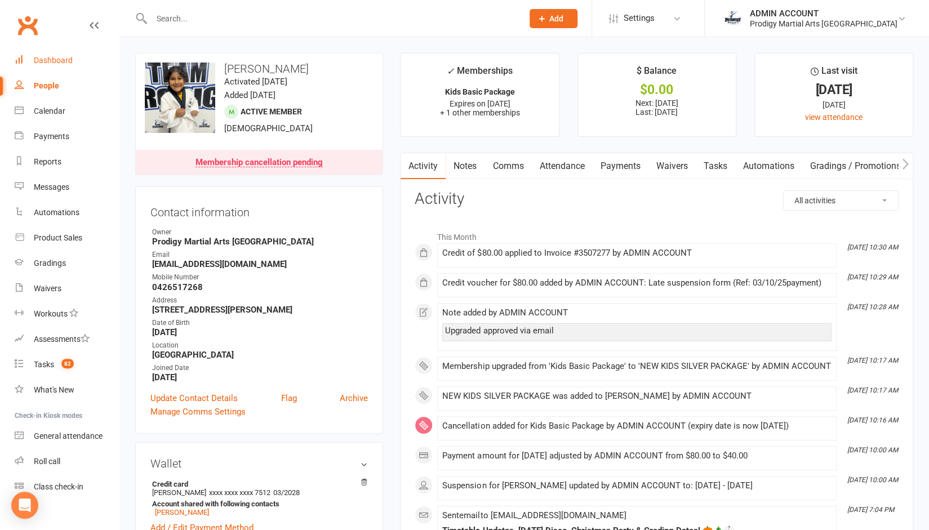
click at [42, 62] on div "Dashboard" at bounding box center [53, 60] width 39 height 9
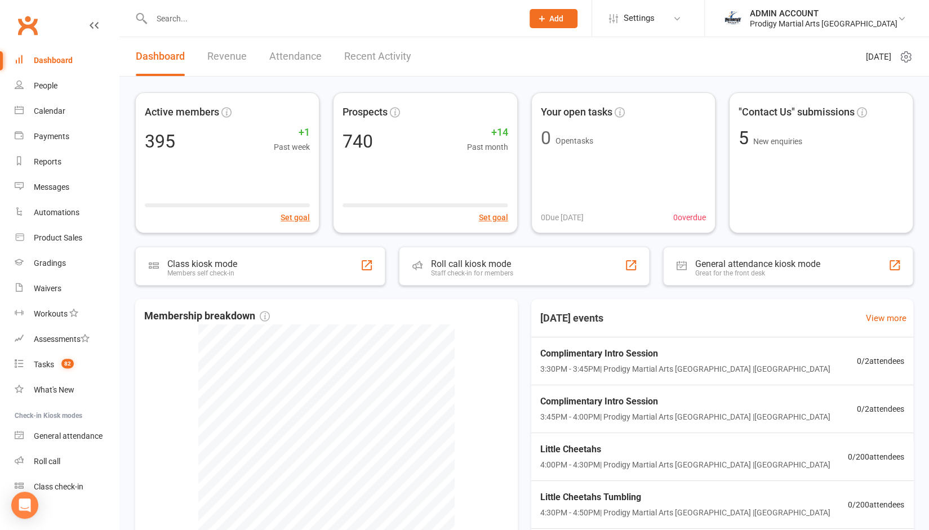
click at [353, 25] on input "text" at bounding box center [331, 19] width 367 height 16
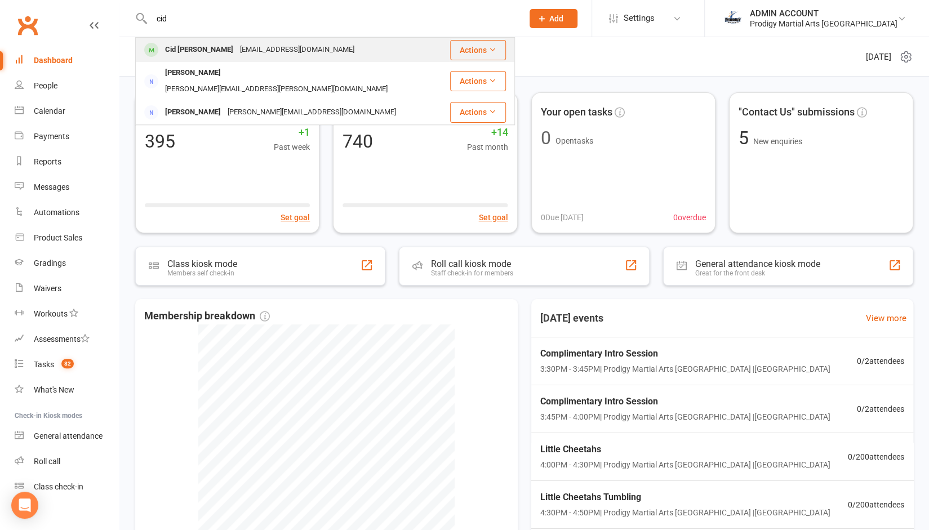
type input "cid"
click at [204, 50] on div "Cid Macaspac" at bounding box center [199, 50] width 75 height 16
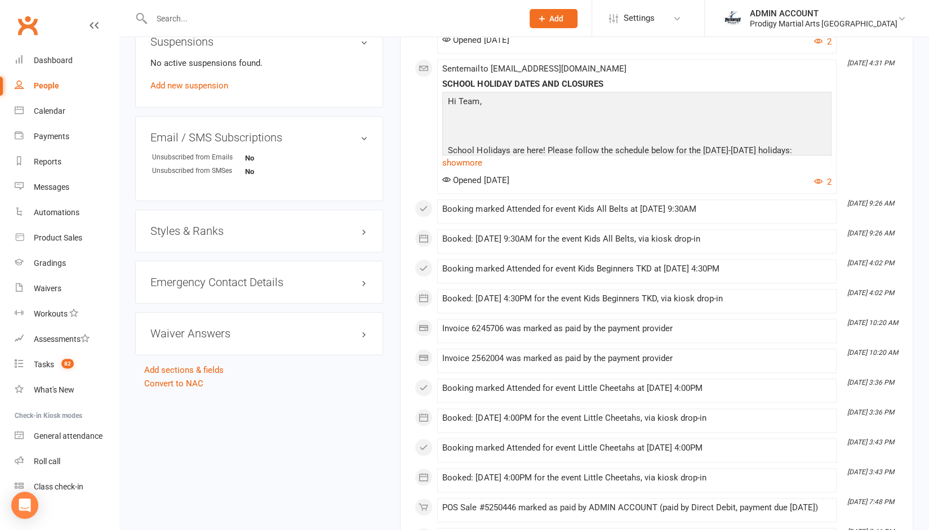
scroll to position [733, 0]
click at [200, 220] on div "Styles & Ranks" at bounding box center [259, 229] width 248 height 43
click at [200, 224] on h3 "Styles & Ranks" at bounding box center [258, 229] width 217 height 12
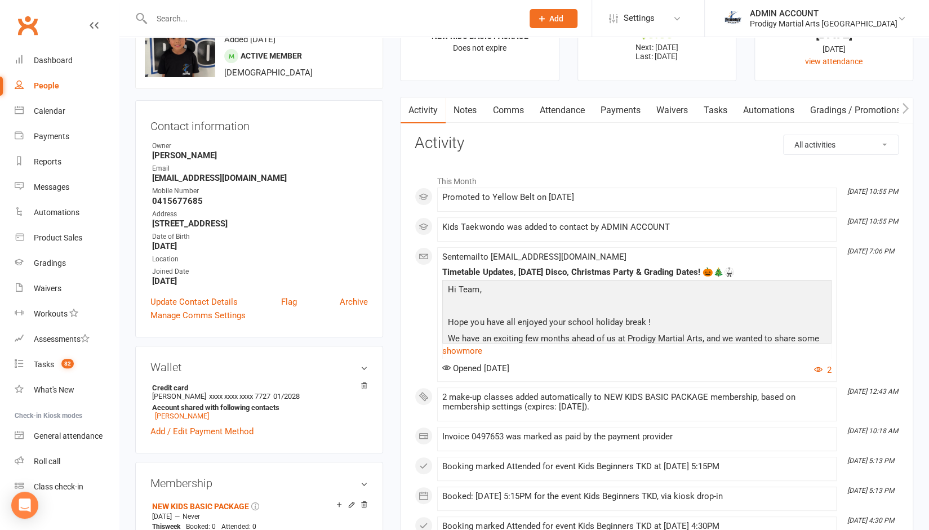
scroll to position [0, 0]
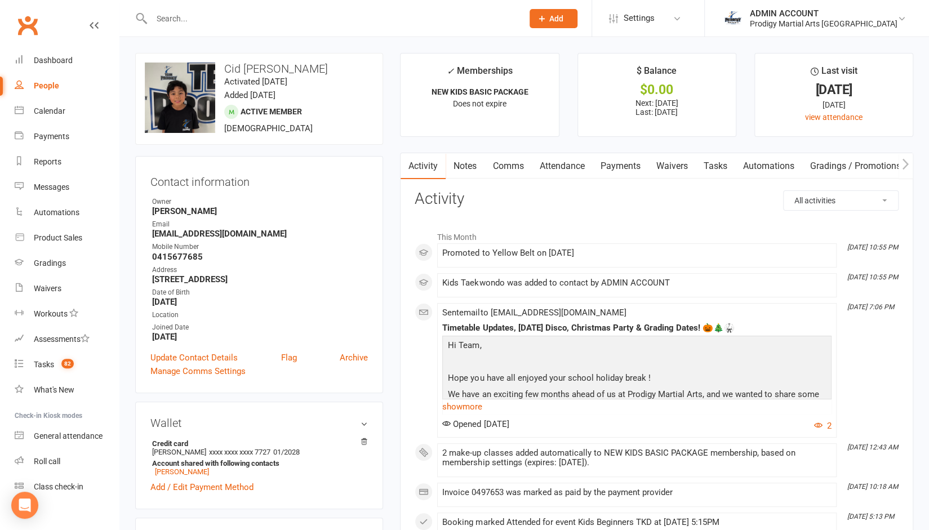
click at [194, 17] on input "text" at bounding box center [331, 19] width 367 height 16
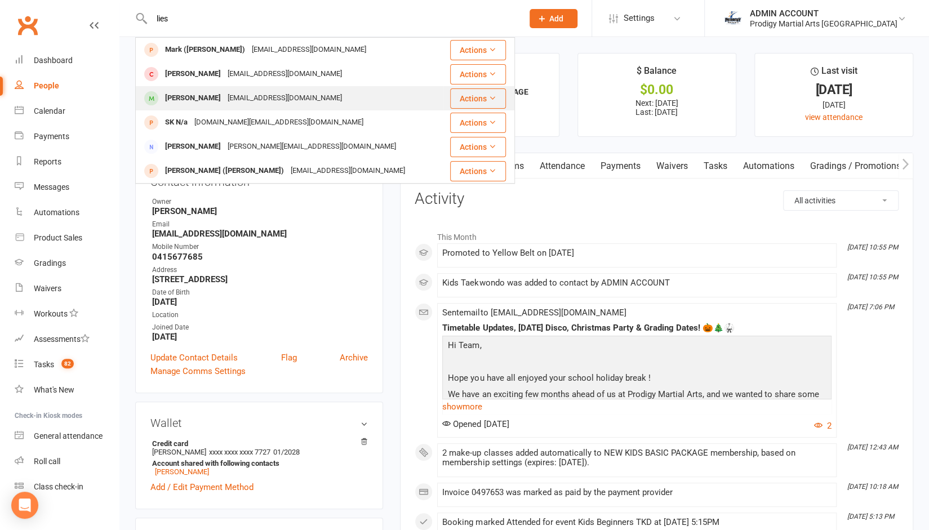
type input "lies"
click at [194, 97] on div "Liesel Pfeffercorn" at bounding box center [193, 98] width 63 height 16
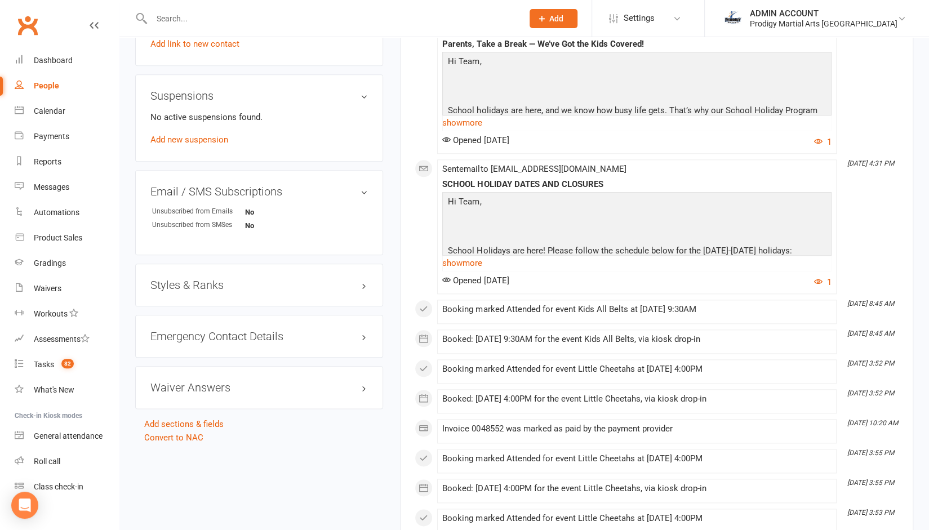
scroll to position [679, 0]
click at [176, 274] on div "Styles & Ranks" at bounding box center [259, 283] width 248 height 43
click at [173, 286] on h3 "Styles & Ranks" at bounding box center [258, 283] width 217 height 12
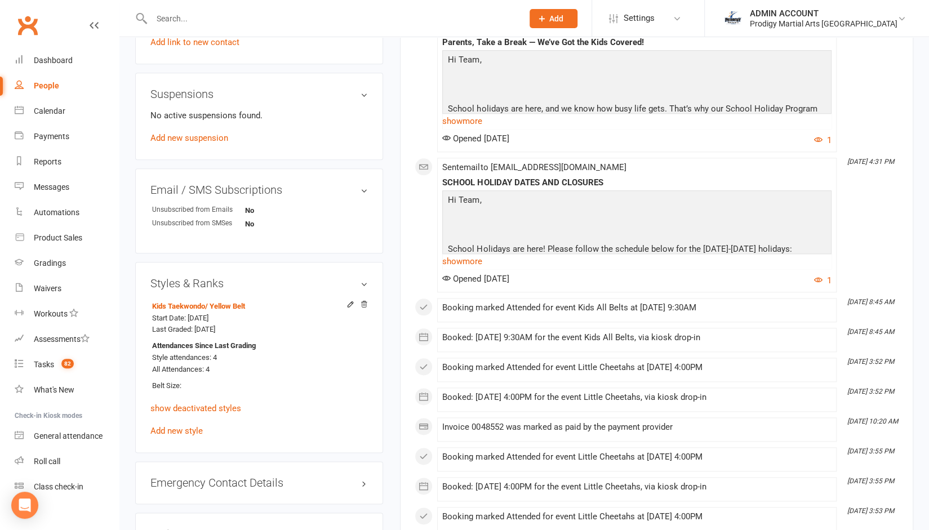
scroll to position [0, 0]
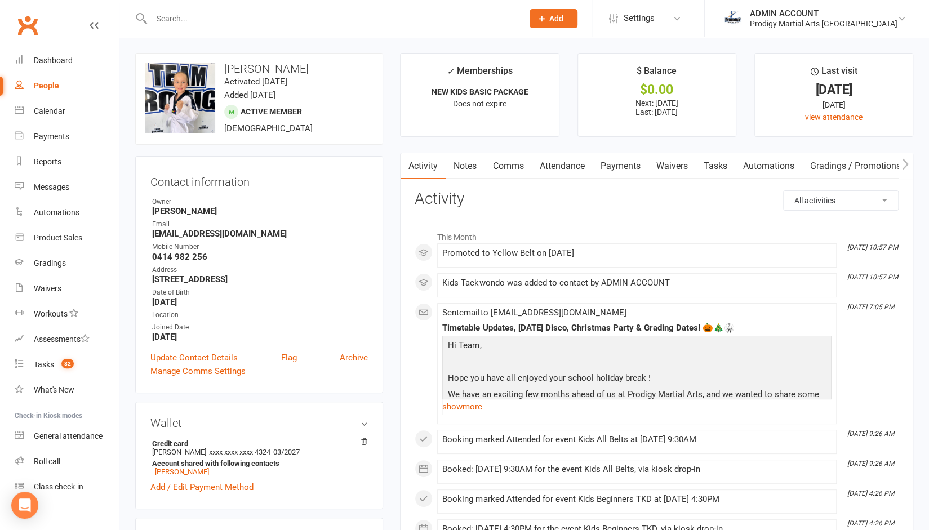
click at [173, 20] on input "text" at bounding box center [331, 19] width 367 height 16
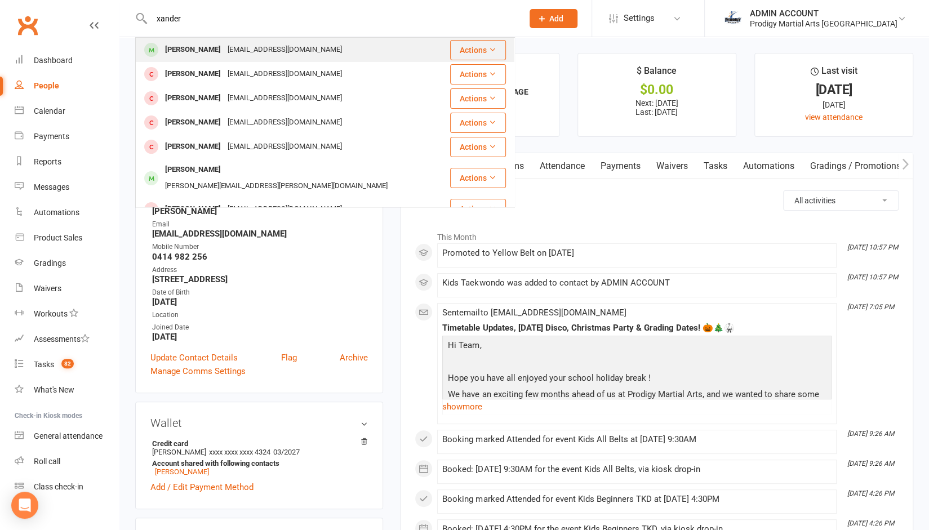
type input "xander"
click at [185, 48] on div "Xander Matutina" at bounding box center [193, 50] width 63 height 16
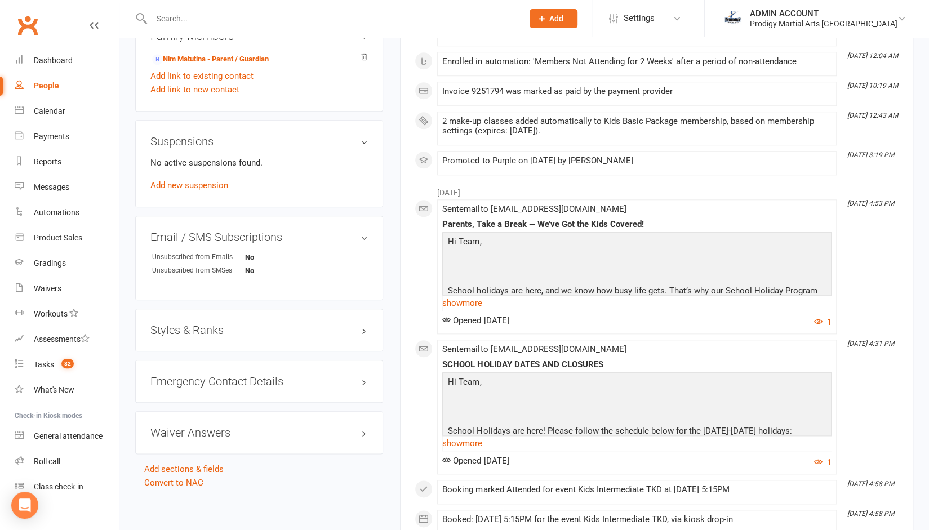
scroll to position [639, 0]
